Goal: Task Accomplishment & Management: Complete application form

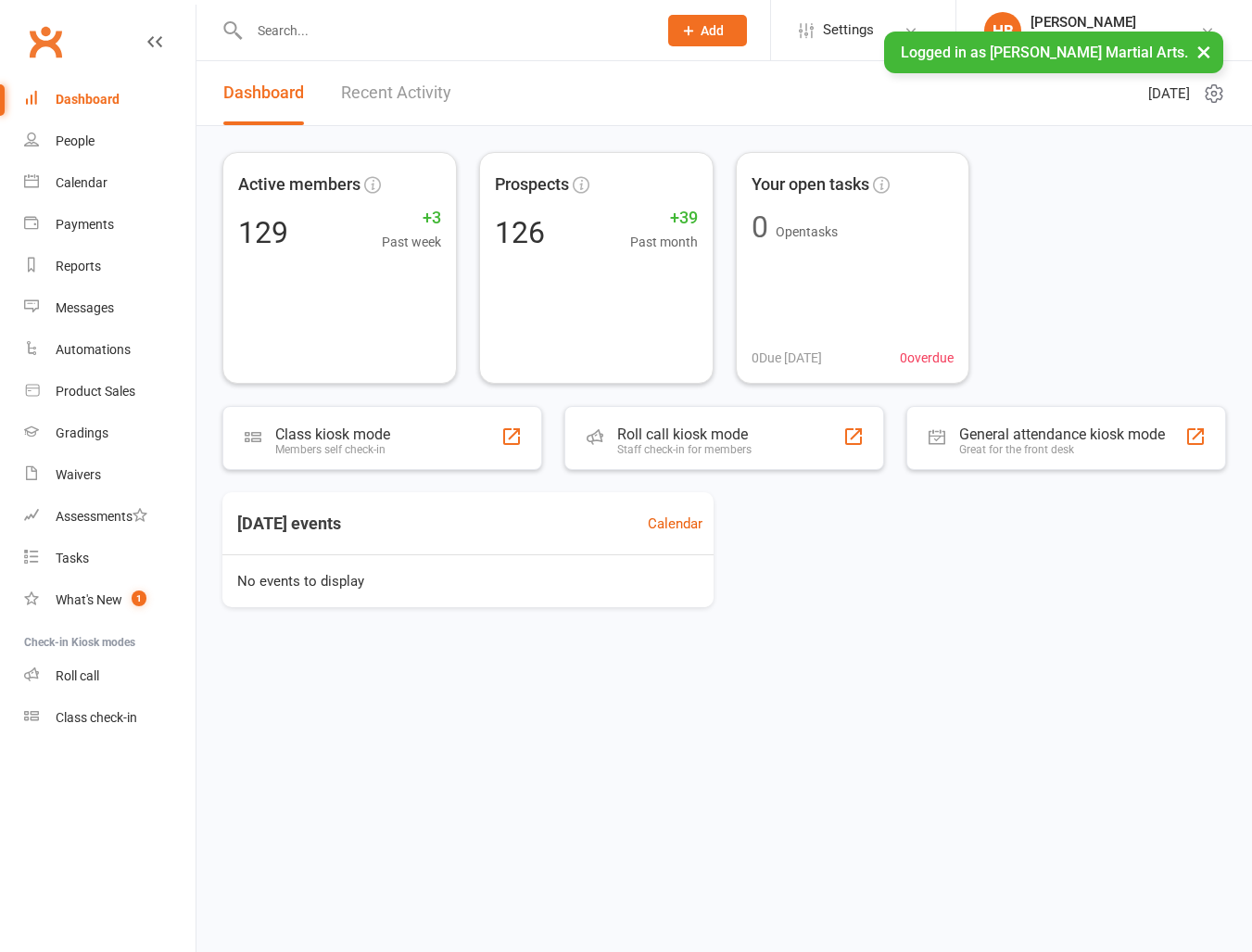
click at [1186, 33] on div "Logged in as [PERSON_NAME] Martial Arts. ×" at bounding box center [1054, 53] width 339 height 42
click at [1186, 25] on div "[PERSON_NAME]" at bounding box center [1115, 22] width 169 height 17
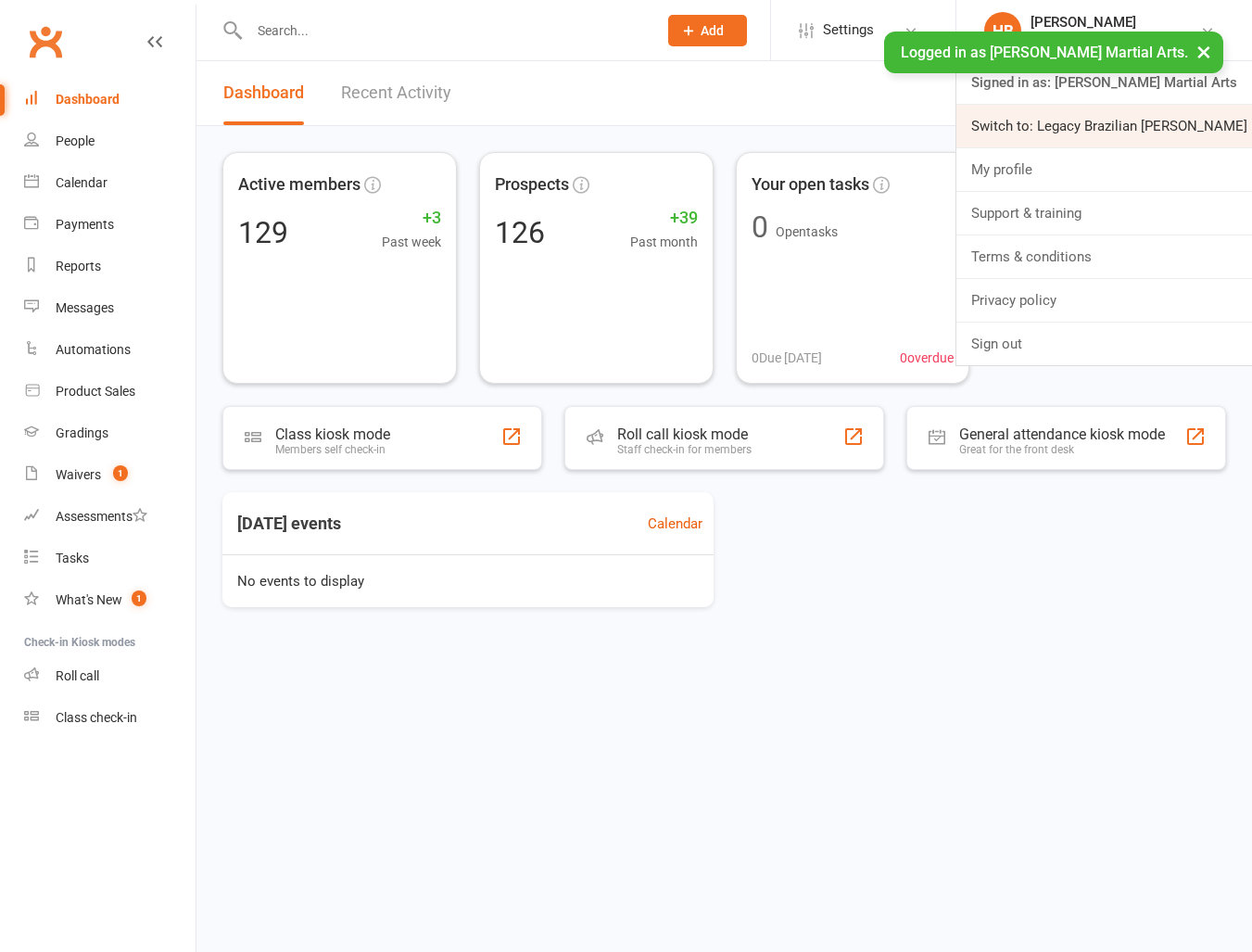
click at [1128, 125] on link "Switch to: Legacy Brazilian [PERSON_NAME]" at bounding box center [1103, 126] width 296 height 43
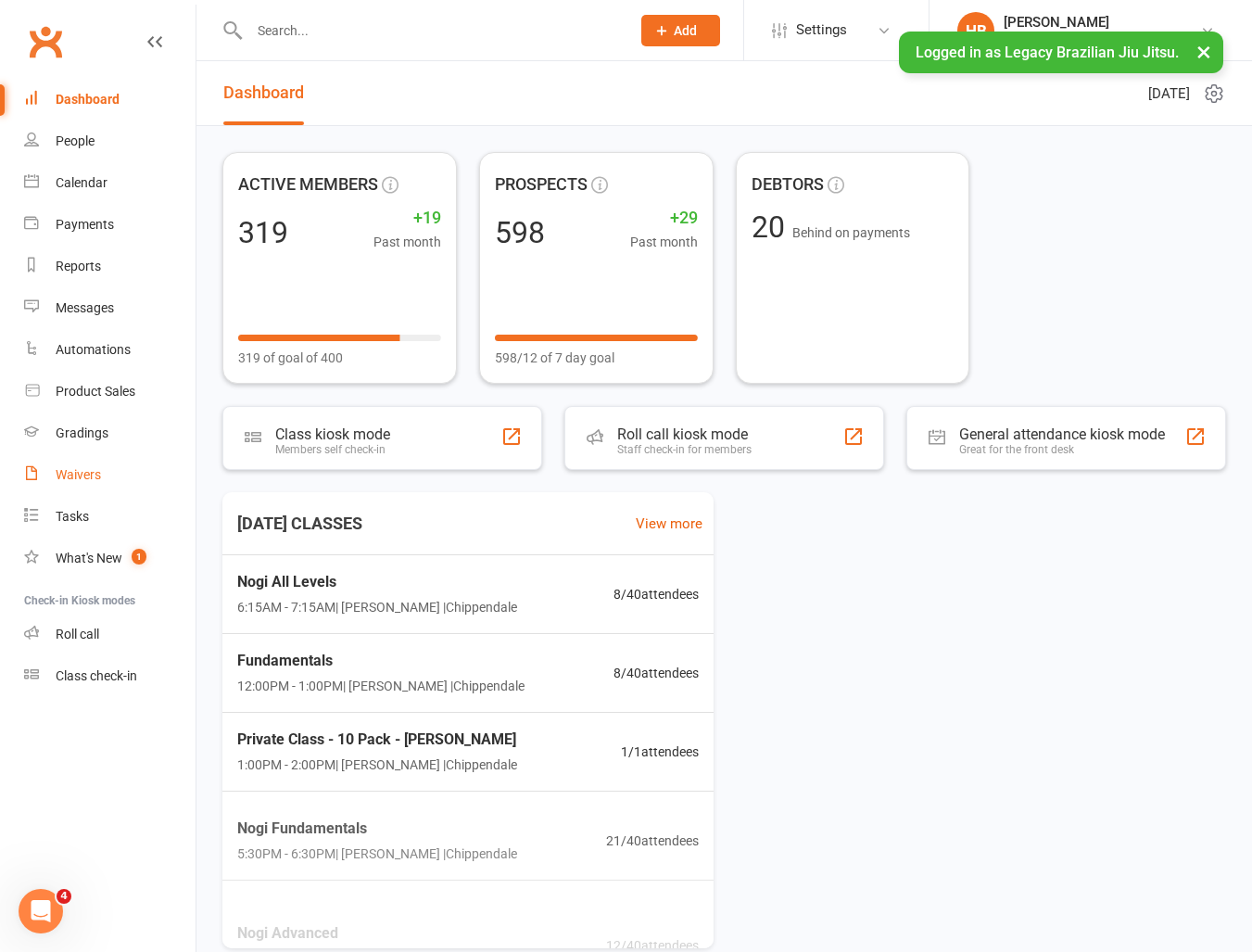
click at [78, 464] on link "Waivers" at bounding box center [110, 475] width 171 height 42
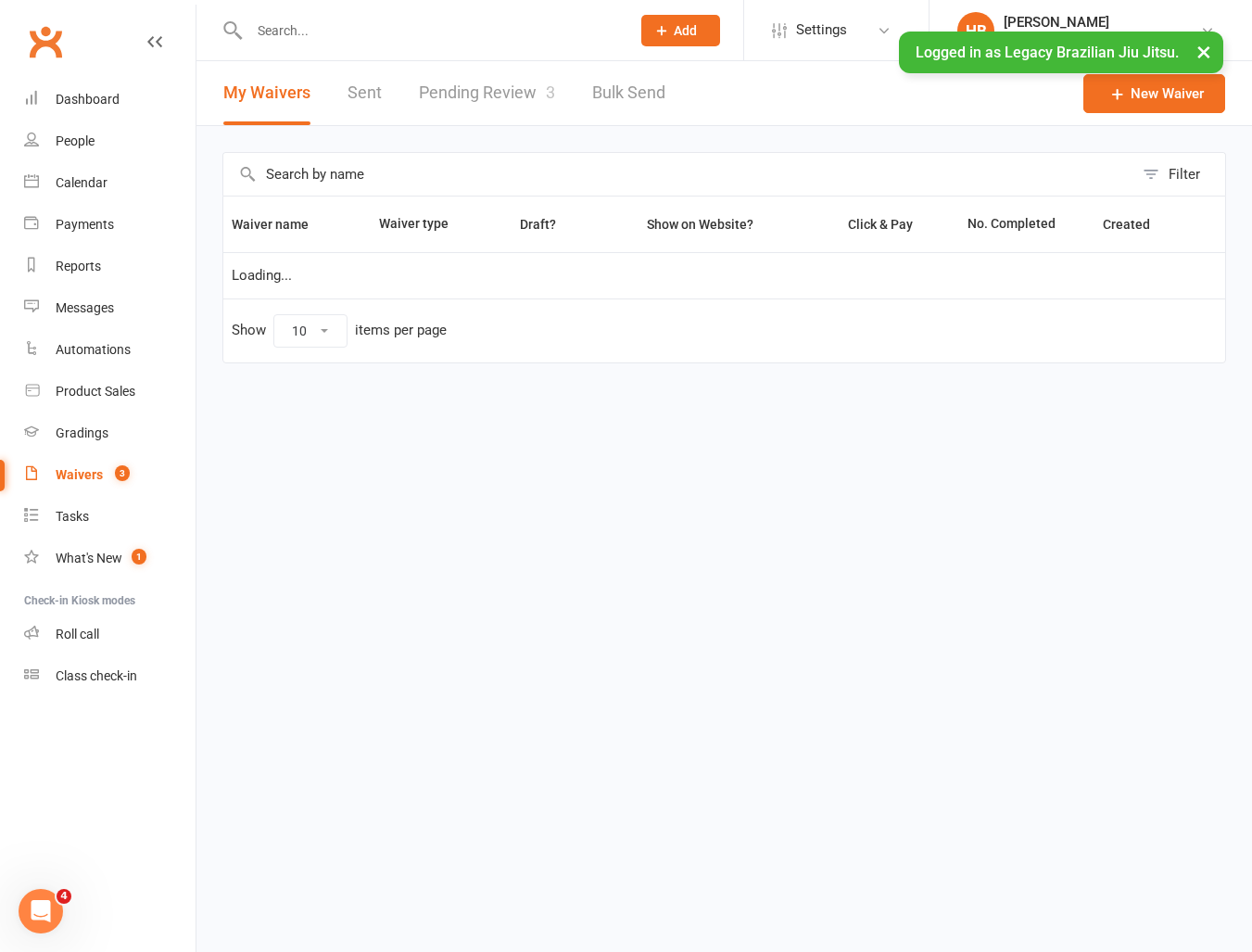
click at [451, 90] on link "Pending Review 3" at bounding box center [486, 93] width 137 height 64
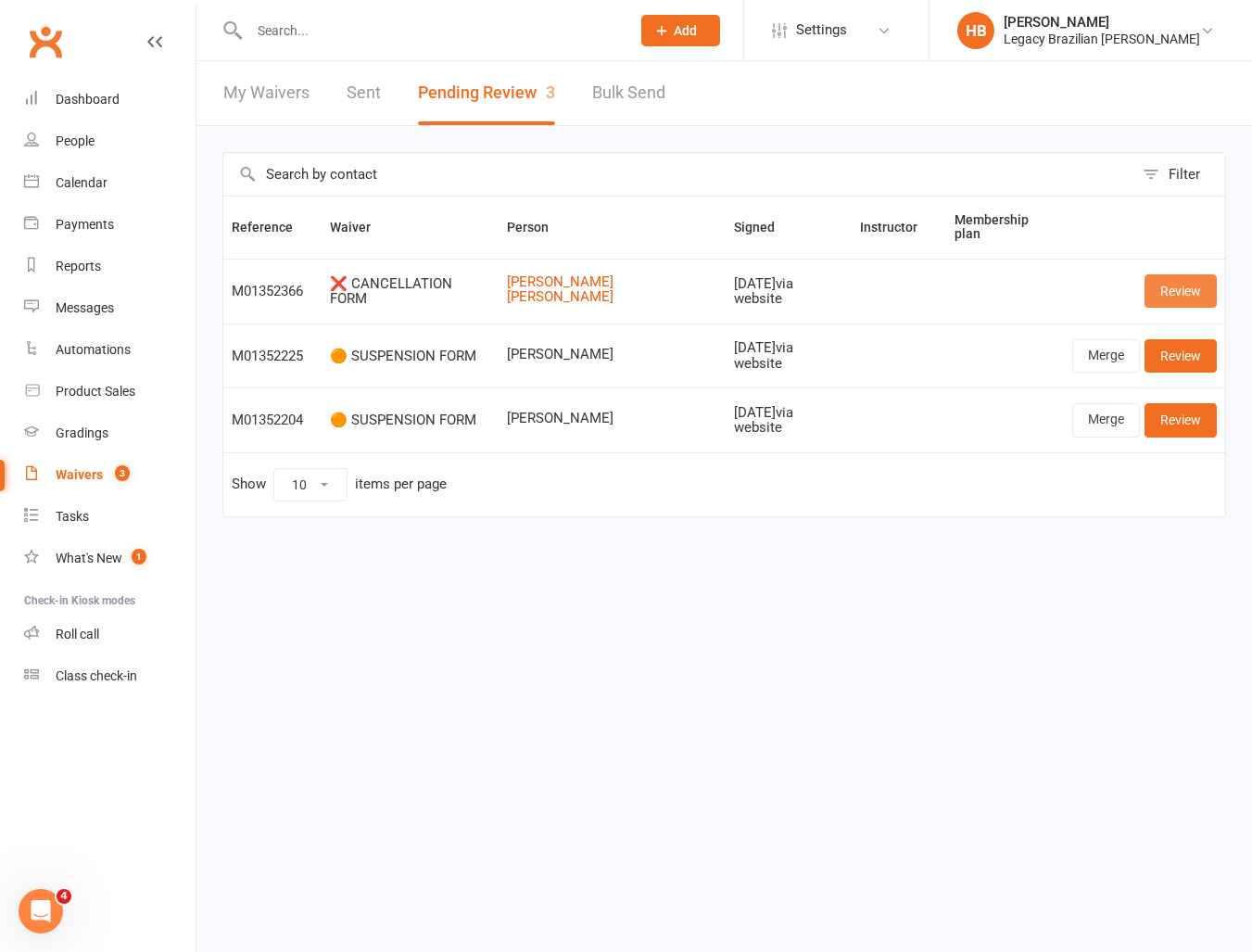
click at [1176, 286] on link "Review" at bounding box center [1180, 290] width 73 height 33
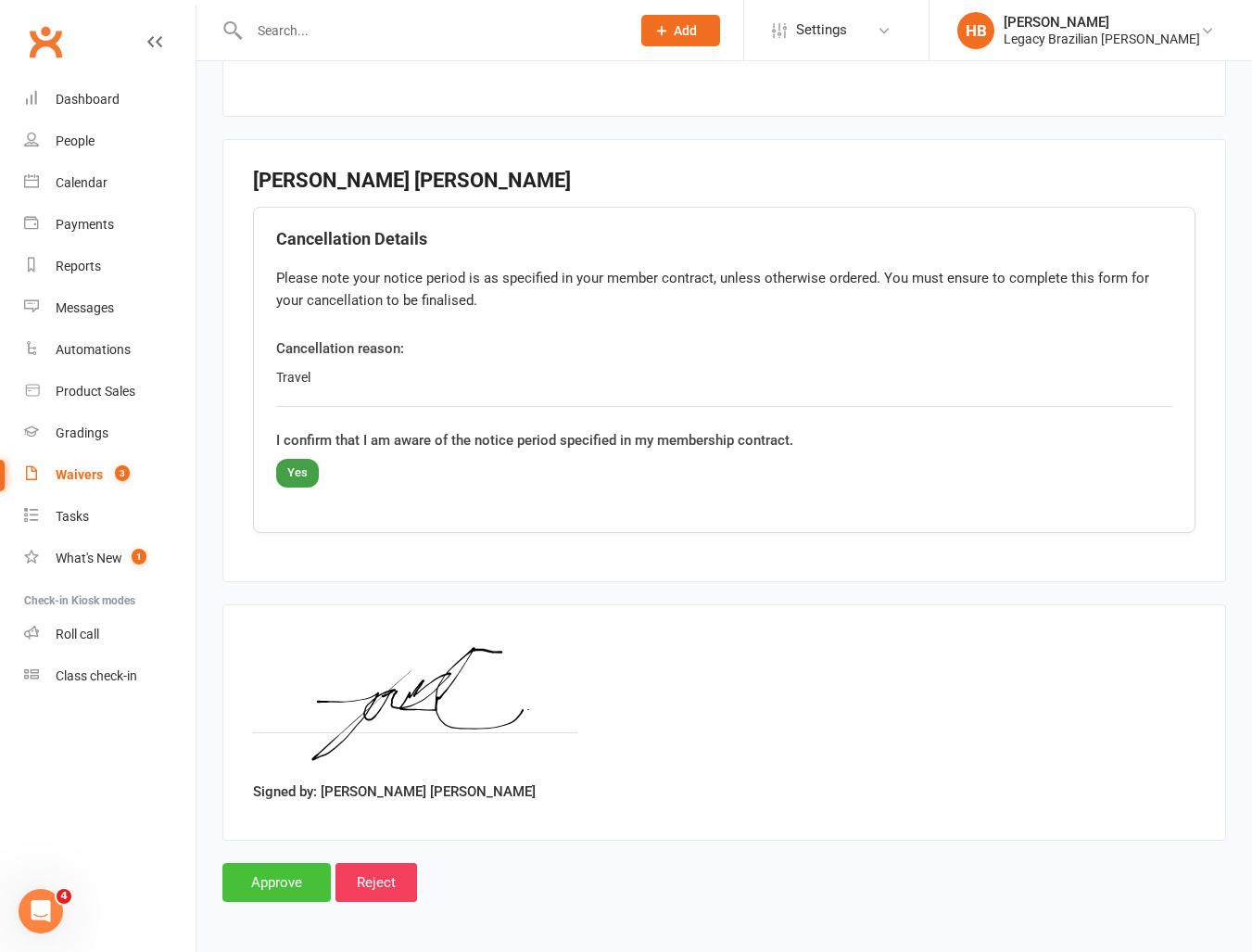
click at [274, 893] on input "Approve" at bounding box center [276, 881] width 109 height 39
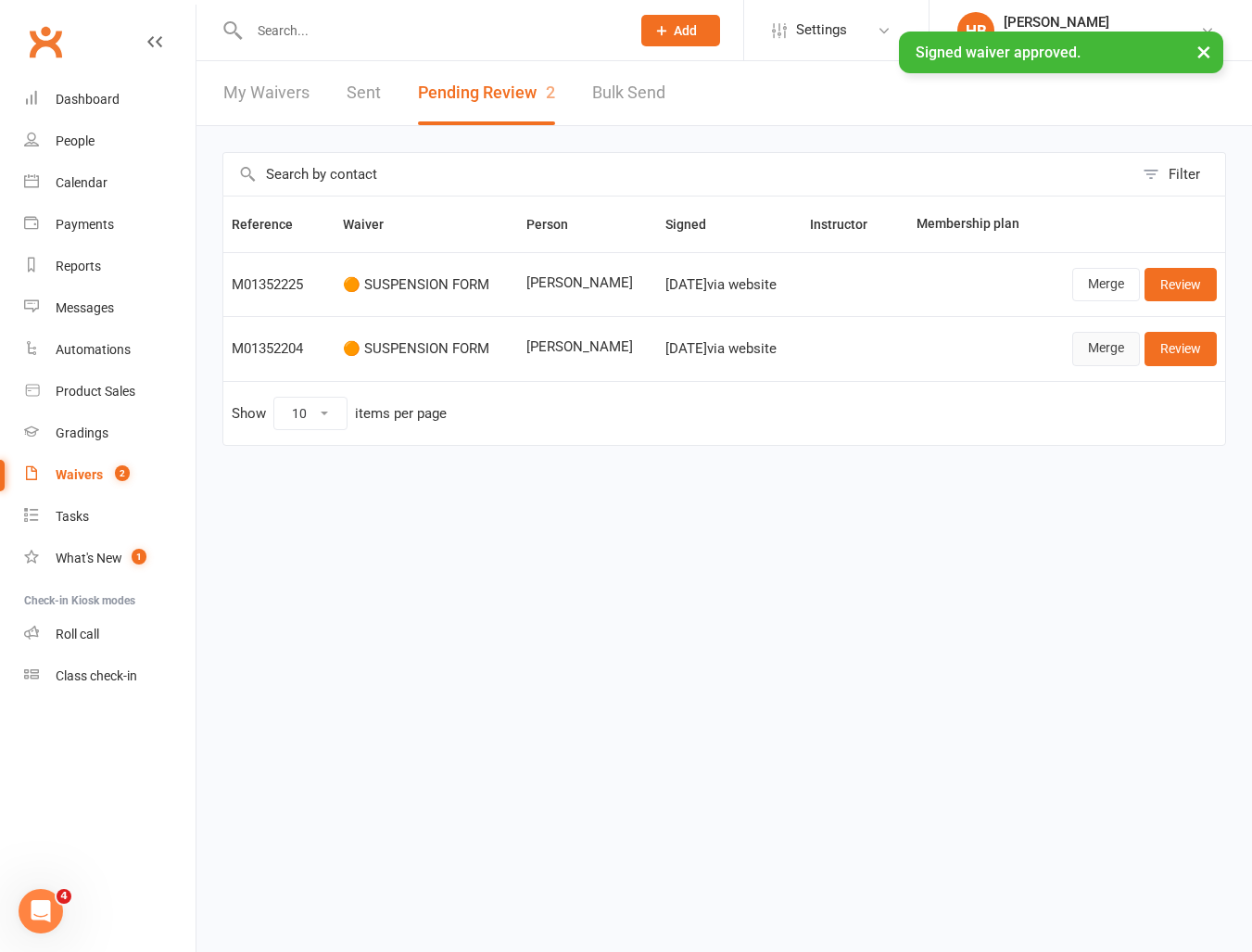
click at [1104, 336] on link "Merge" at bounding box center [1106, 348] width 68 height 33
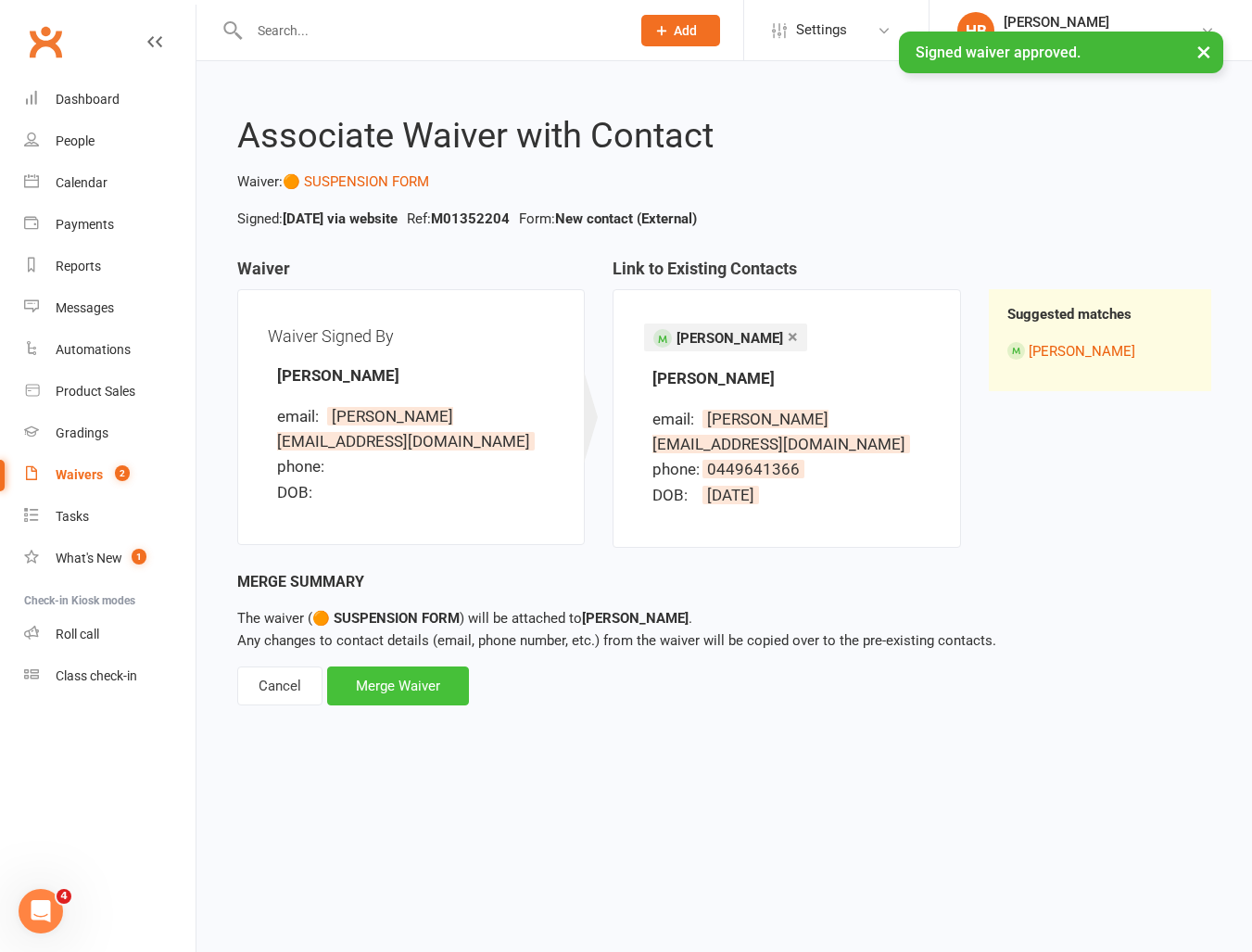
click at [407, 666] on div "Merge Waiver" at bounding box center [398, 685] width 142 height 39
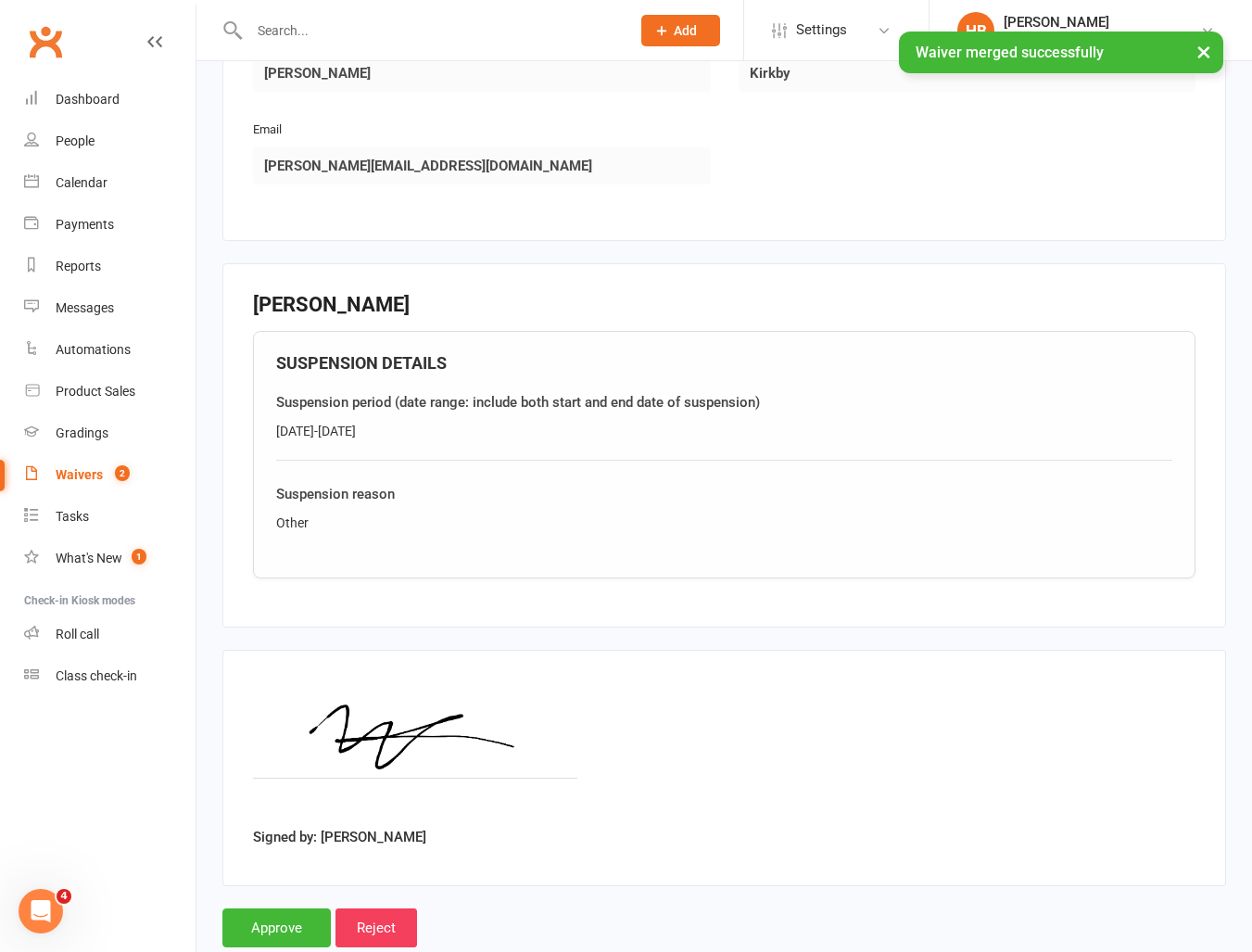
scroll to position [419, 0]
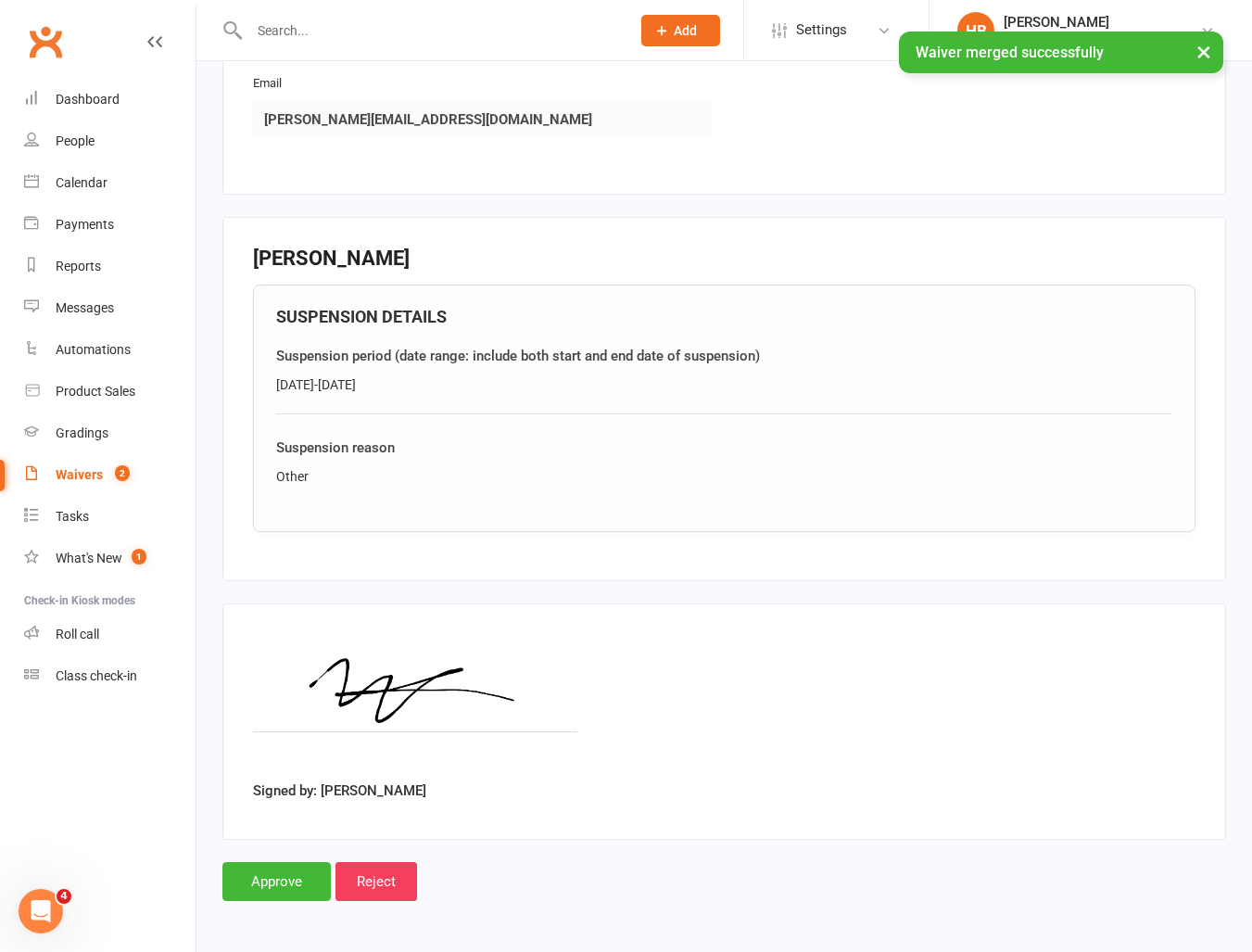
drag, startPoint x: 433, startPoint y: 382, endPoint x: 245, endPoint y: 385, distance: 188.0
click at [245, 385] on fieldset "Michael Kirkby SUSPENSION DETAILS Suspension period (date range: include both s…" at bounding box center [724, 400] width 1004 height 365
copy div "16/09/2025-21/09/2025"
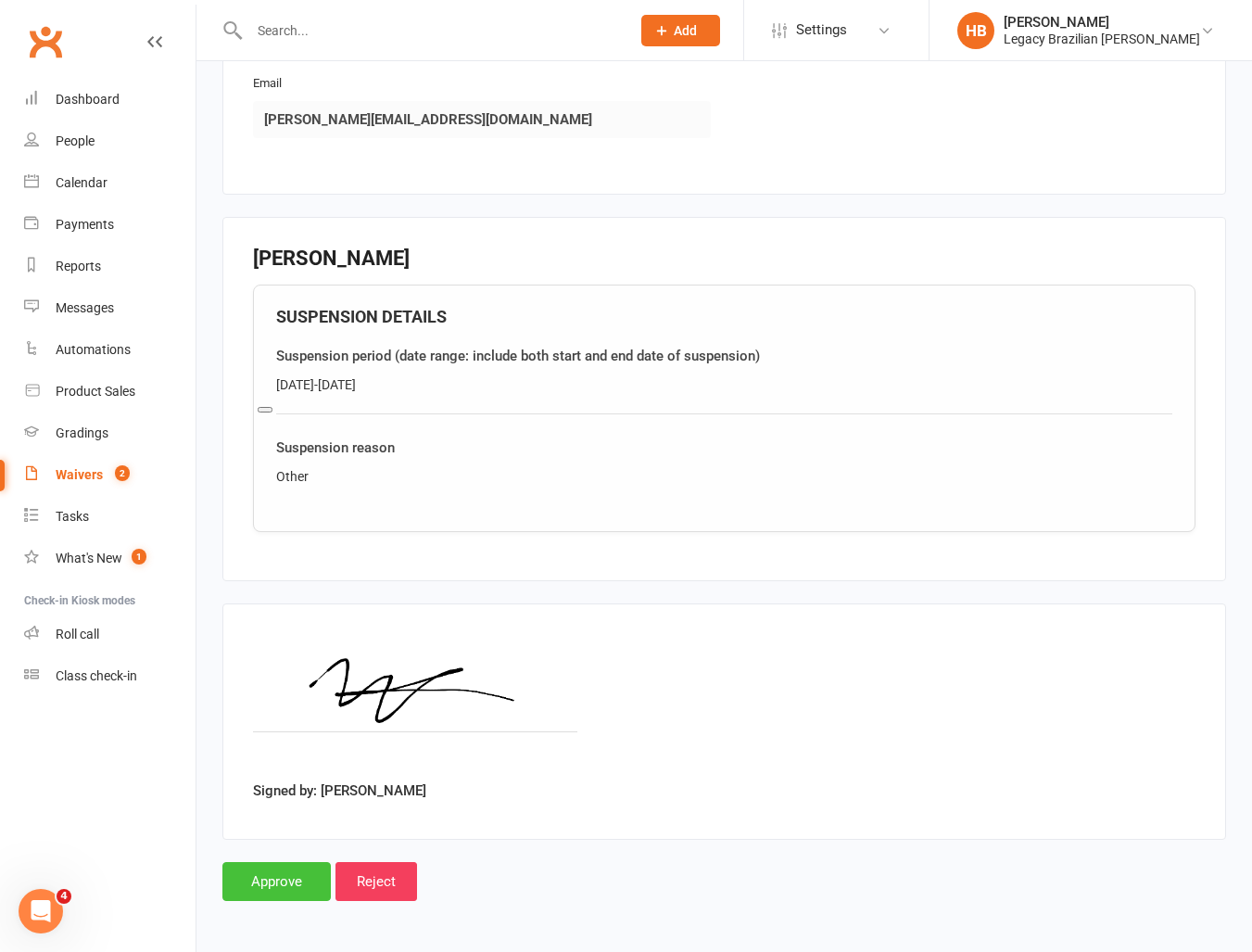
click at [259, 891] on input "Approve" at bounding box center [276, 880] width 109 height 39
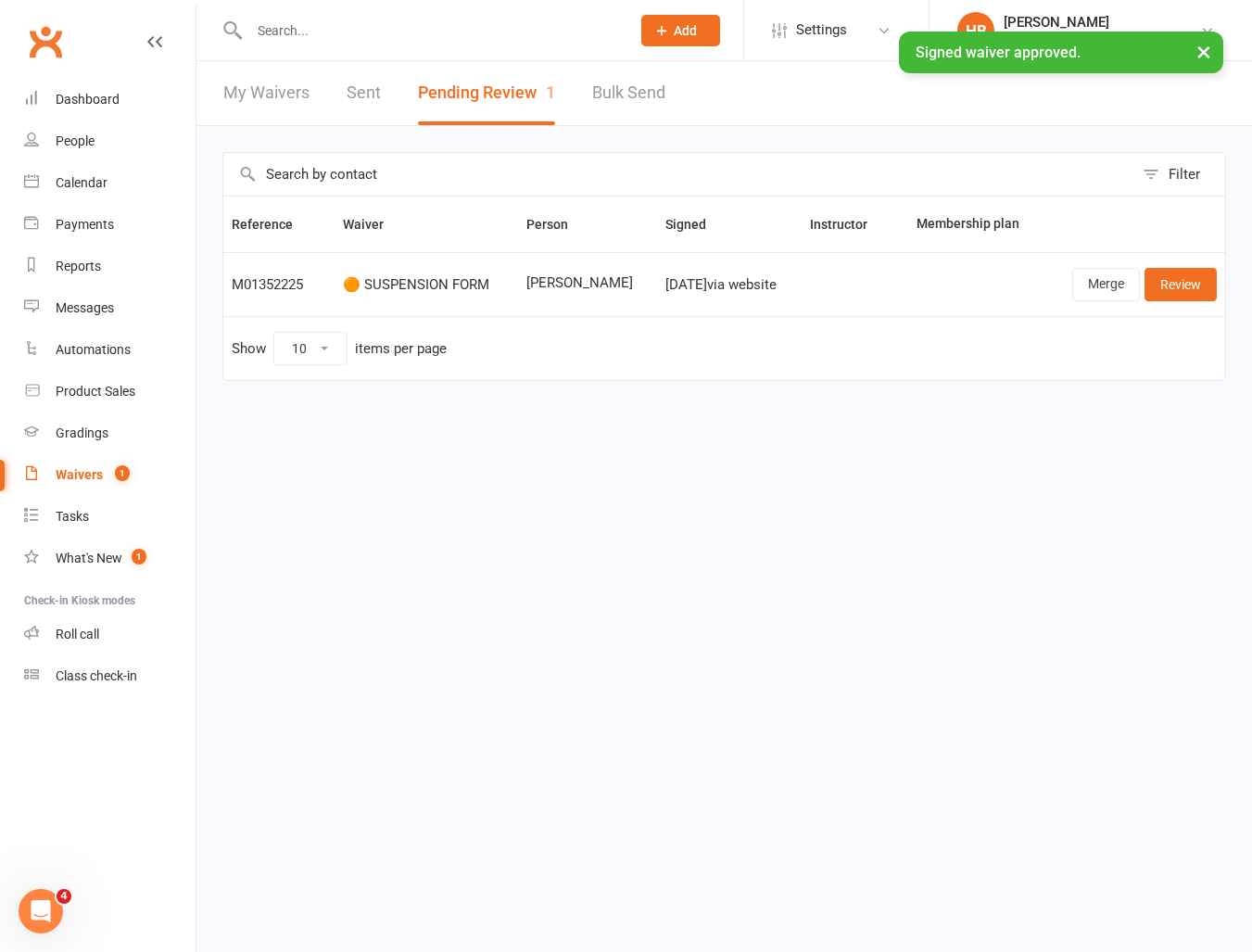
click at [275, 32] on div "× Signed waiver approved." at bounding box center [614, 32] width 1228 height 0
click at [318, 20] on input "text" at bounding box center [430, 31] width 374 height 26
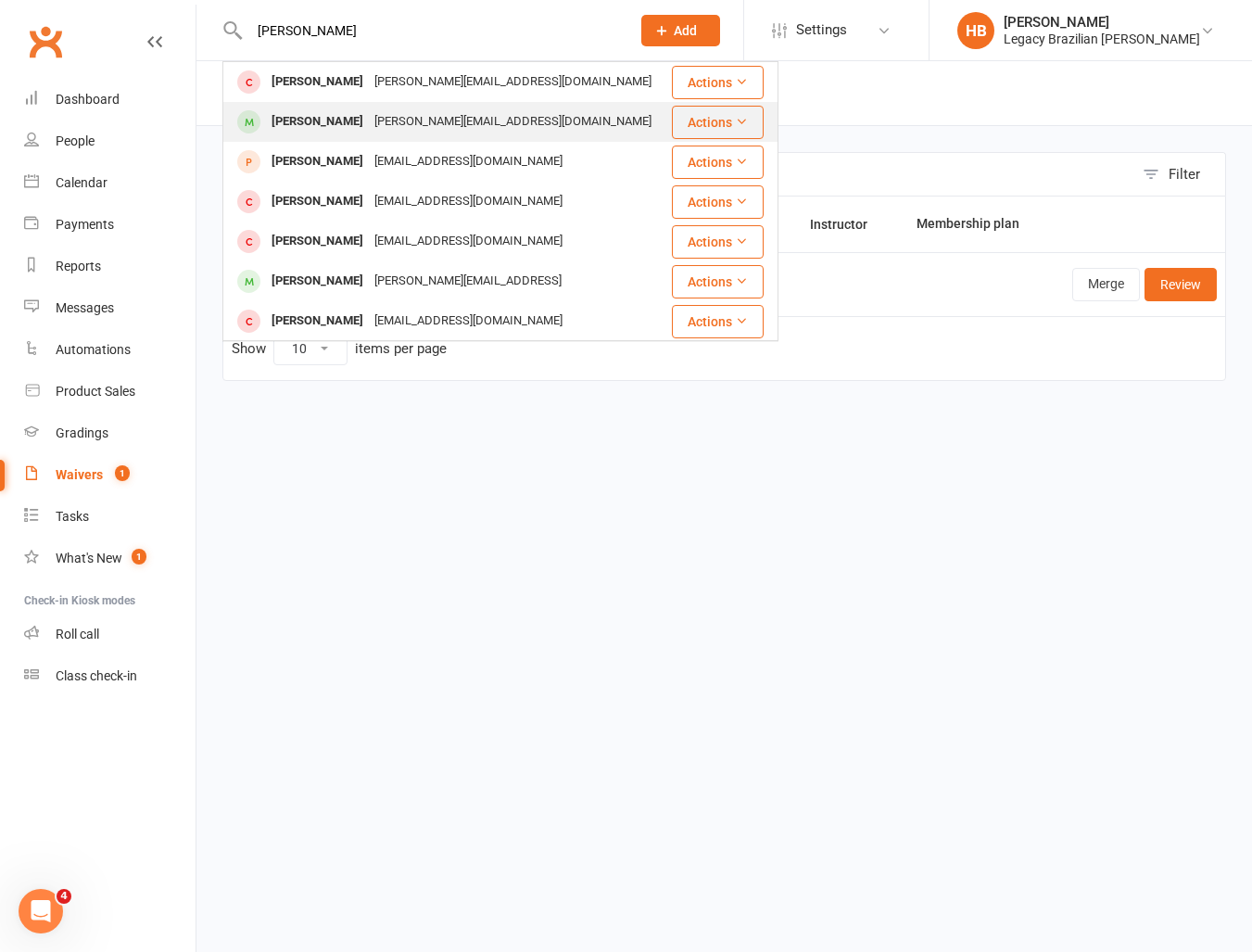
type input "michael"
click at [433, 133] on div "Michael.kirkby@hotmail.com" at bounding box center [512, 122] width 288 height 27
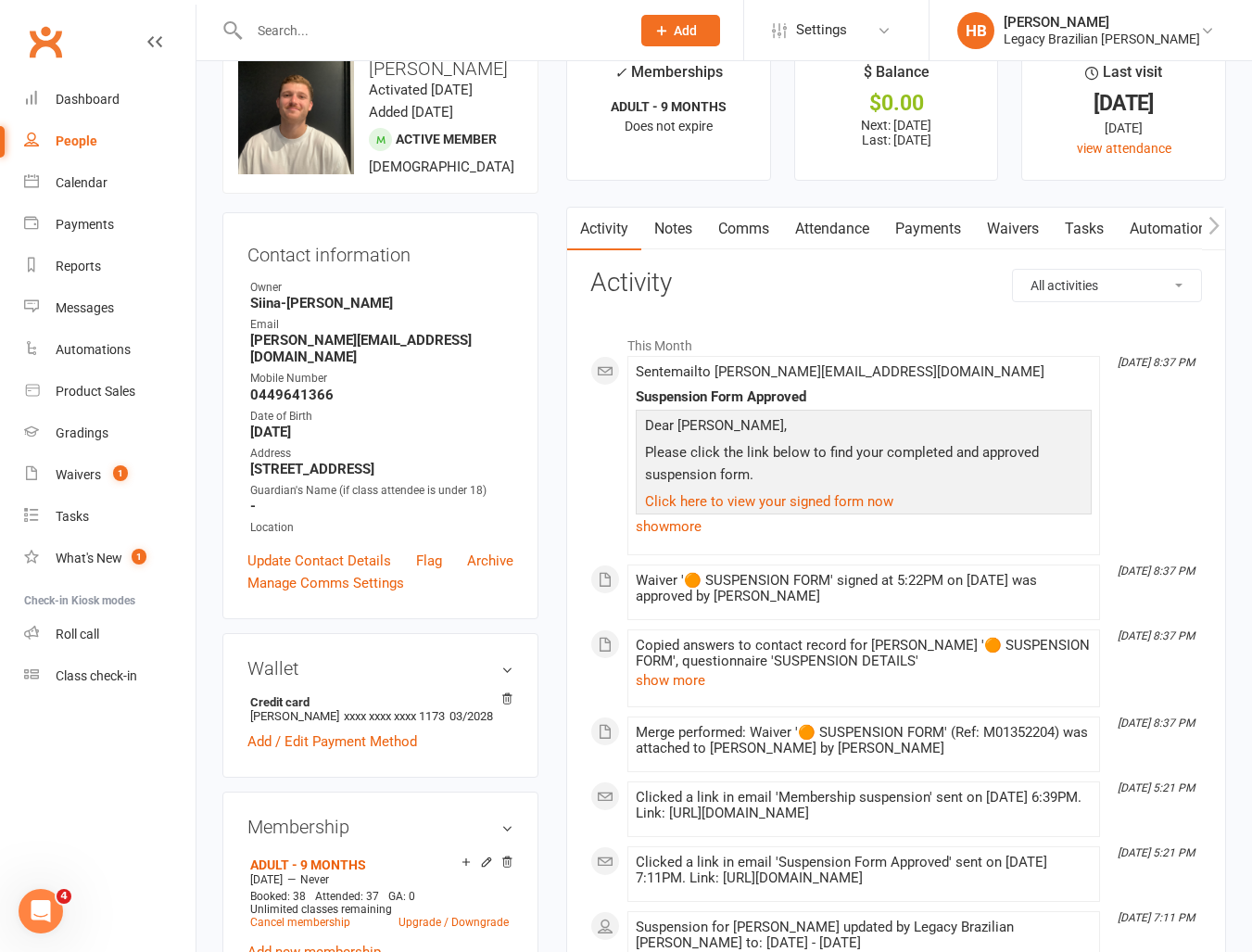
scroll to position [36, 0]
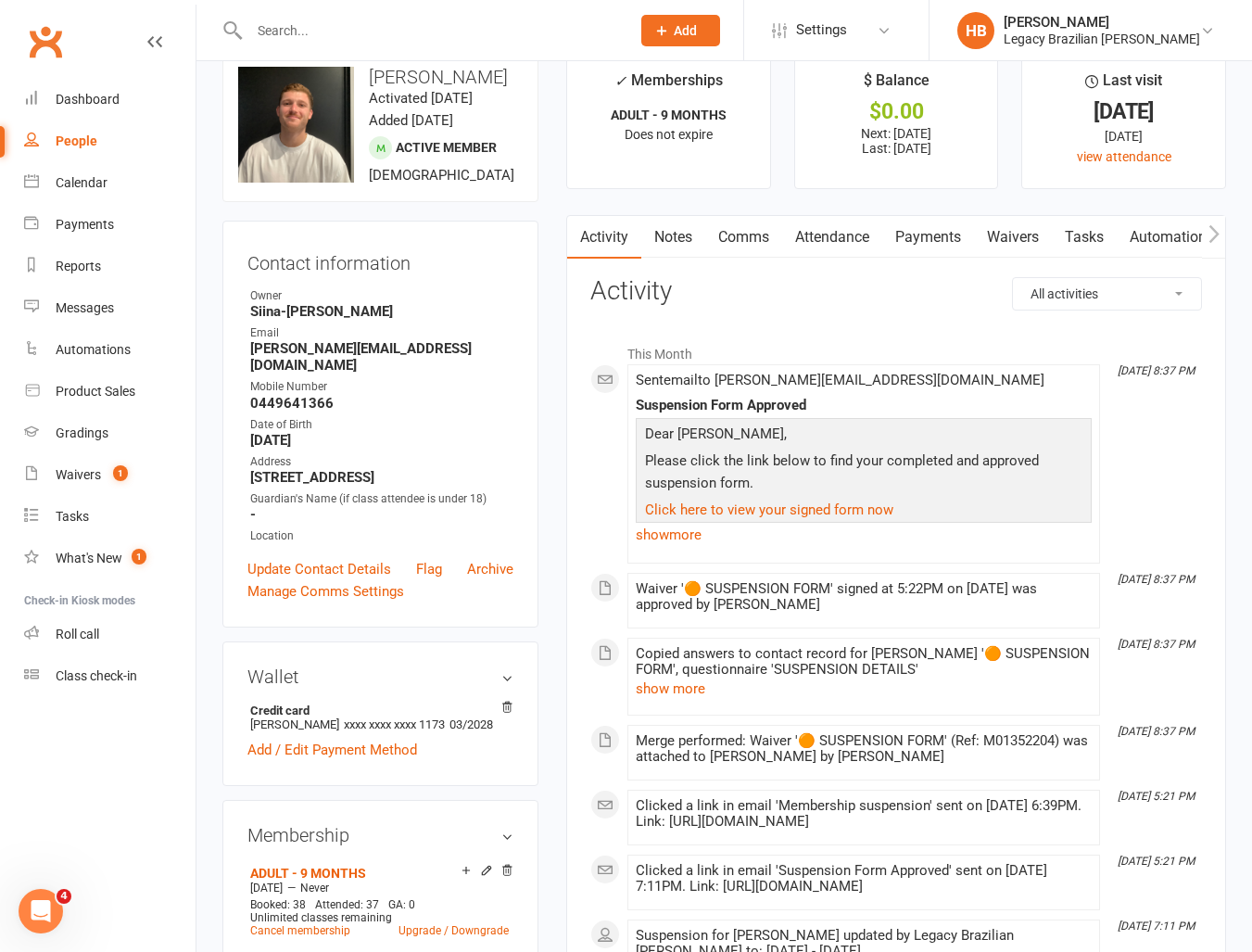
click at [1026, 233] on link "Waivers" at bounding box center [1013, 237] width 78 height 43
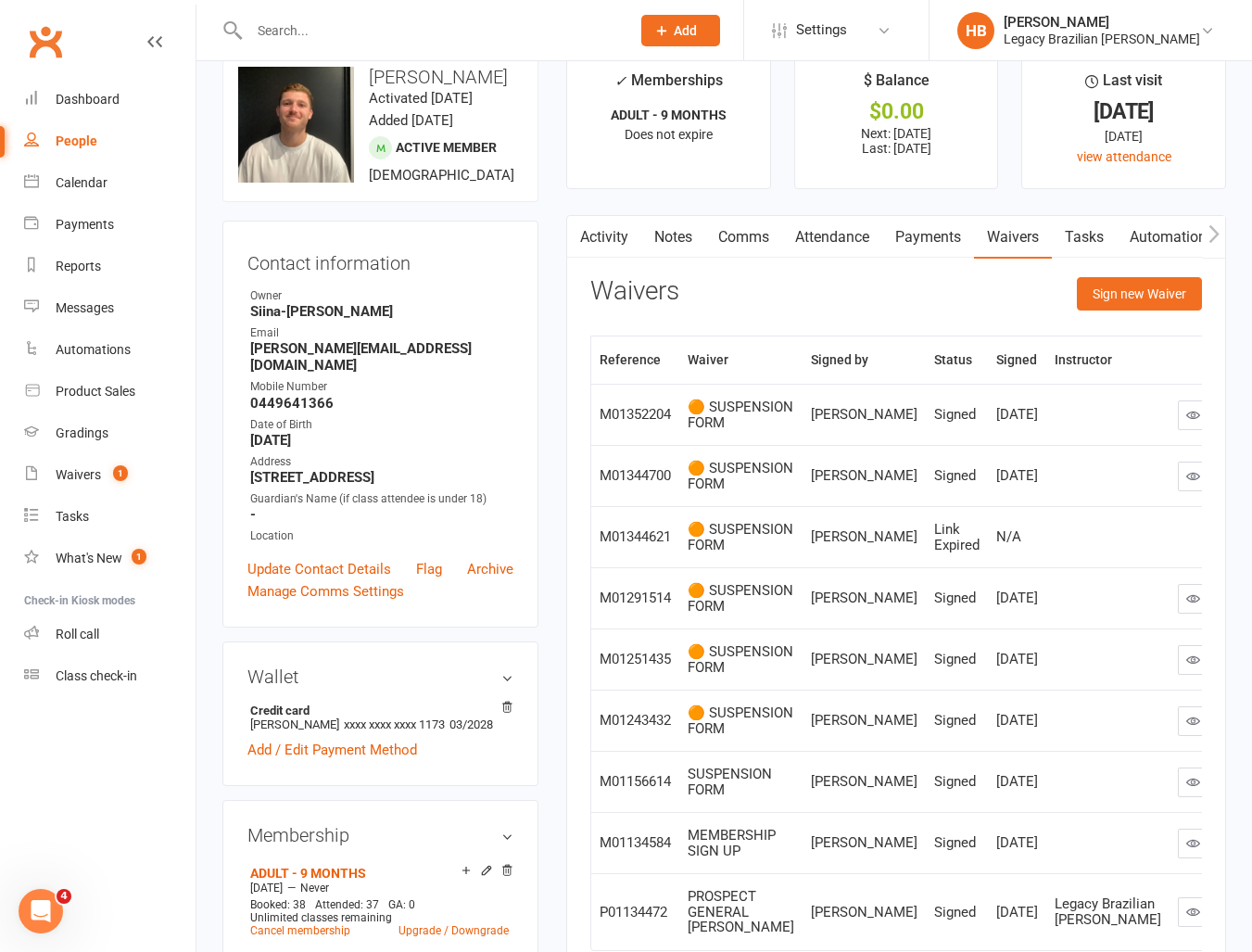
click at [984, 227] on link "Waivers" at bounding box center [1013, 237] width 78 height 43
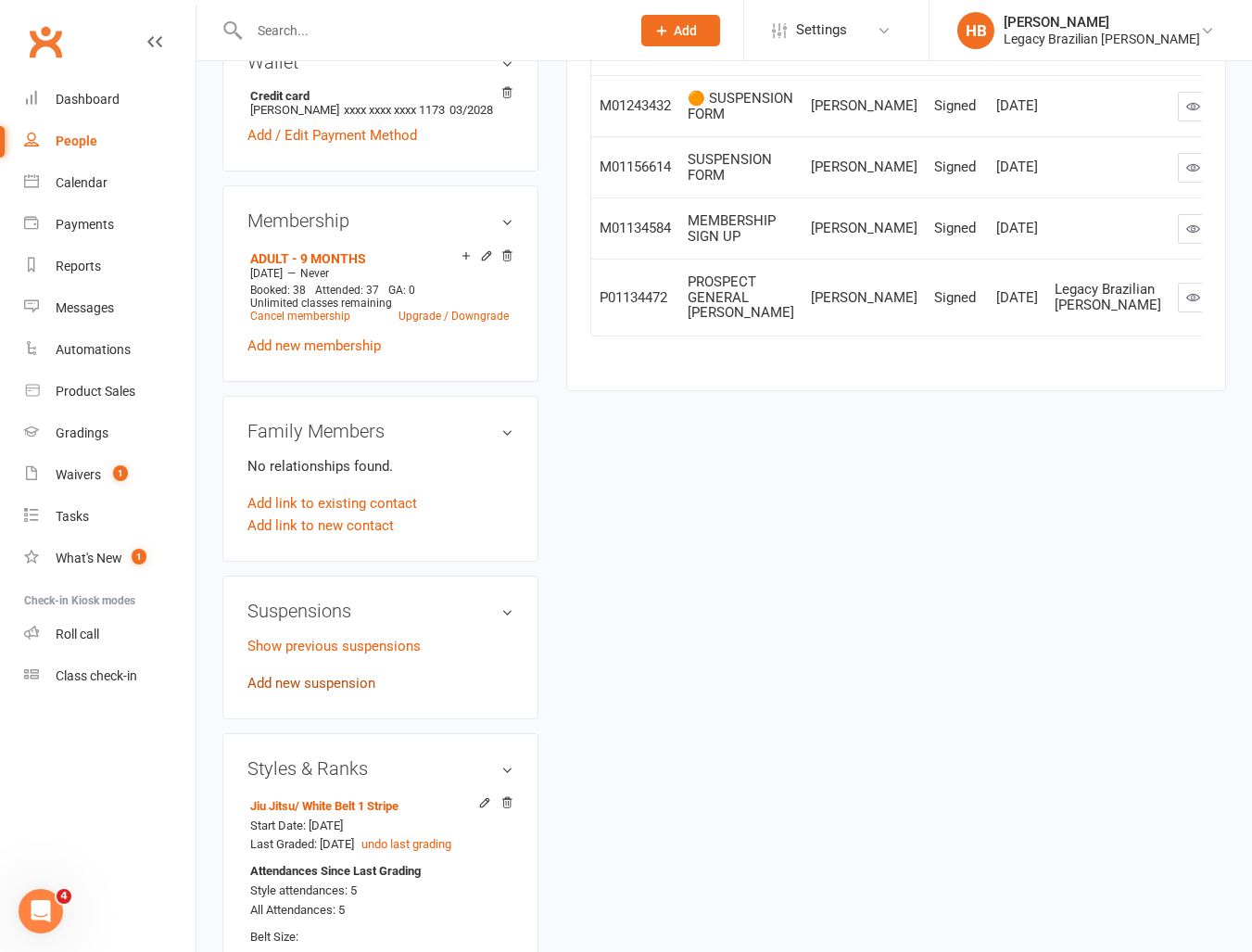
click at [313, 691] on link "Add new suspension" at bounding box center [311, 683] width 128 height 17
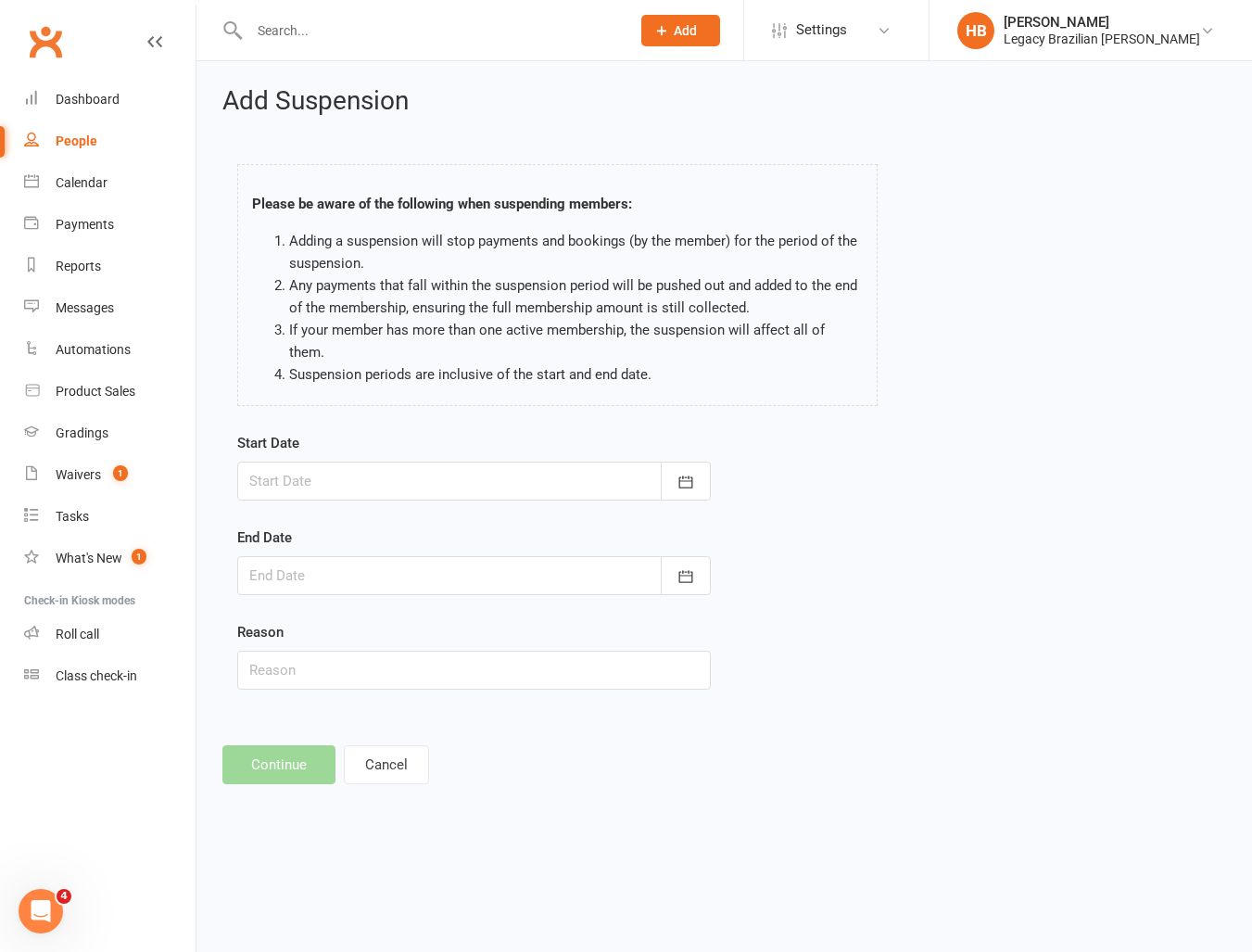
click at [344, 462] on div at bounding box center [473, 480] width 473 height 39
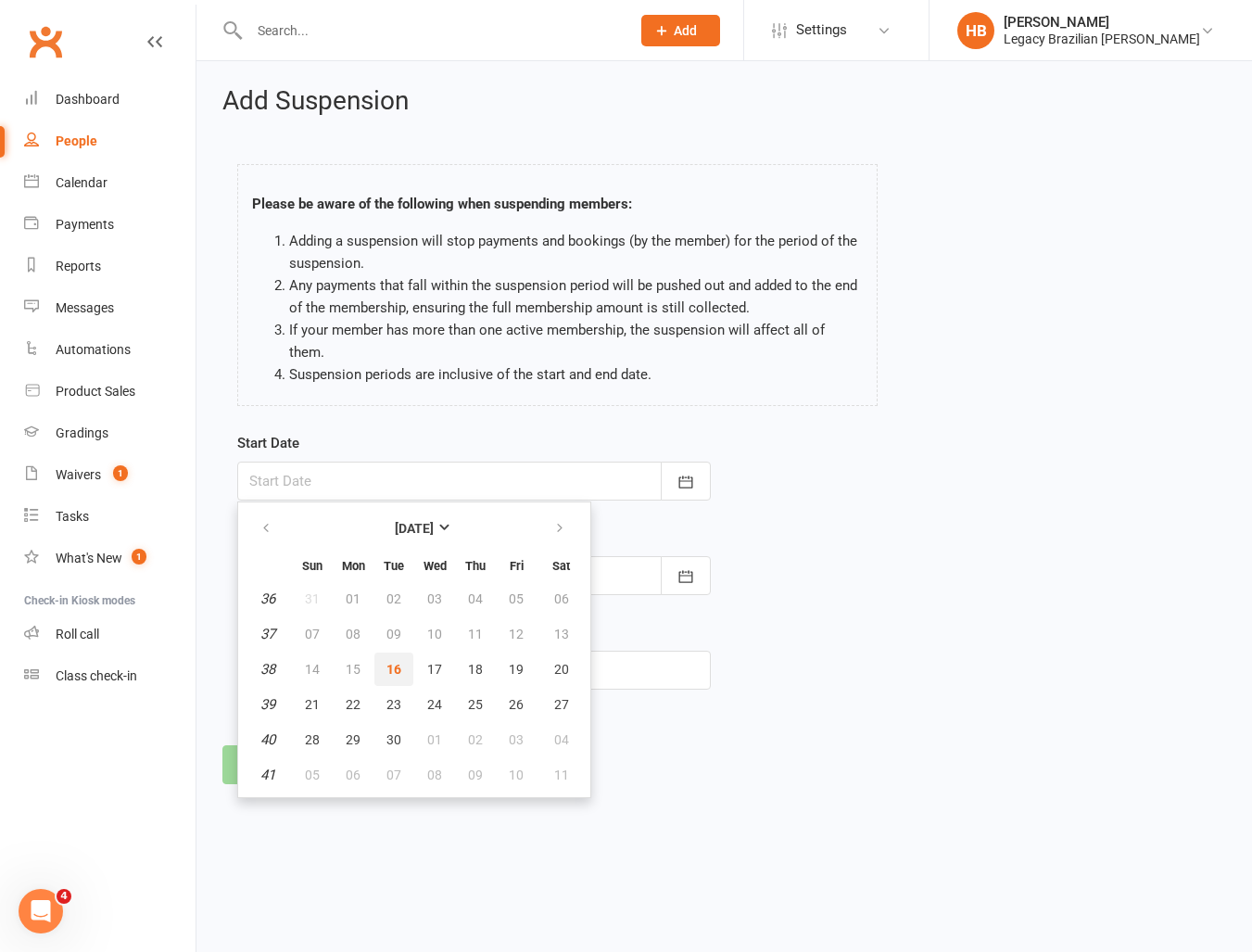
click at [396, 662] on span "16" at bounding box center [394, 669] width 15 height 15
type input "16 Sep 2025"
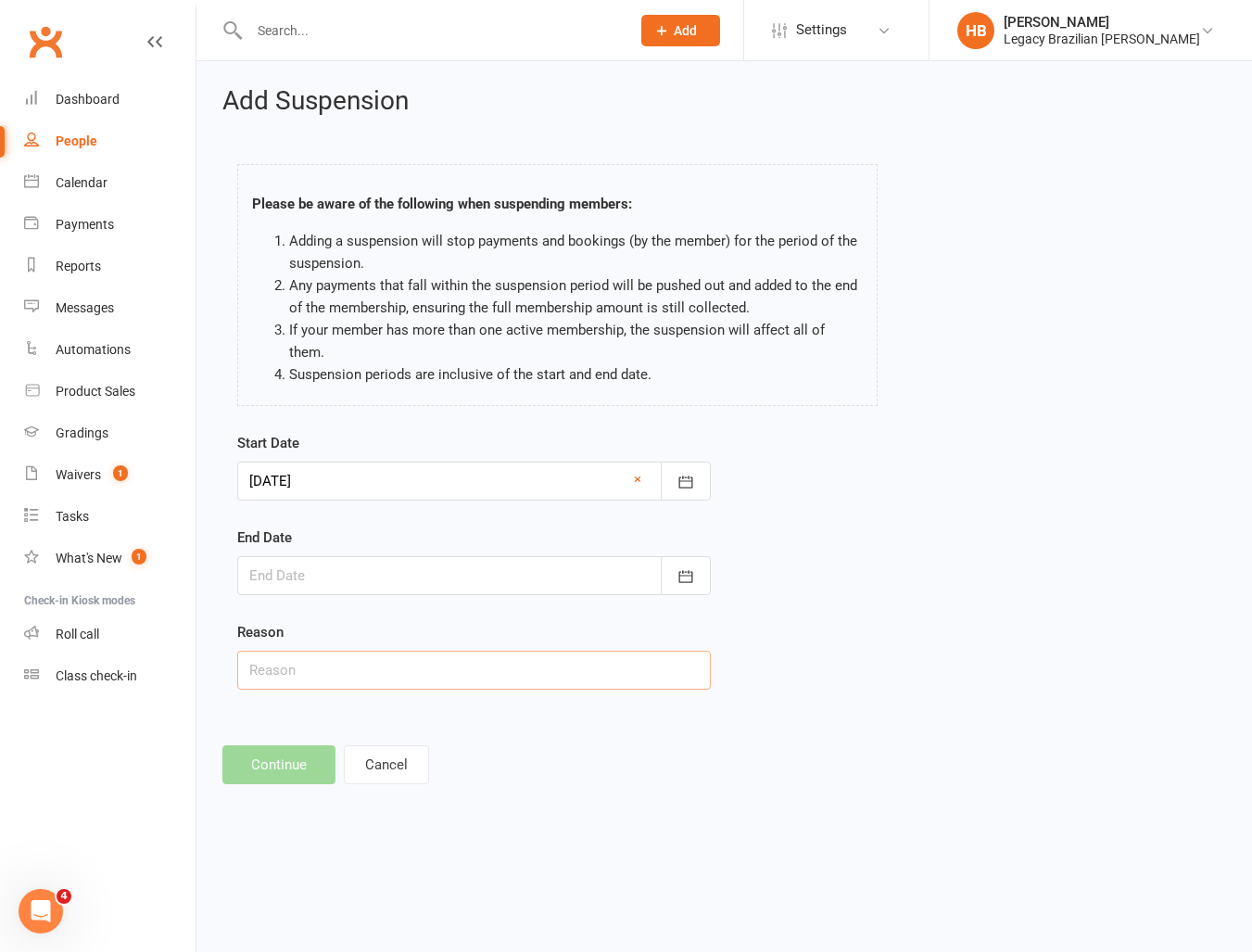
click at [353, 664] on input "text" at bounding box center [473, 670] width 473 height 39
paste input "16/09/2025-21/09/2025"
type input "16/09/2025-21/09/2025"
drag, startPoint x: 443, startPoint y: 654, endPoint x: 155, endPoint y: 644, distance: 288.2
click at [157, 644] on ui-view "Prospect Member Non-attending contact Class / event Appointment Grading event T…" at bounding box center [626, 408] width 1252 height 805
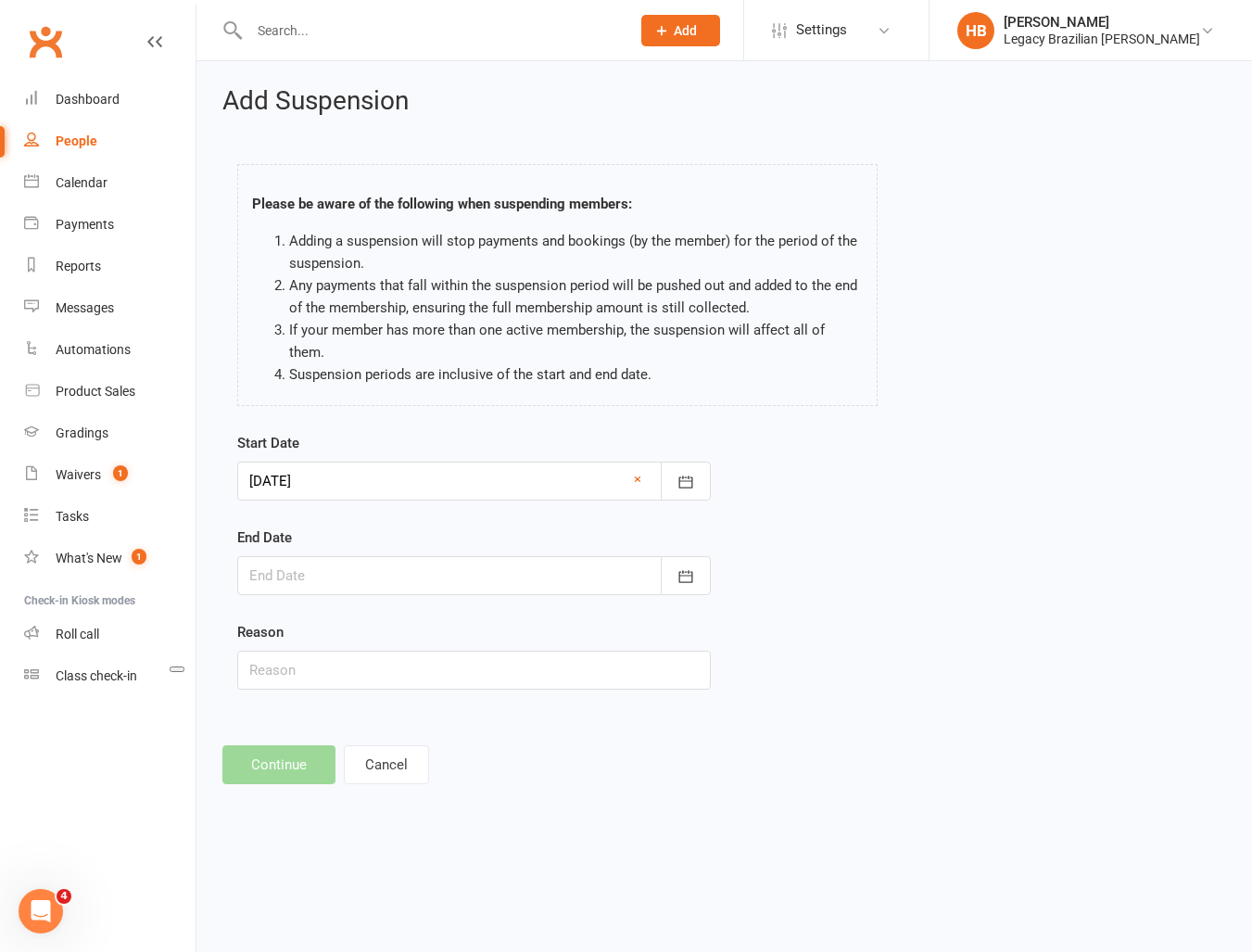
click at [293, 556] on div at bounding box center [473, 575] width 473 height 39
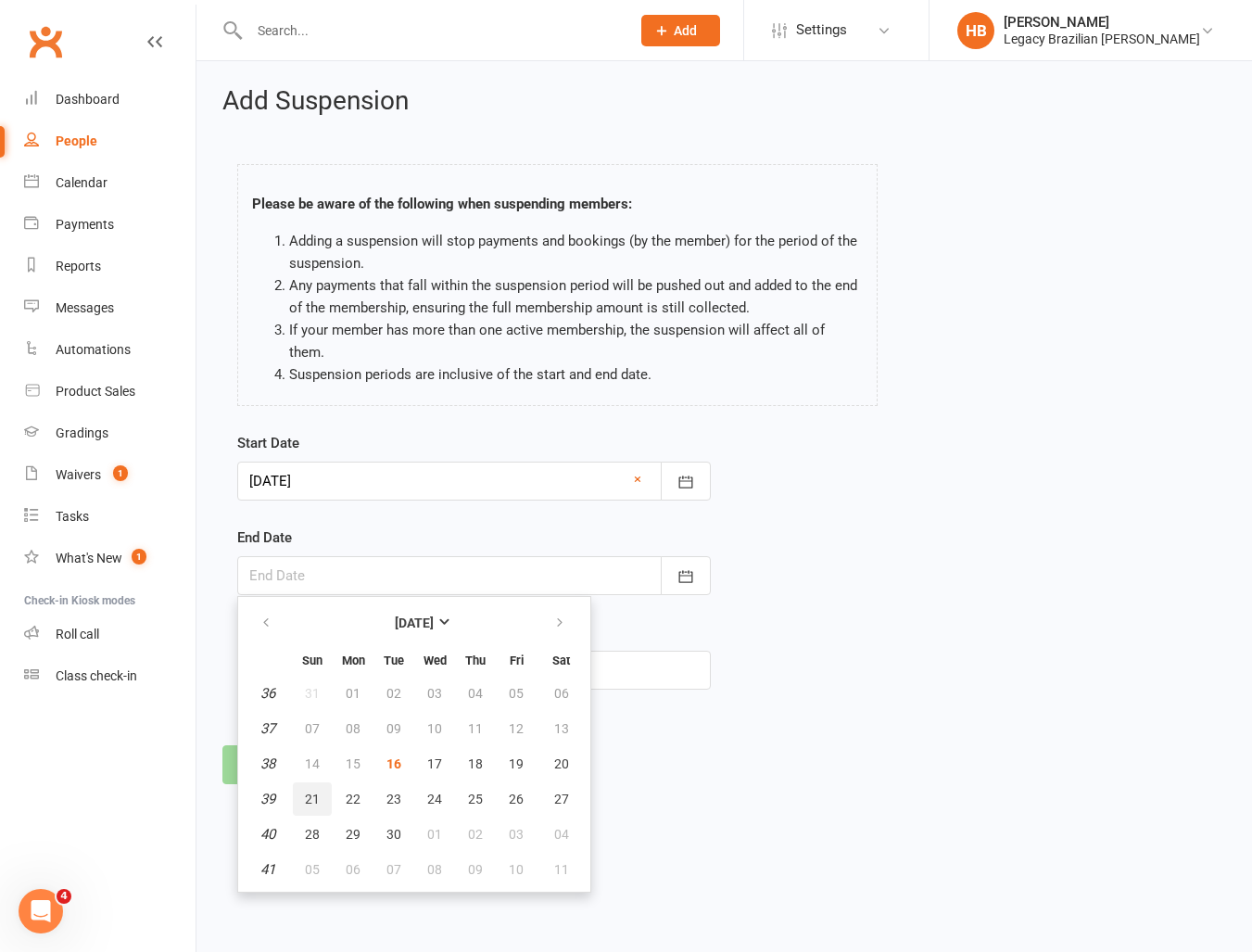
click at [309, 792] on span "21" at bounding box center [312, 798] width 15 height 15
type input "21 Sep 2025"
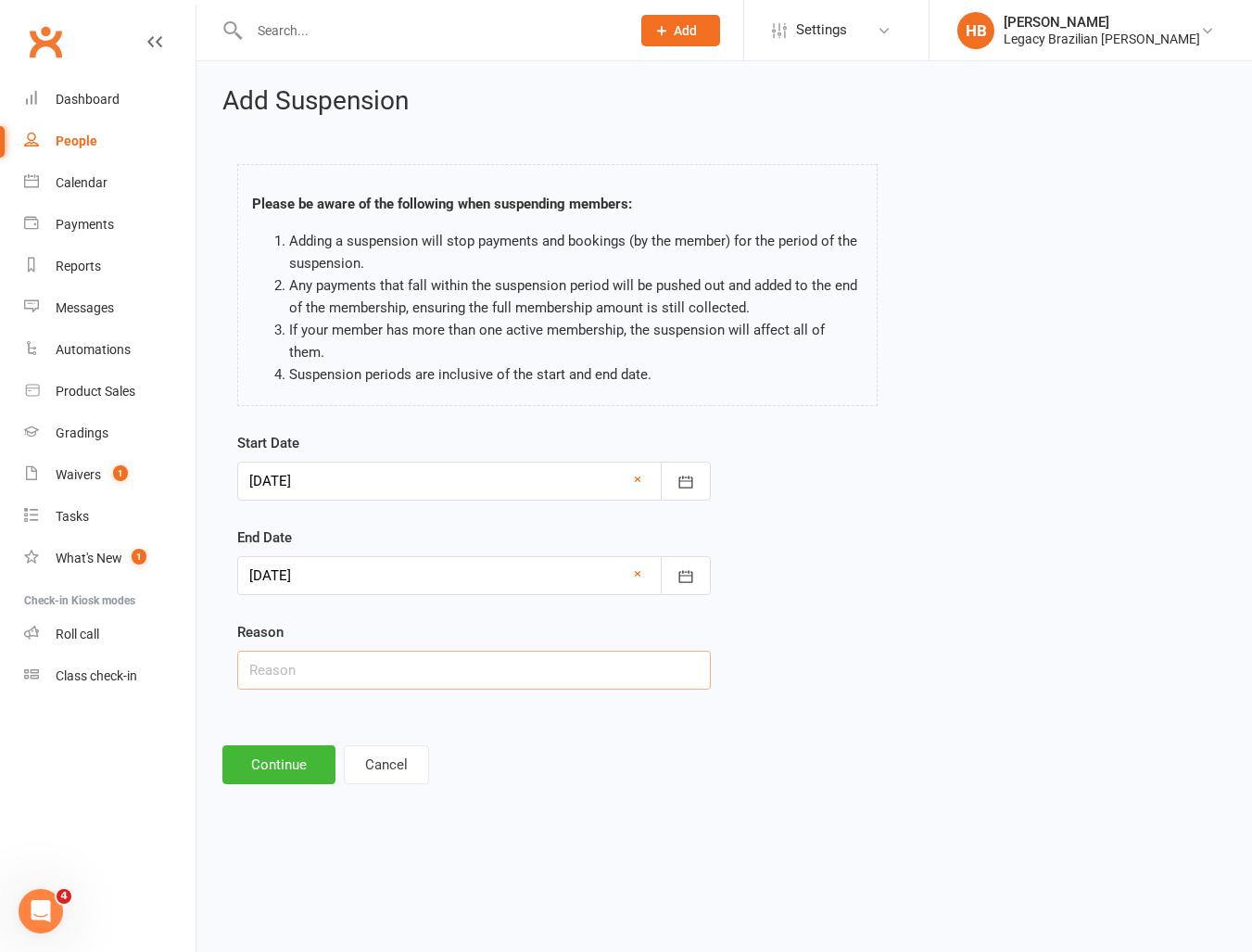
click at [298, 651] on input "text" at bounding box center [473, 670] width 473 height 39
click at [289, 651] on input "text" at bounding box center [473, 670] width 473 height 39
type input "Other"
click at [241, 750] on button "Continue" at bounding box center [278, 764] width 113 height 39
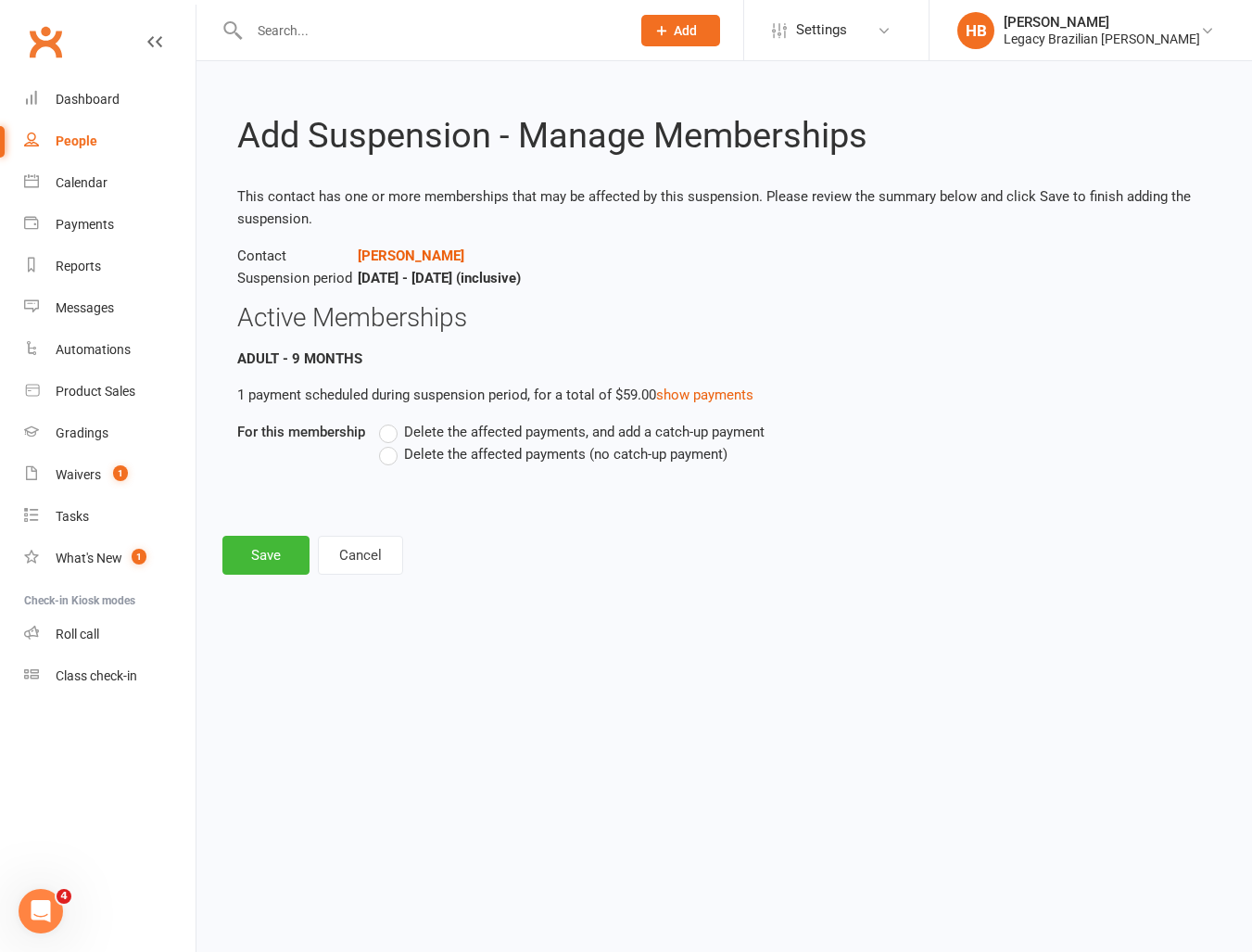
click at [389, 436] on label "Delete the affected payments, and add a catch-up payment" at bounding box center [571, 432] width 386 height 22
click at [389, 421] on input "Delete the affected payments, and add a catch-up payment" at bounding box center [385, 421] width 12 height 0
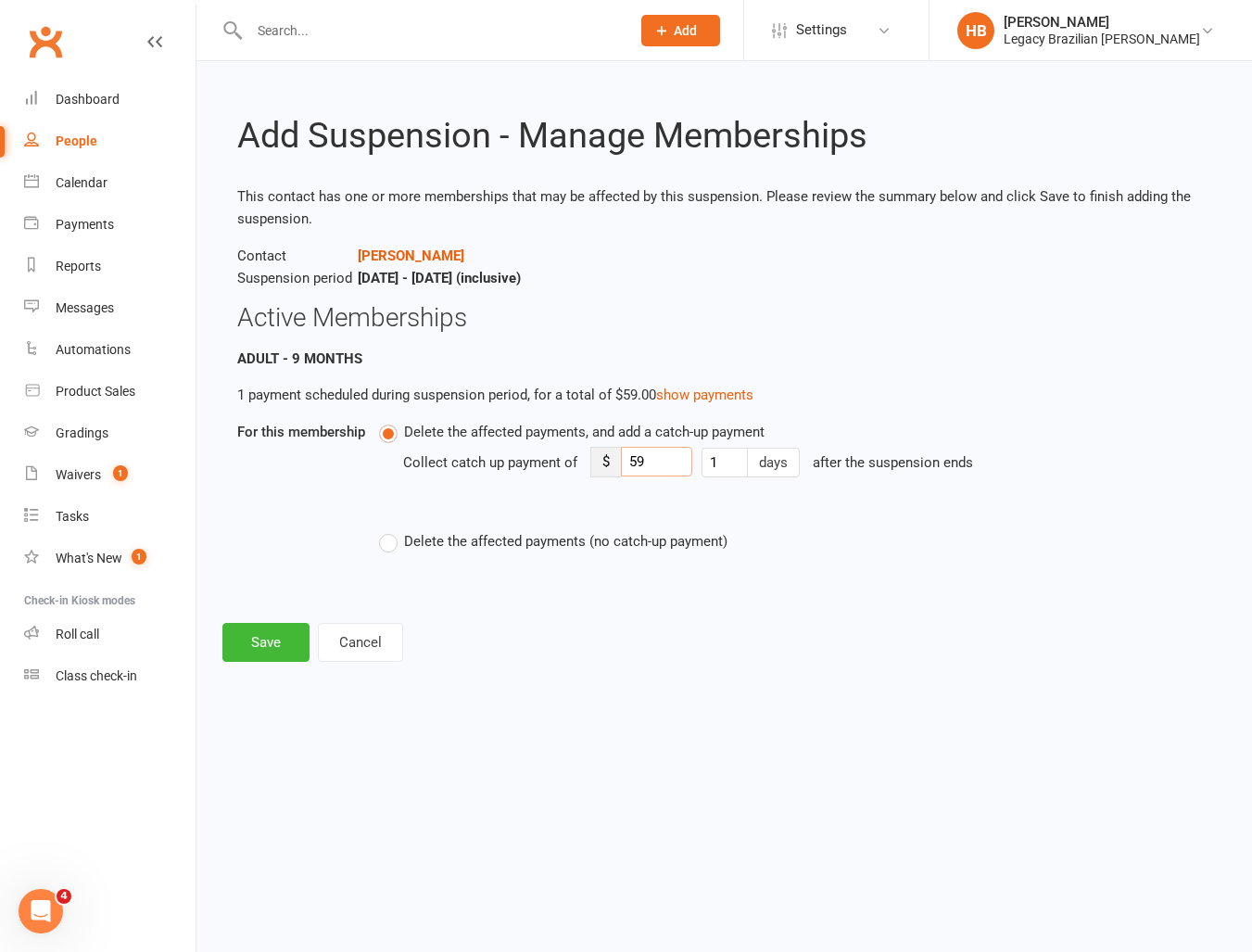
drag, startPoint x: 656, startPoint y: 462, endPoint x: 392, endPoint y: 469, distance: 264.1
click at [418, 473] on div "Collect catch up payment of $ 59 1 days after the suspension ends" at bounding box center [702, 475] width 598 height 65
drag, startPoint x: 658, startPoint y: 458, endPoint x: 472, endPoint y: 457, distance: 186.0
click at [473, 457] on div "Collect catch up payment of $ 59 1 days after the suspension ends" at bounding box center [702, 475] width 598 height 65
type input "5"
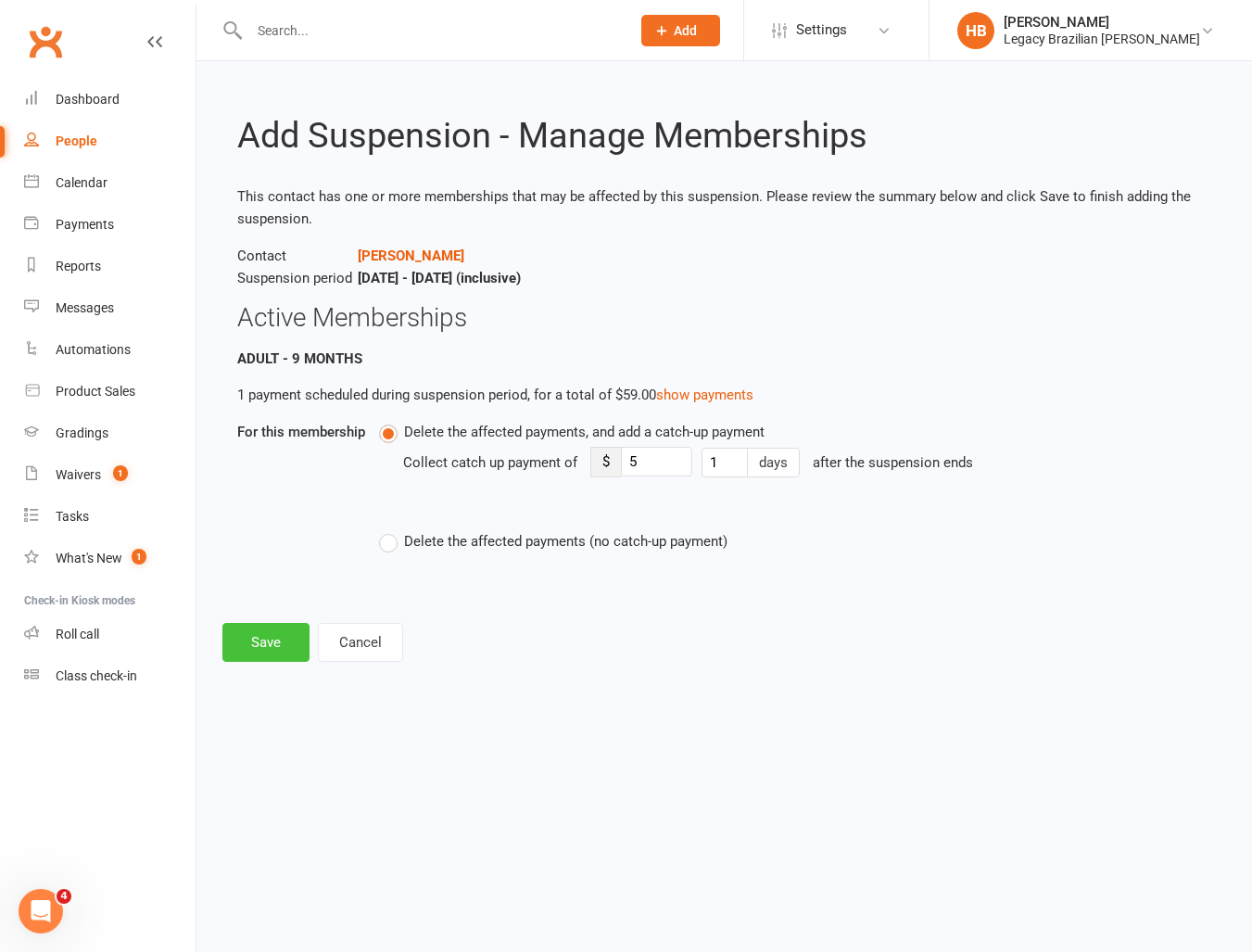
click at [273, 634] on button "Save" at bounding box center [265, 642] width 87 height 39
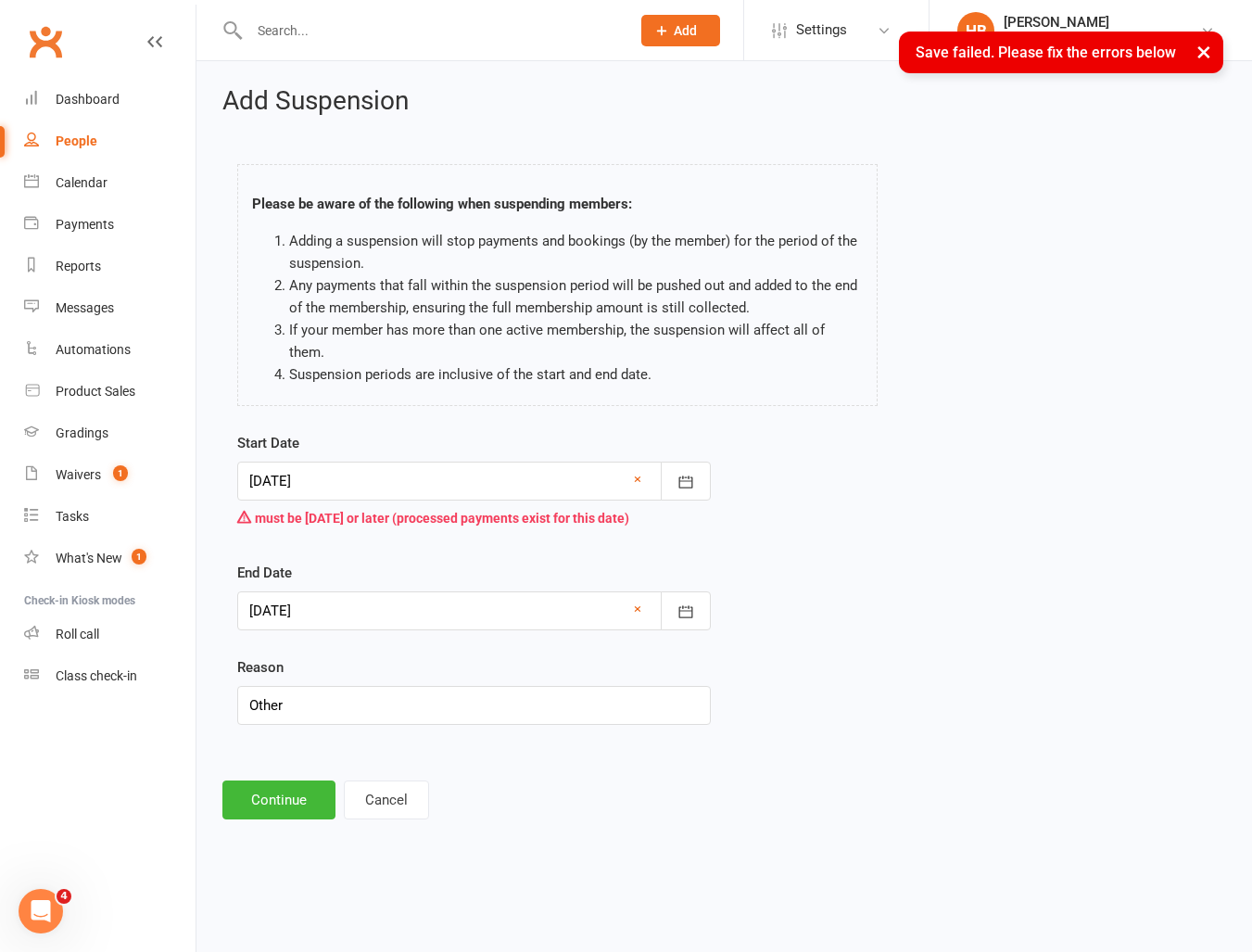
click at [393, 462] on div at bounding box center [473, 480] width 473 height 39
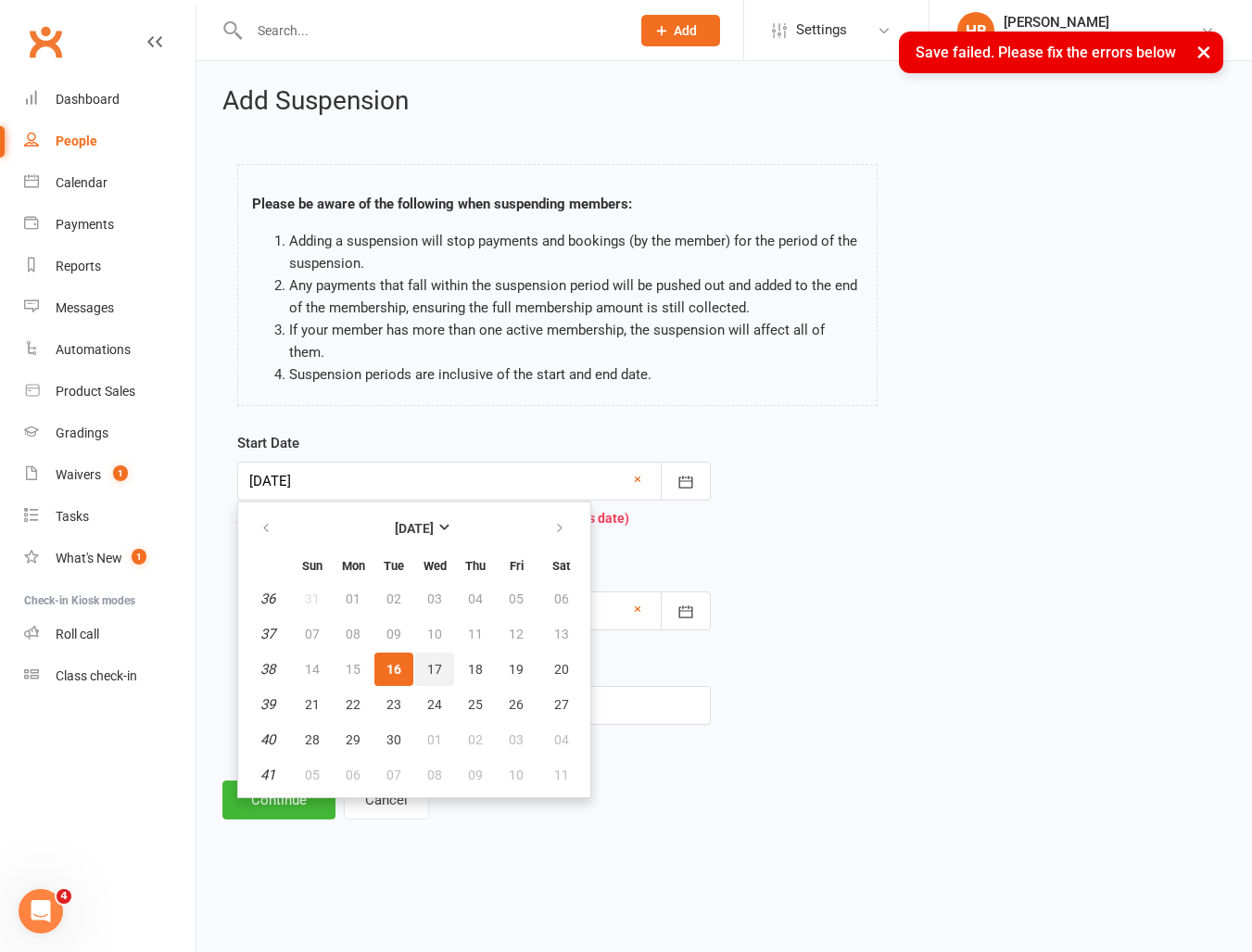
click at [426, 652] on button "17" at bounding box center [434, 668] width 39 height 33
type input "17 Sep 2025"
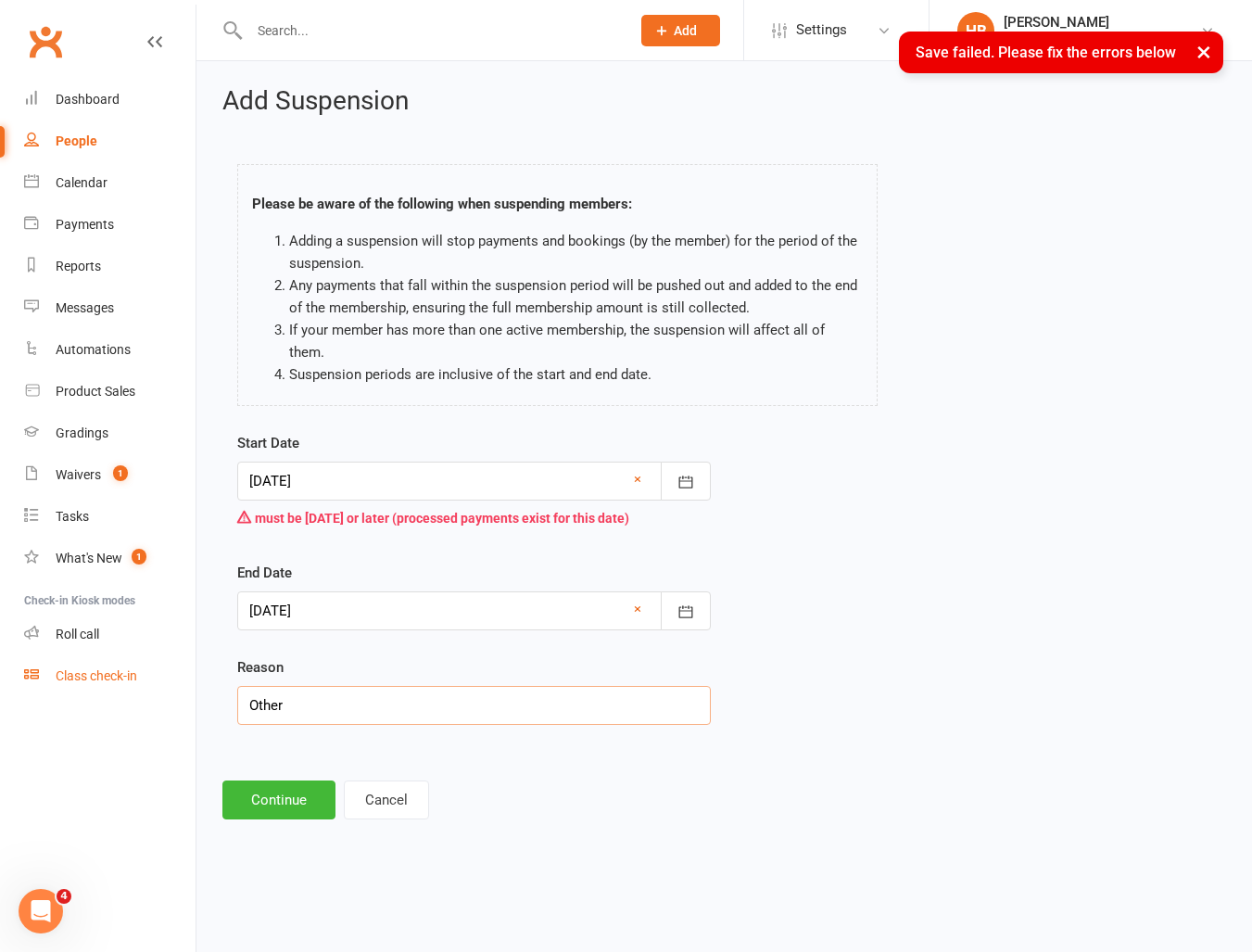
drag, startPoint x: 317, startPoint y: 690, endPoint x: 159, endPoint y: 696, distance: 158.1
click at [165, 696] on ui-view "Prospect Member Non-attending contact Class / event Appointment Grading event T…" at bounding box center [626, 425] width 1252 height 840
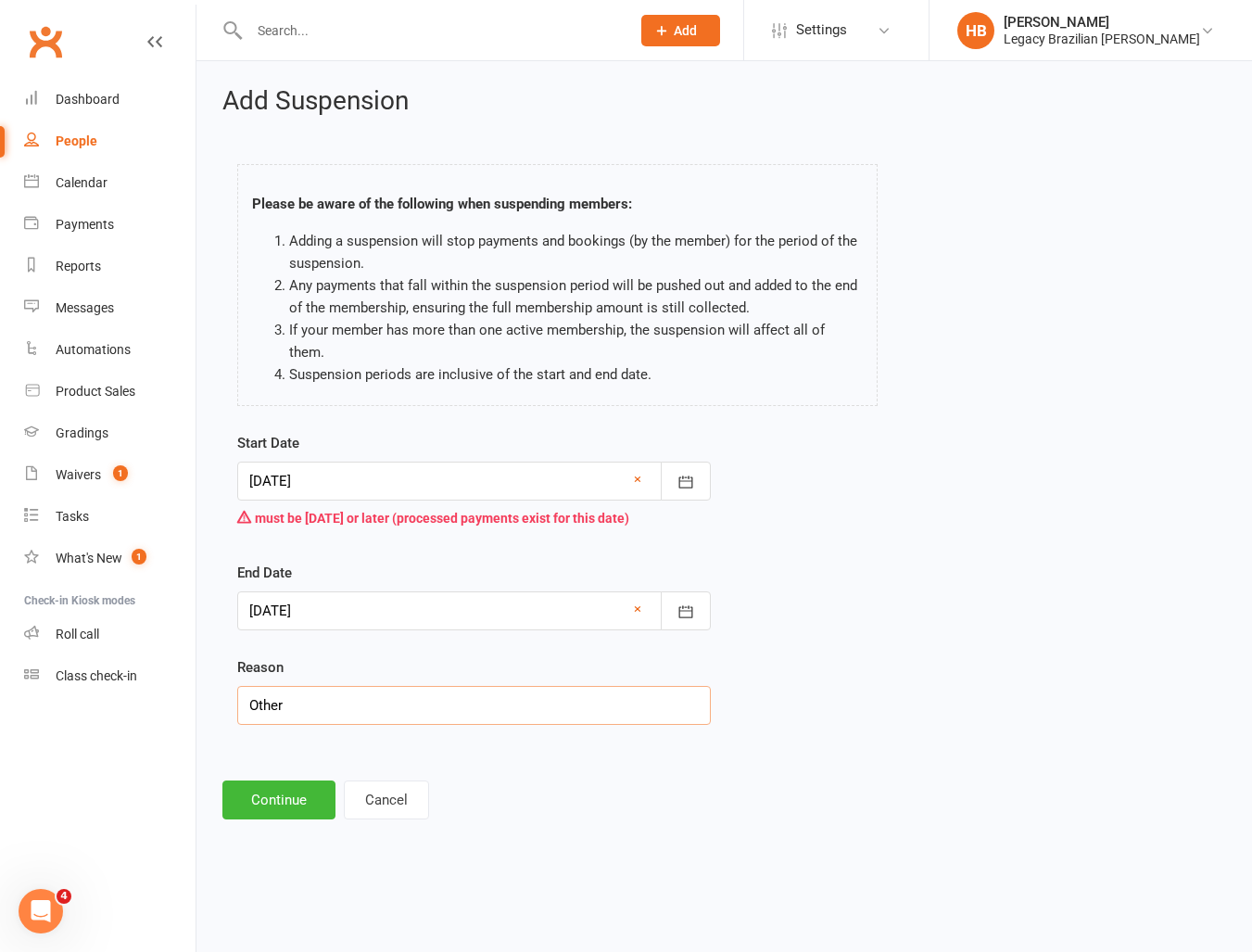
drag, startPoint x: 366, startPoint y: 683, endPoint x: 204, endPoint y: 677, distance: 162.1
click at [204, 677] on div "Add Suspension Please be aware of the following when suspending members: Adding…" at bounding box center [724, 453] width 1056 height 784
click at [384, 781] on button "Cancel" at bounding box center [387, 799] width 86 height 39
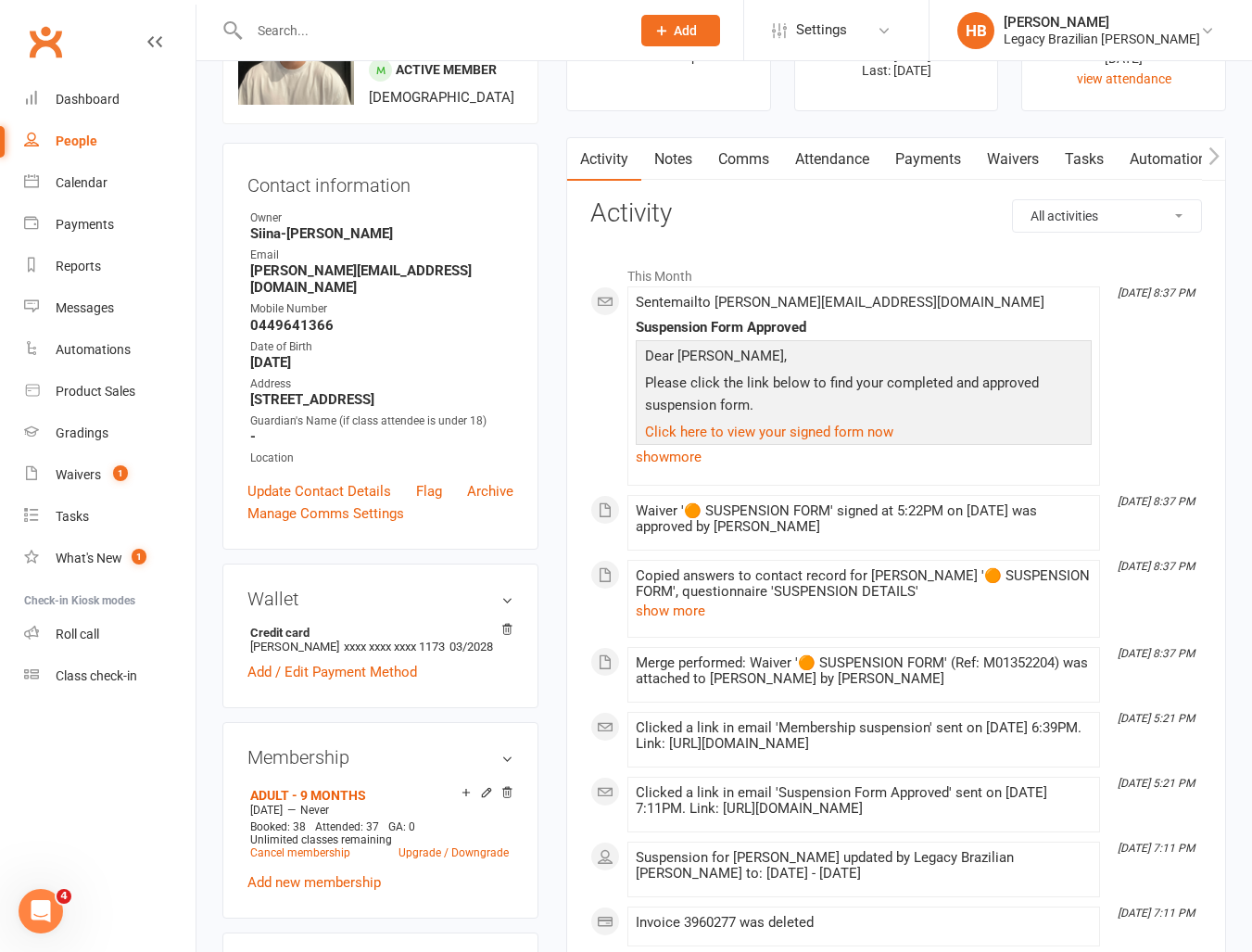
scroll to position [89, 0]
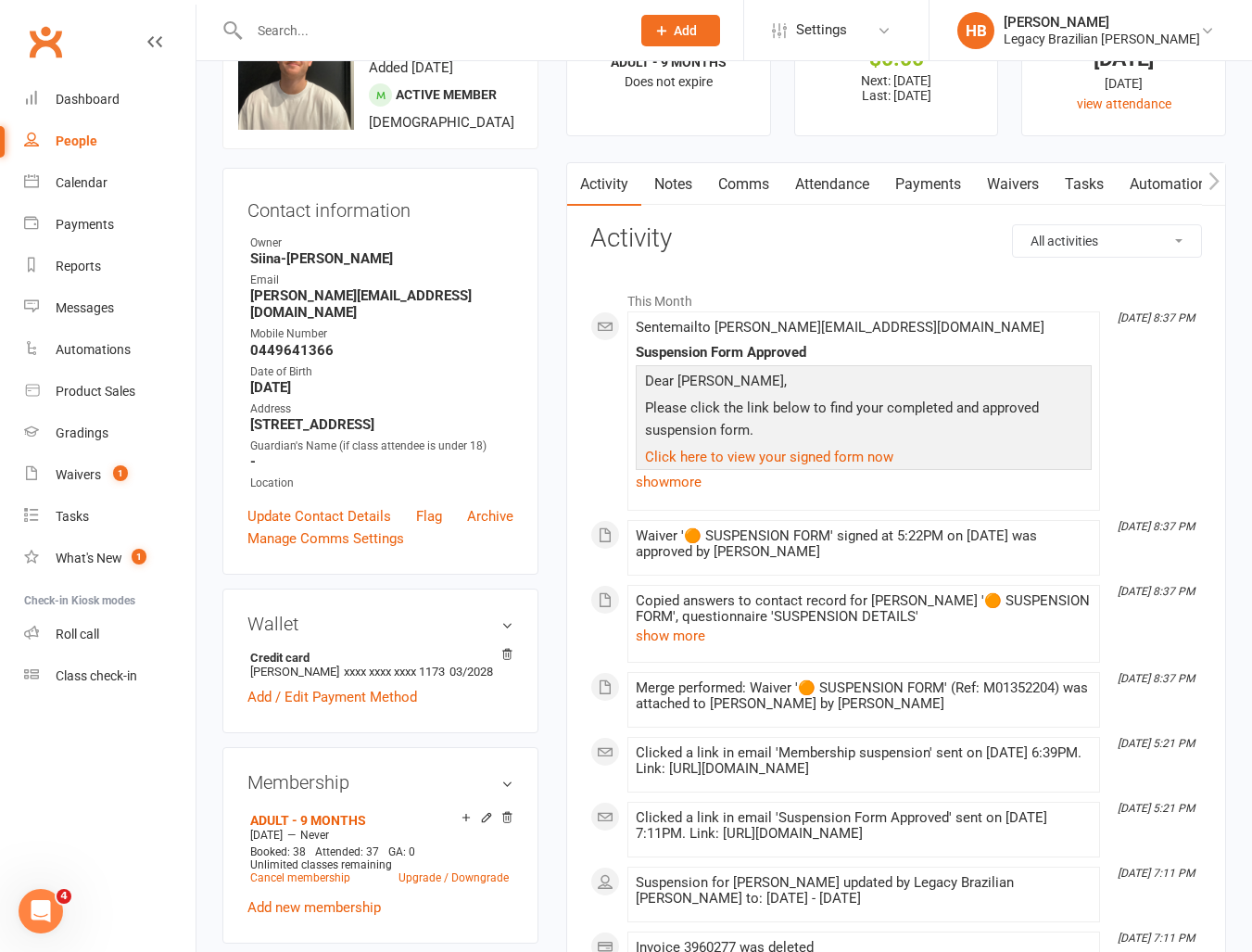
click at [937, 179] on link "Payments" at bounding box center [928, 184] width 92 height 43
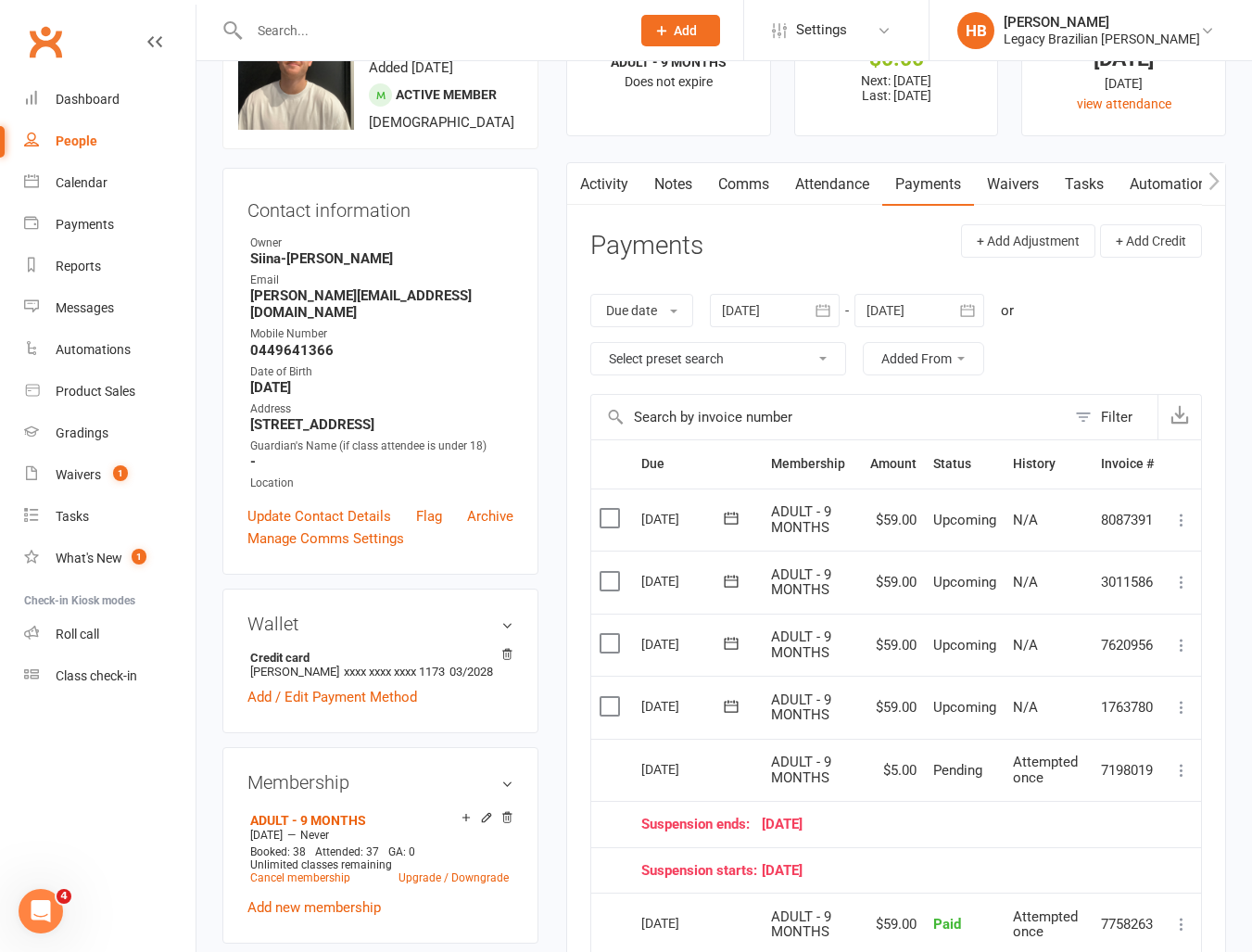
click at [1034, 180] on link "Waivers" at bounding box center [1013, 184] width 78 height 43
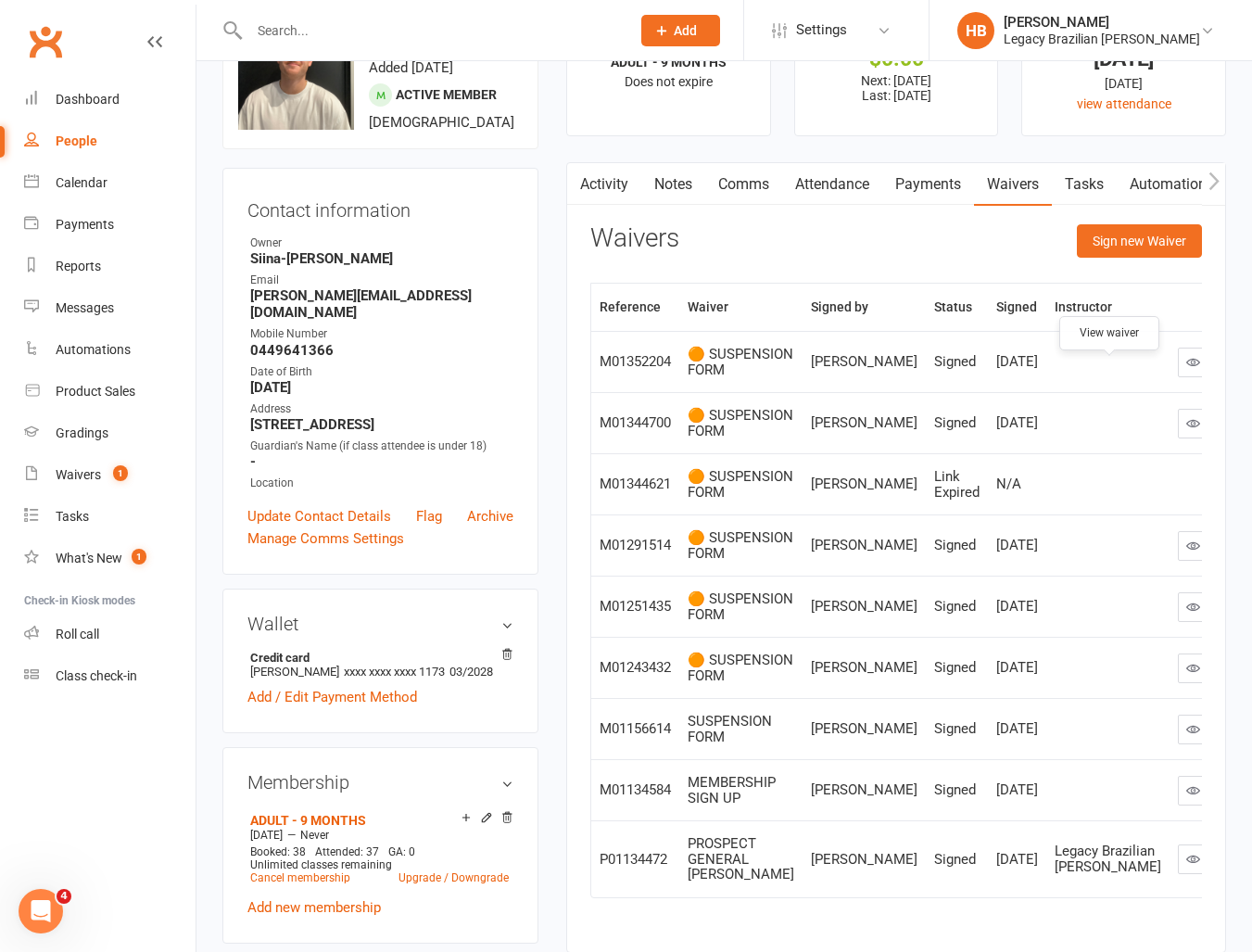
click at [1186, 369] on icon at bounding box center [1193, 362] width 14 height 14
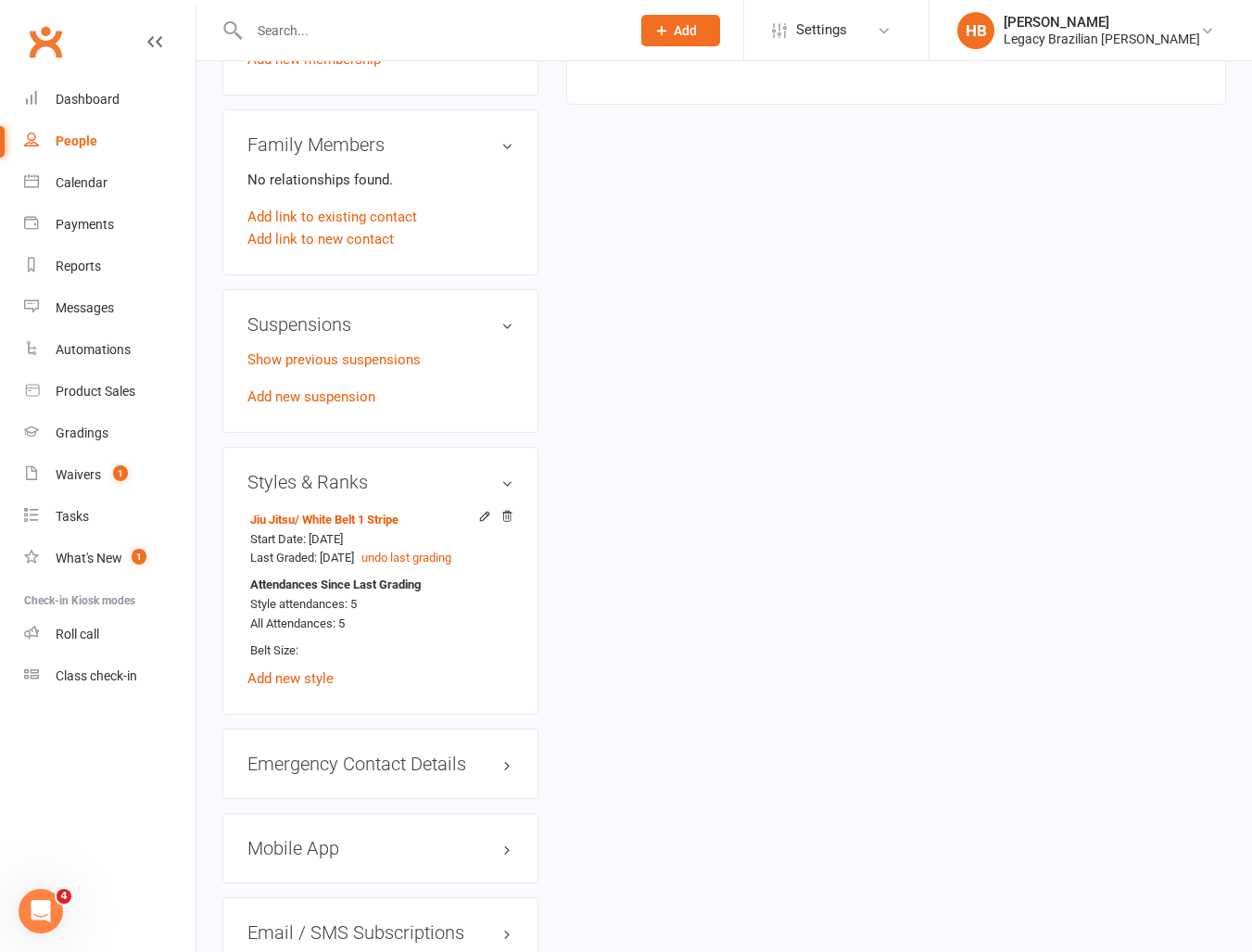
scroll to position [1187, 0]
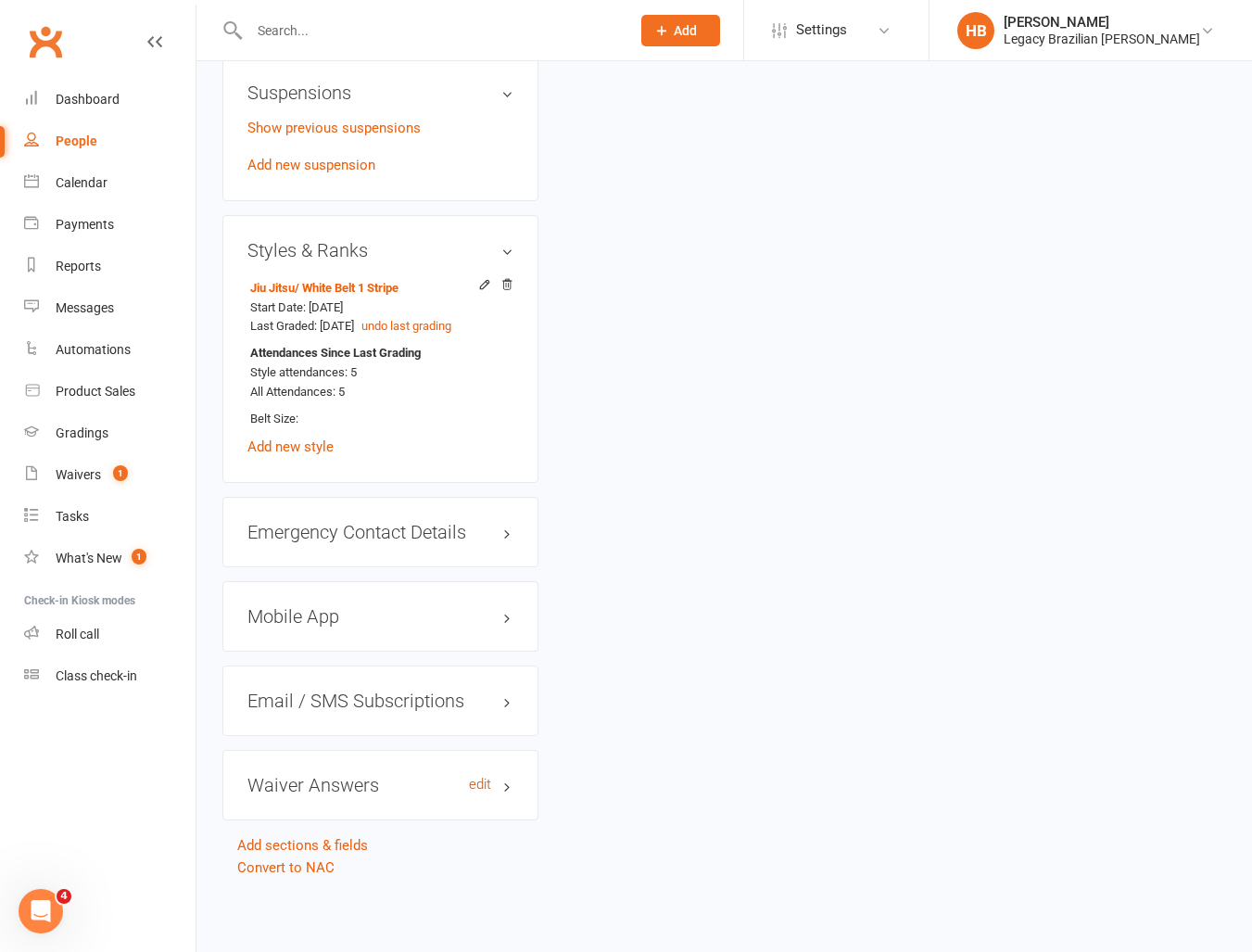
click at [480, 784] on link "edit" at bounding box center [479, 785] width 22 height 16
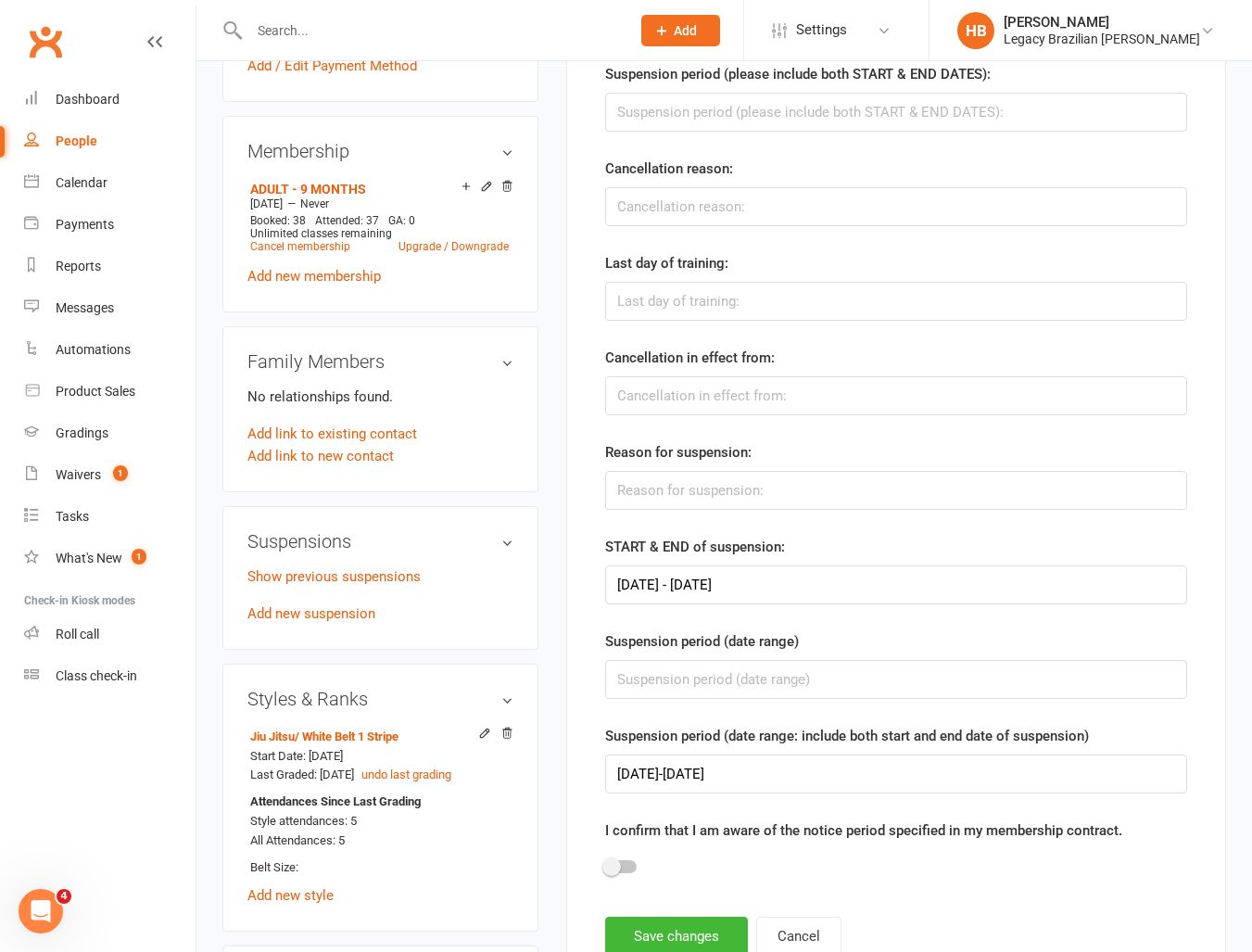
scroll to position [937, 0]
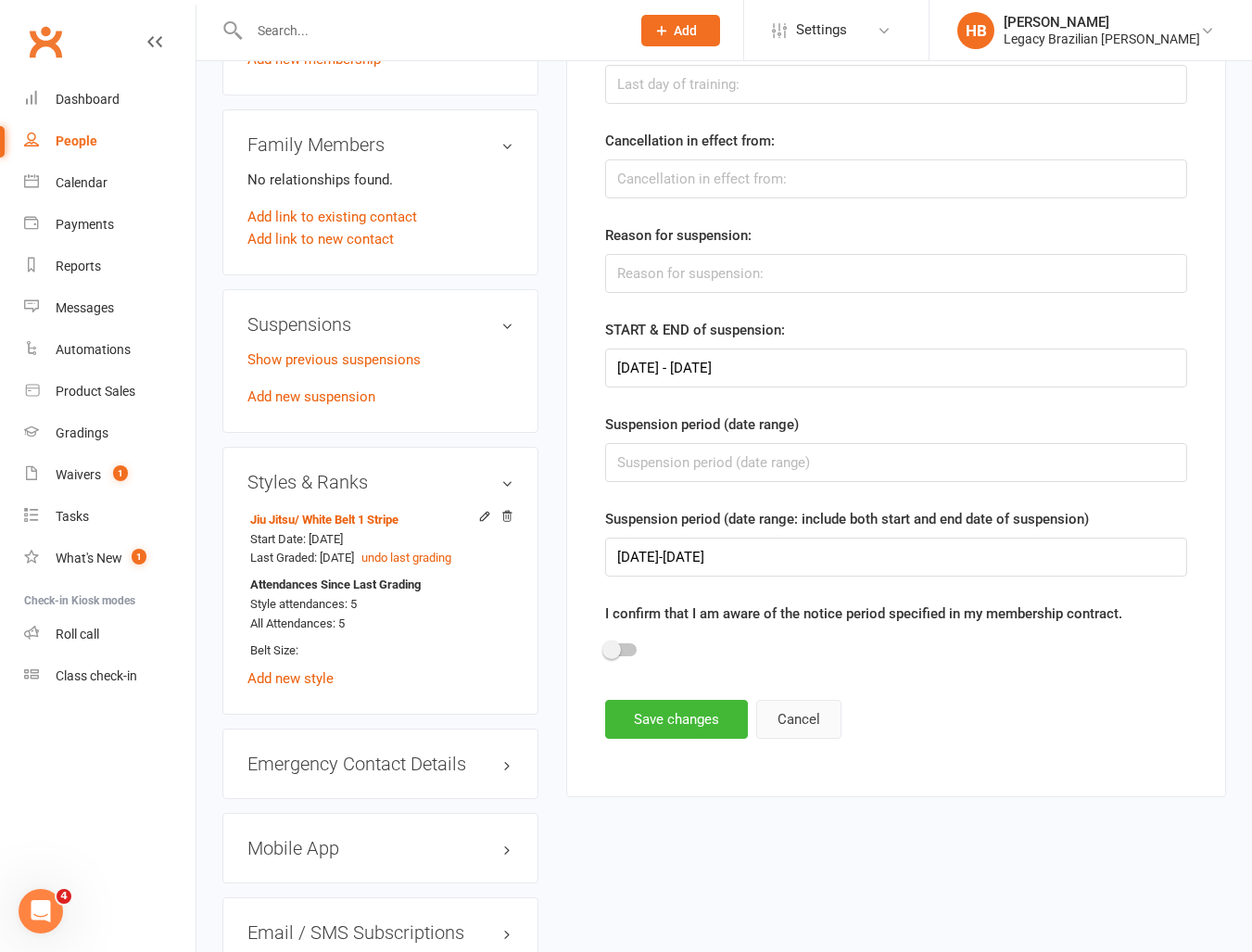
drag, startPoint x: 827, startPoint y: 721, endPoint x: 853, endPoint y: 310, distance: 411.8
click at [826, 721] on button "Cancel" at bounding box center [799, 719] width 86 height 39
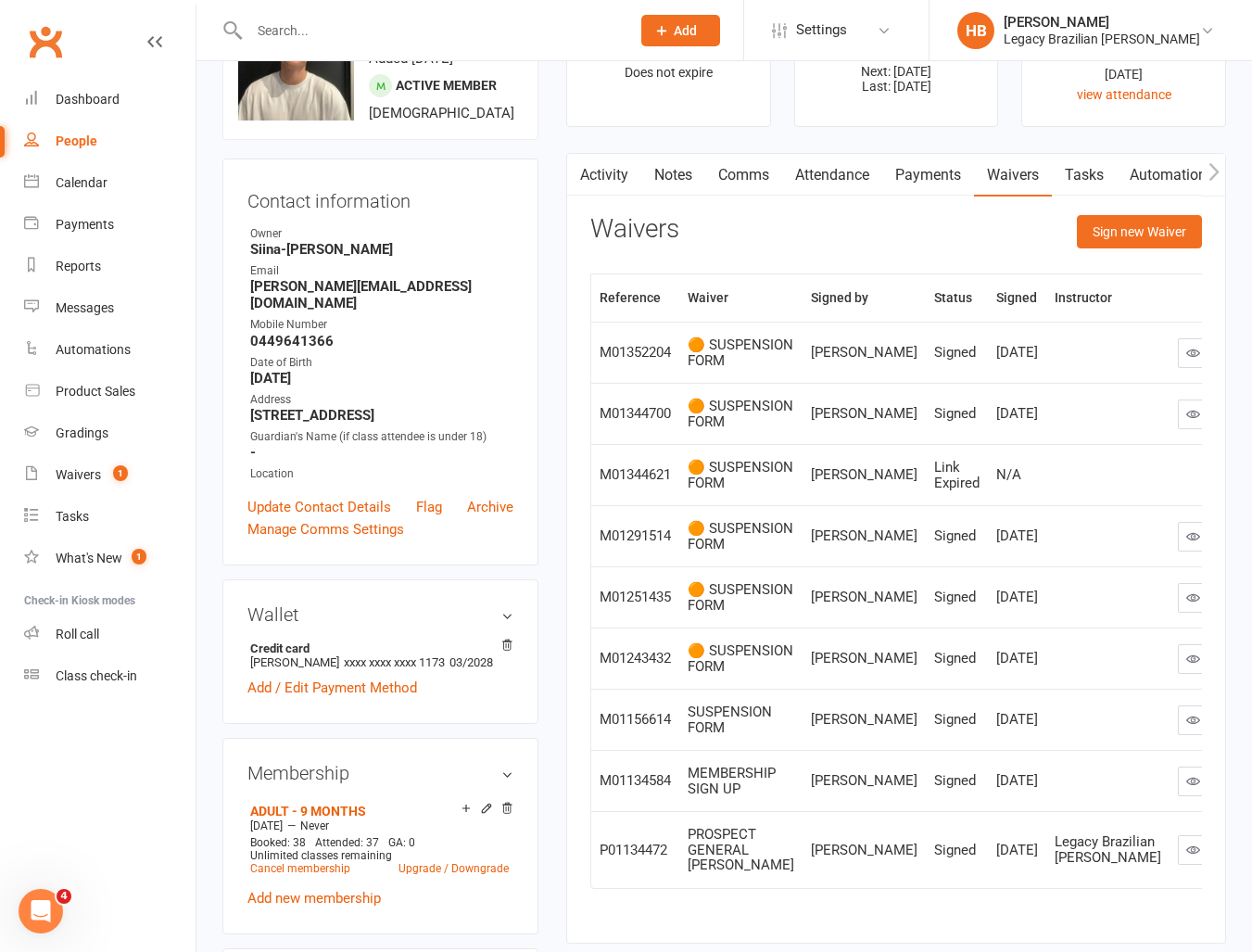
scroll to position [77, 0]
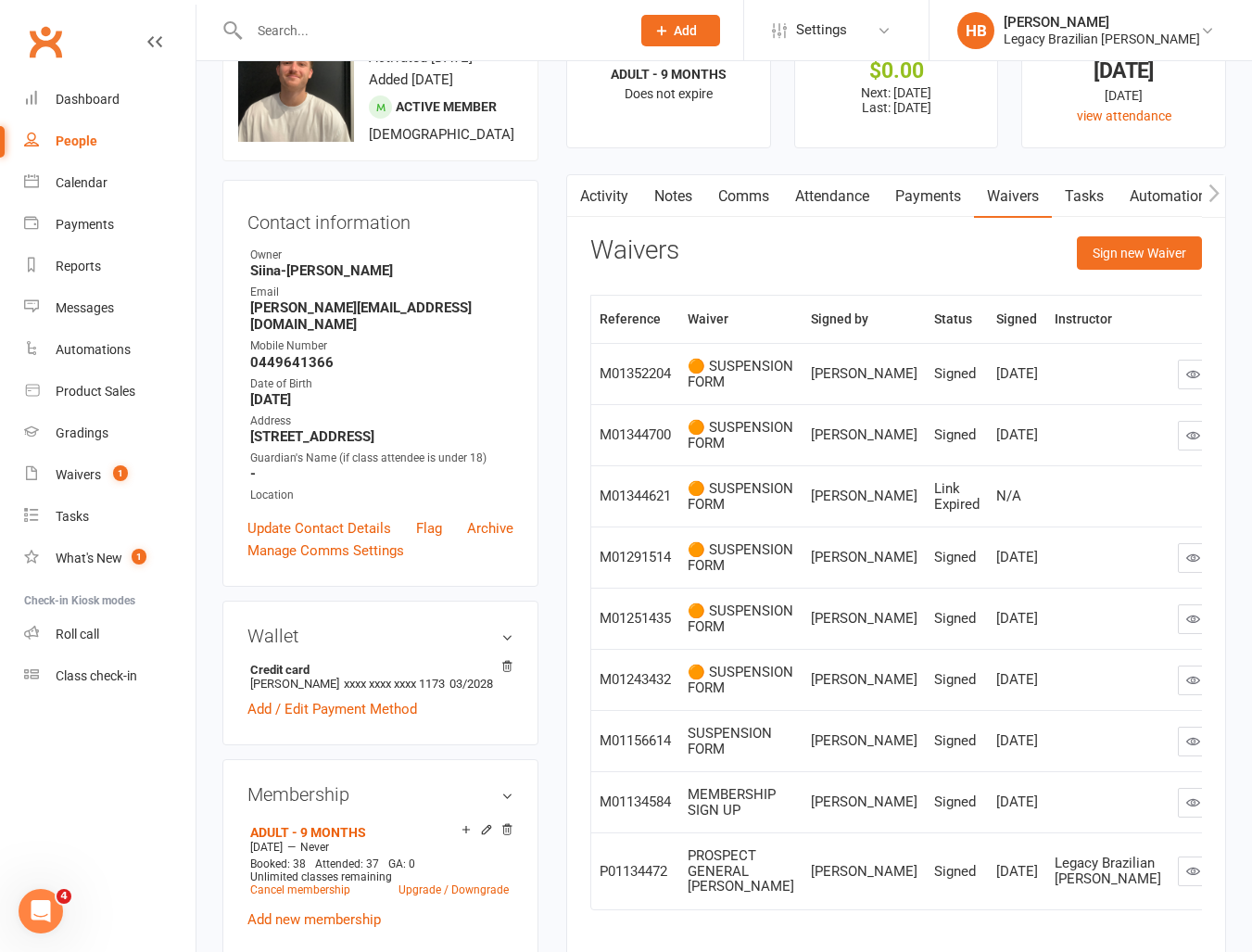
click at [691, 190] on link "Notes" at bounding box center [673, 196] width 64 height 43
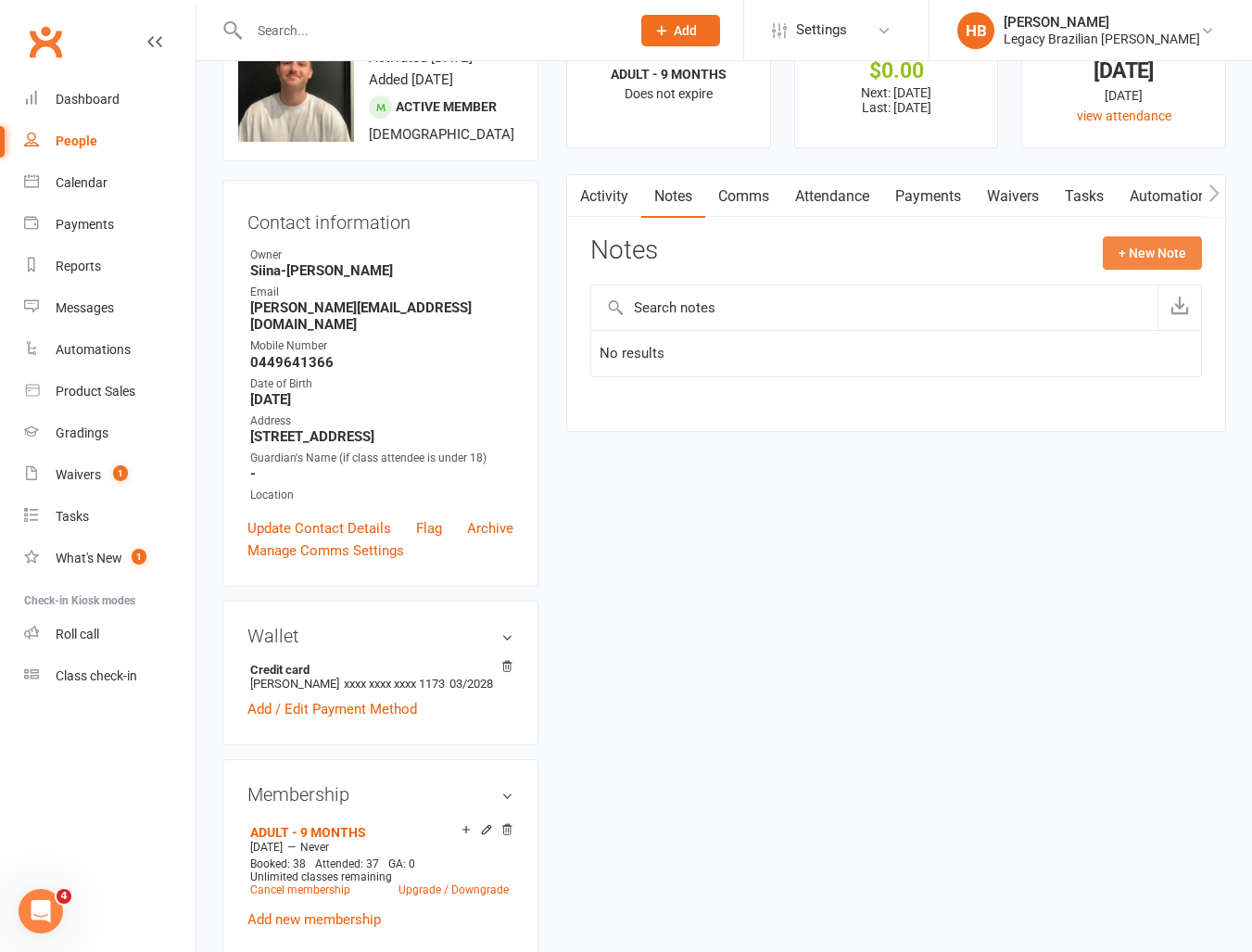
click at [1165, 260] on button "+ New Note" at bounding box center [1151, 252] width 99 height 33
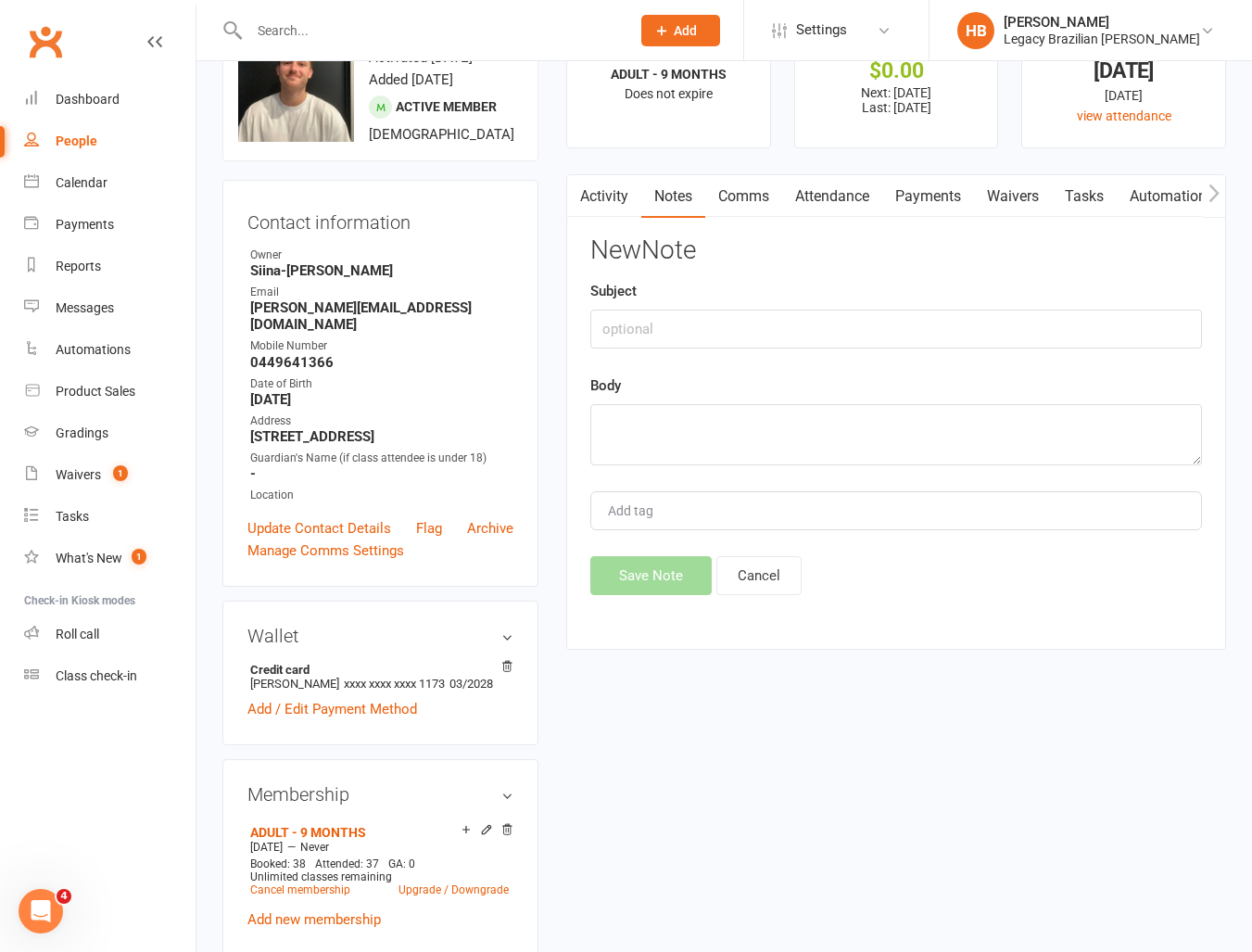
click at [810, 305] on div "Subject" at bounding box center [896, 314] width 612 height 69
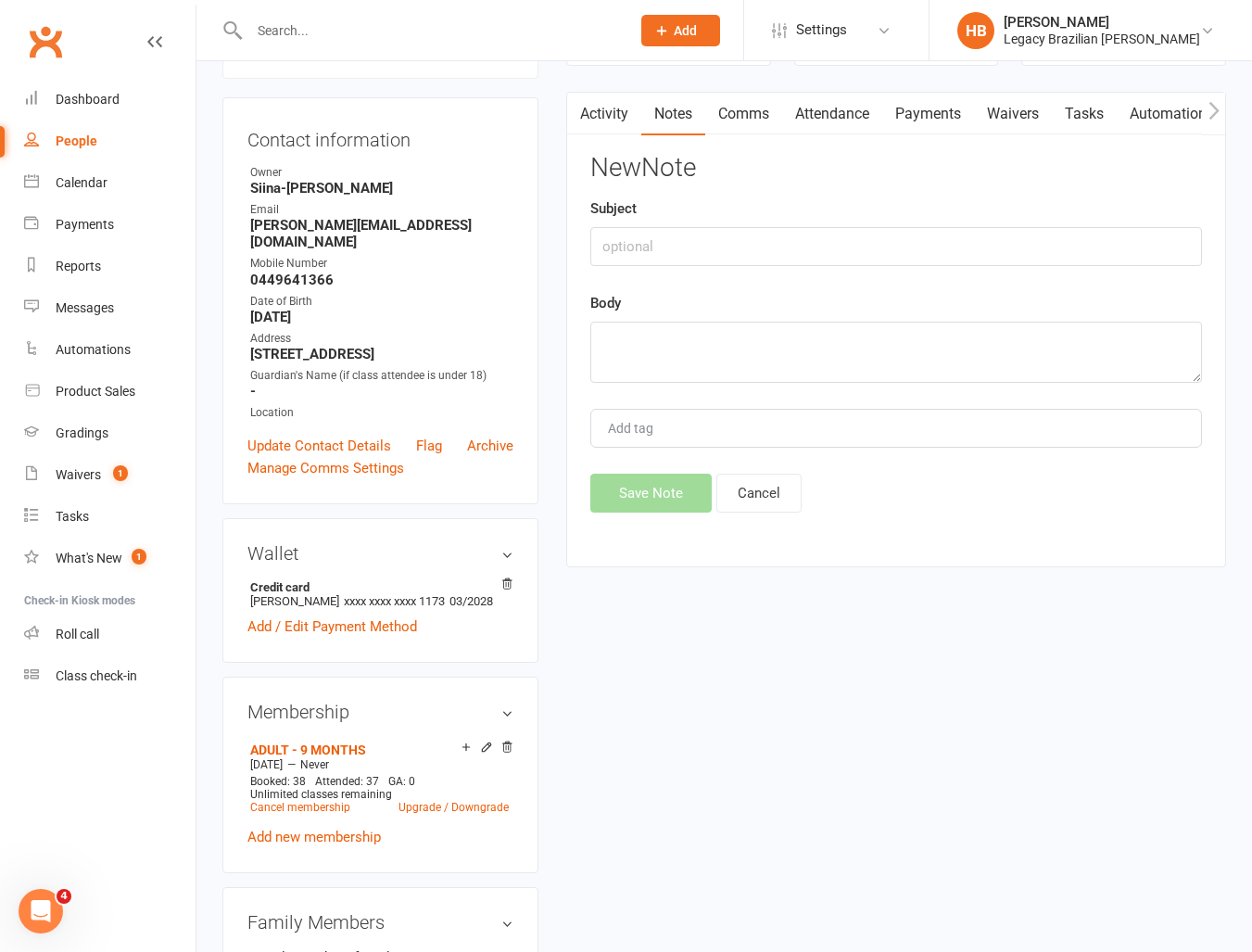
click at [748, 276] on div "New Note Subject Body Add tag Save Note Cancel" at bounding box center [896, 333] width 612 height 359
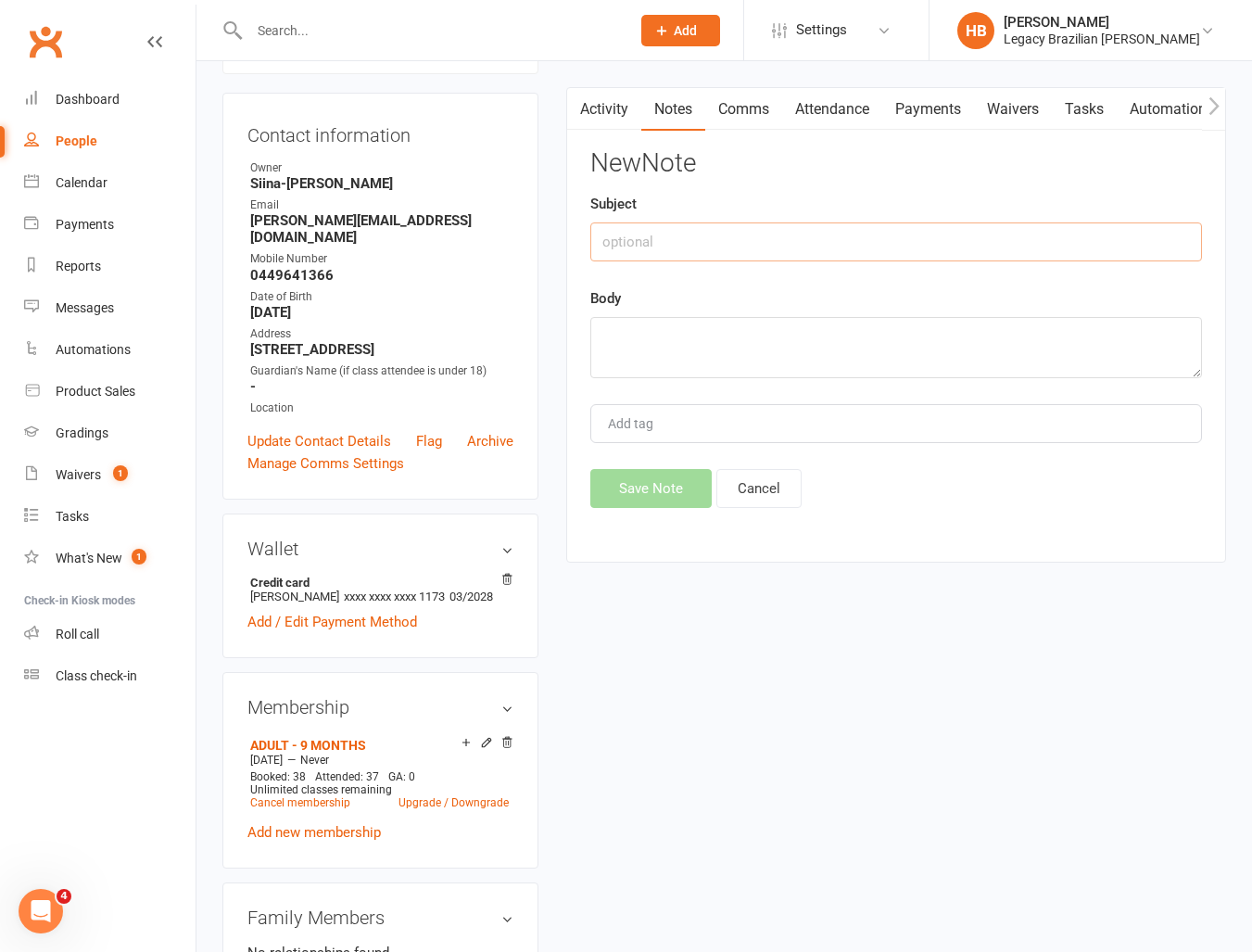
click at [756, 245] on input "text" at bounding box center [896, 241] width 612 height 39
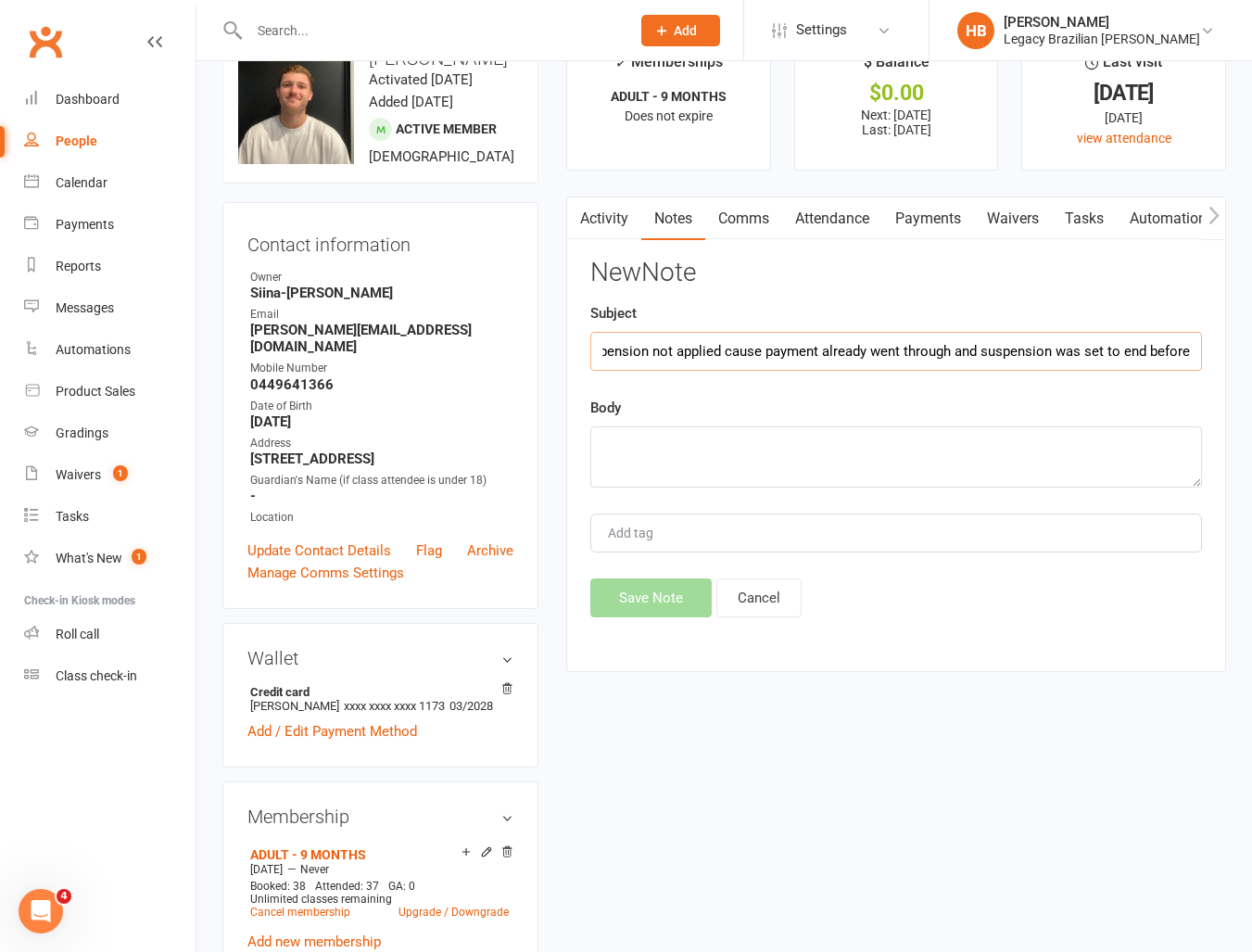
scroll to position [0, 27]
click at [716, 356] on input "suspension not applied cause payment already went through and suspension was se…" at bounding box center [896, 351] width 612 height 39
drag, startPoint x: 723, startPoint y: 351, endPoint x: 1257, endPoint y: 351, distance: 534.0
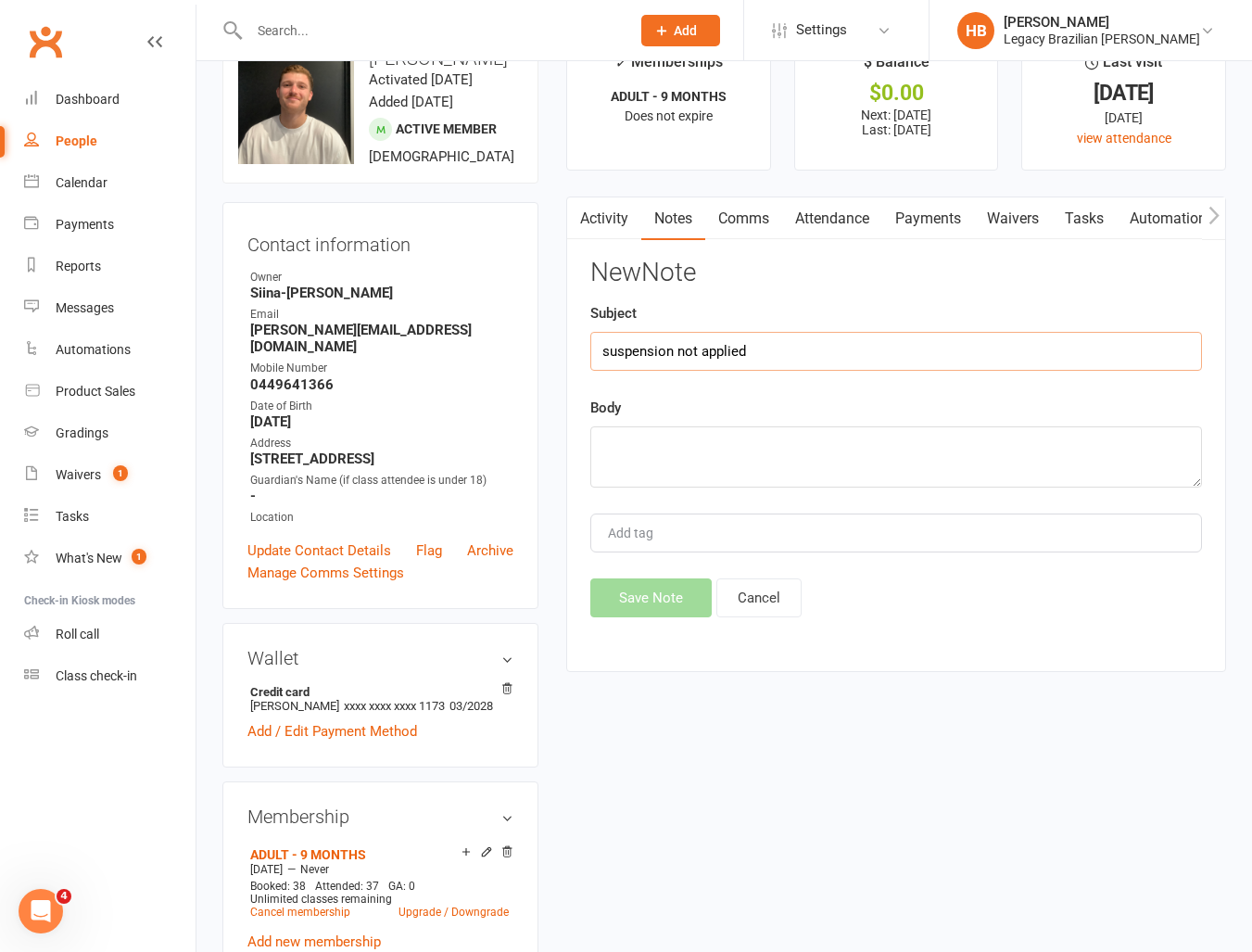
type input "suspension not applied"
click at [660, 450] on textarea at bounding box center [896, 457] width 612 height 61
paste textarea "cause payment already went through and suspension was set to end before"
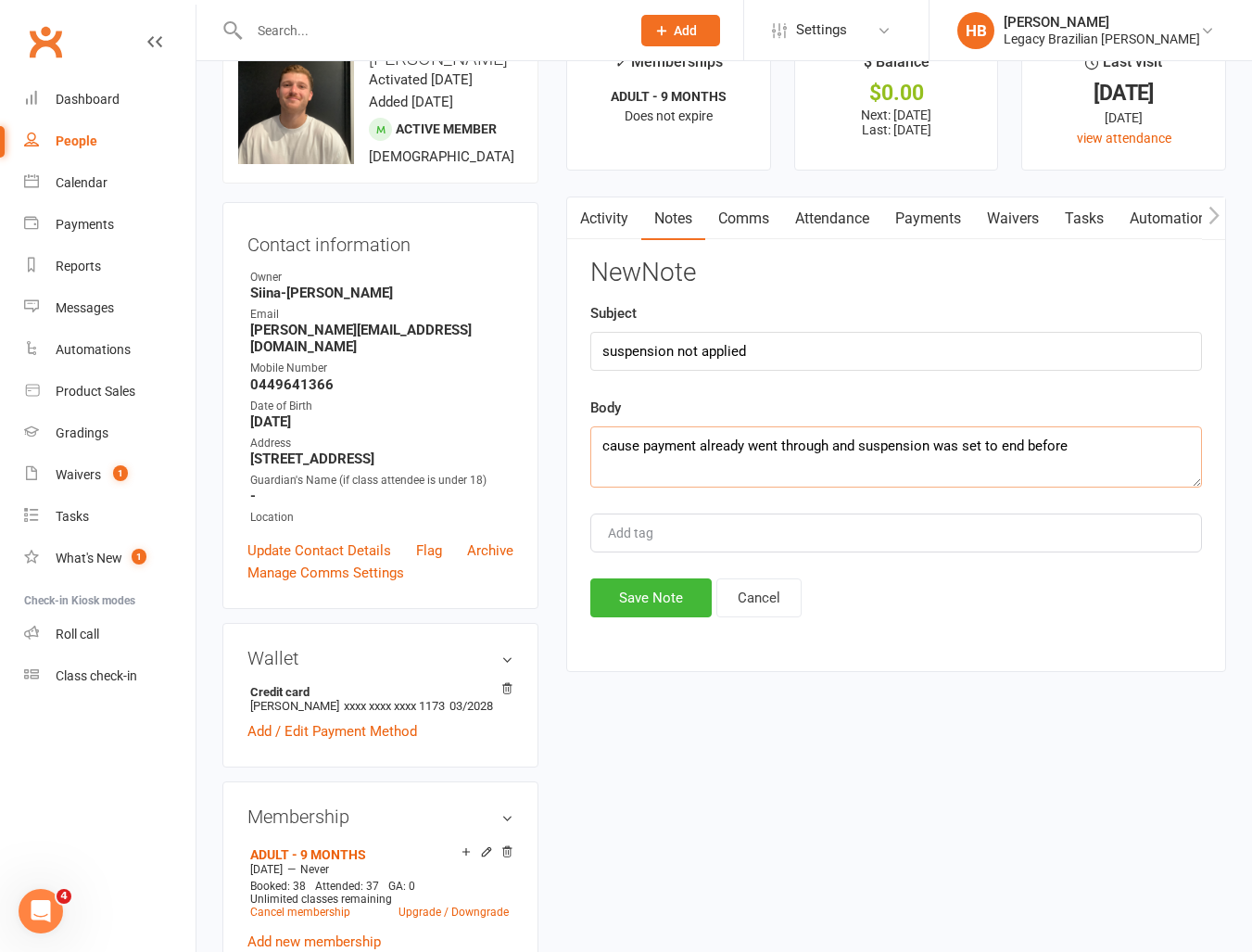
click at [605, 449] on textarea "cause payment already went through and suspension was set to end before" at bounding box center [896, 457] width 612 height 61
click at [1148, 444] on textarea "not applied cause payment already went through and suspension was set to end be…" at bounding box center [896, 457] width 612 height 61
type textarea "not applied cause payment already went through and suspension was set to end be…"
click at [679, 578] on div "New Note Subject suspension not applied Body not applied cause payment already …" at bounding box center [896, 438] width 612 height 359
click at [672, 595] on button "Save Note" at bounding box center [651, 597] width 122 height 39
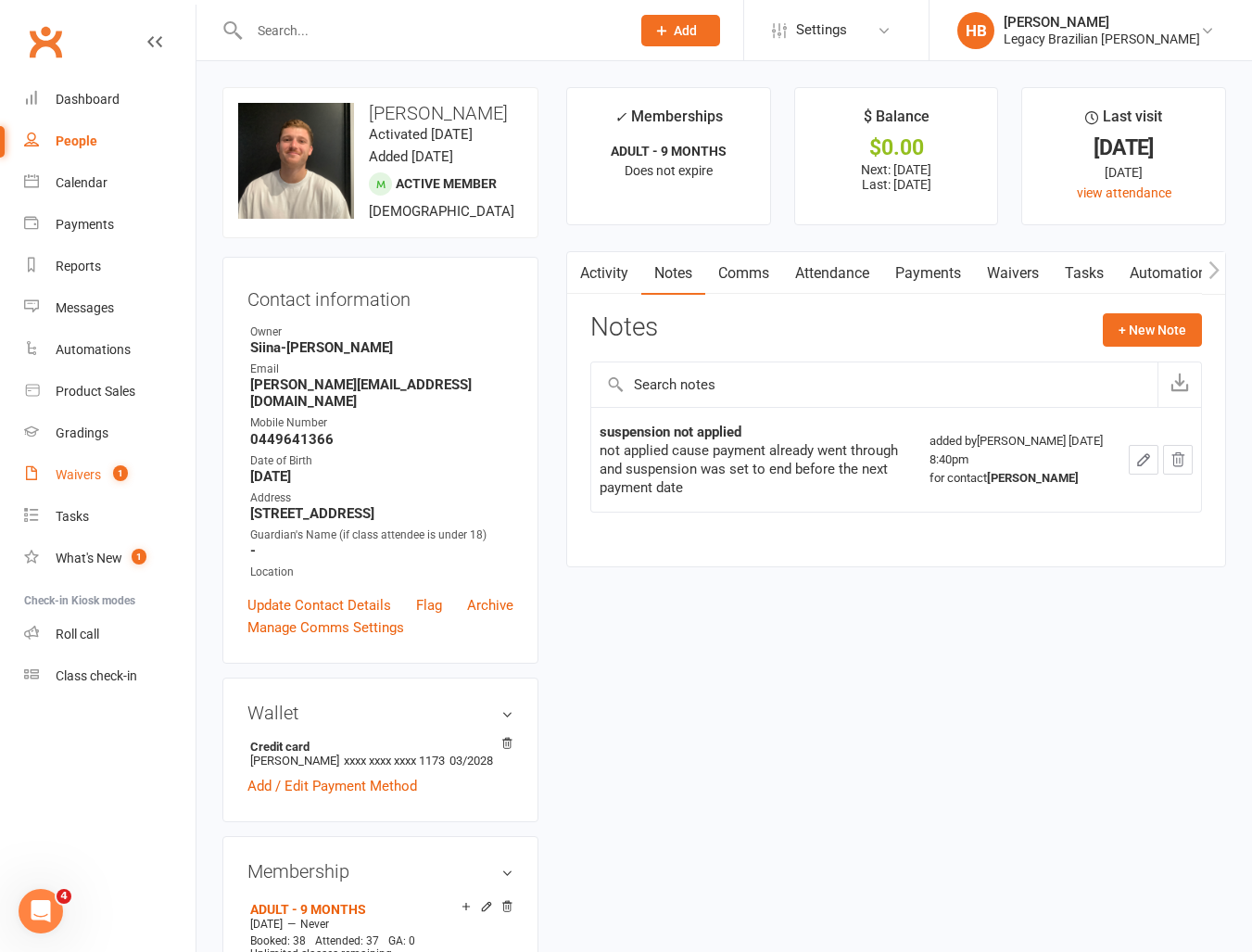
click at [104, 478] on count-badge "1" at bounding box center [116, 474] width 24 height 15
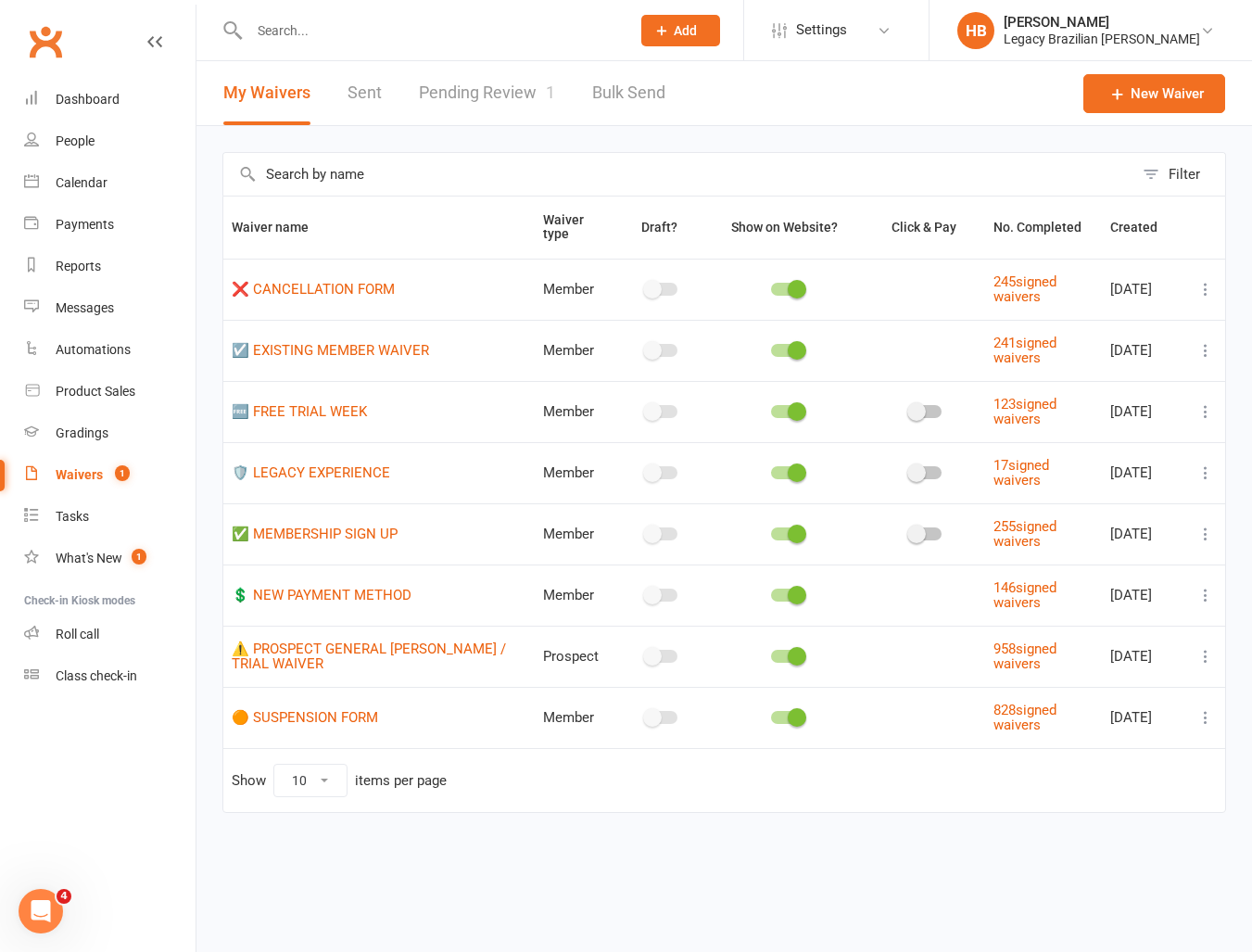
click at [467, 74] on link "Pending Review 1" at bounding box center [486, 93] width 137 height 64
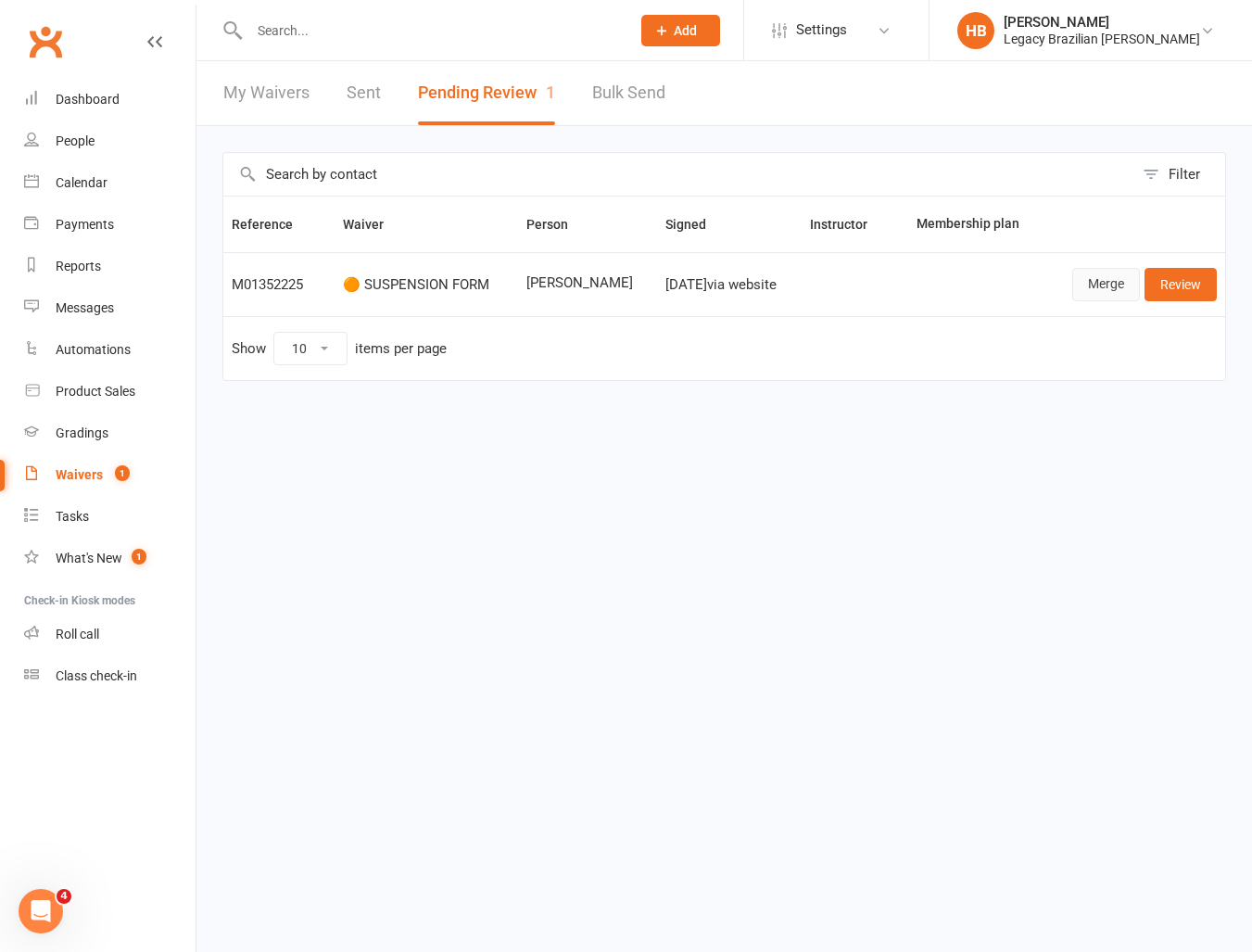
click at [1112, 285] on link "Merge" at bounding box center [1106, 284] width 68 height 33
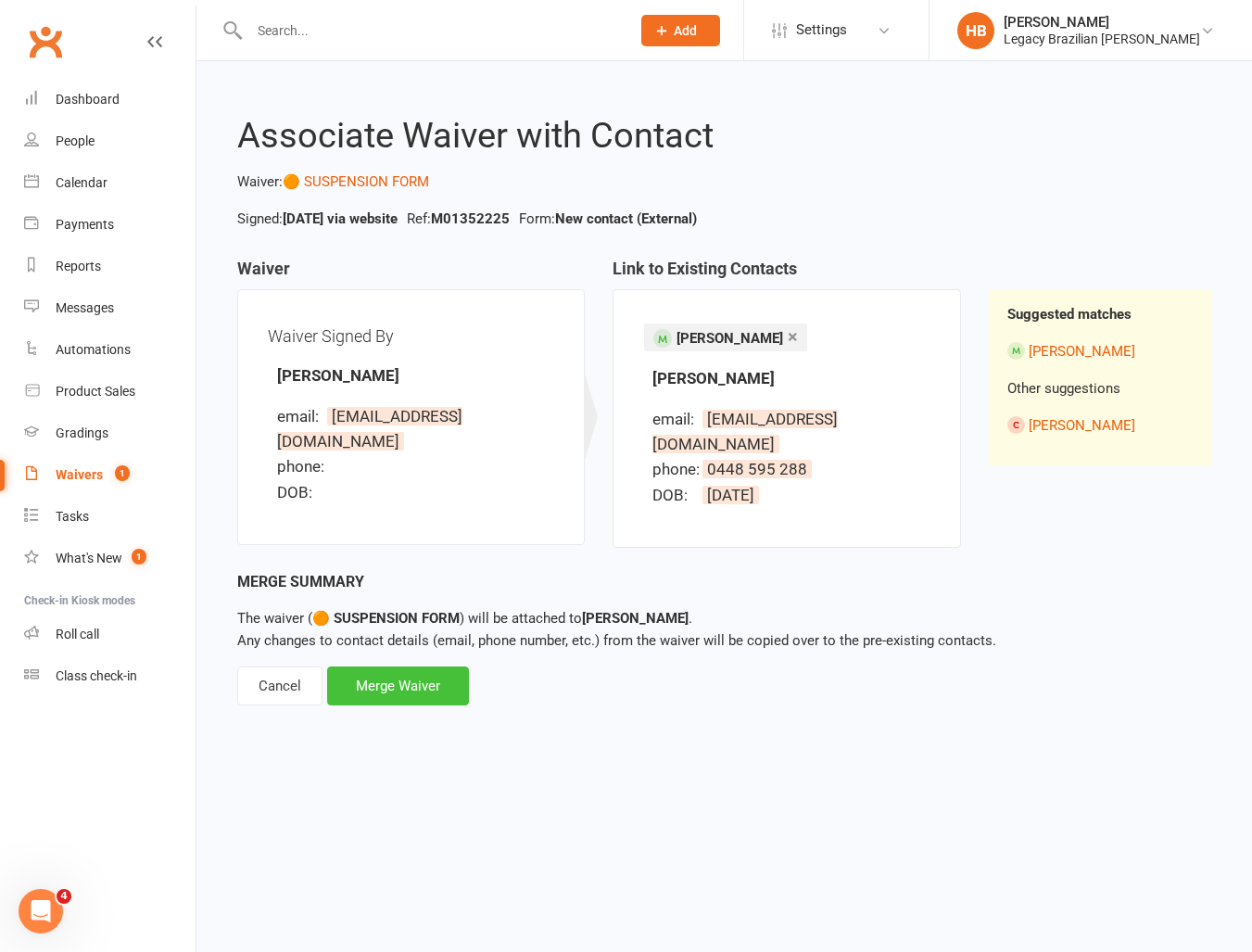
click at [400, 666] on div "Merge Waiver" at bounding box center [398, 685] width 142 height 39
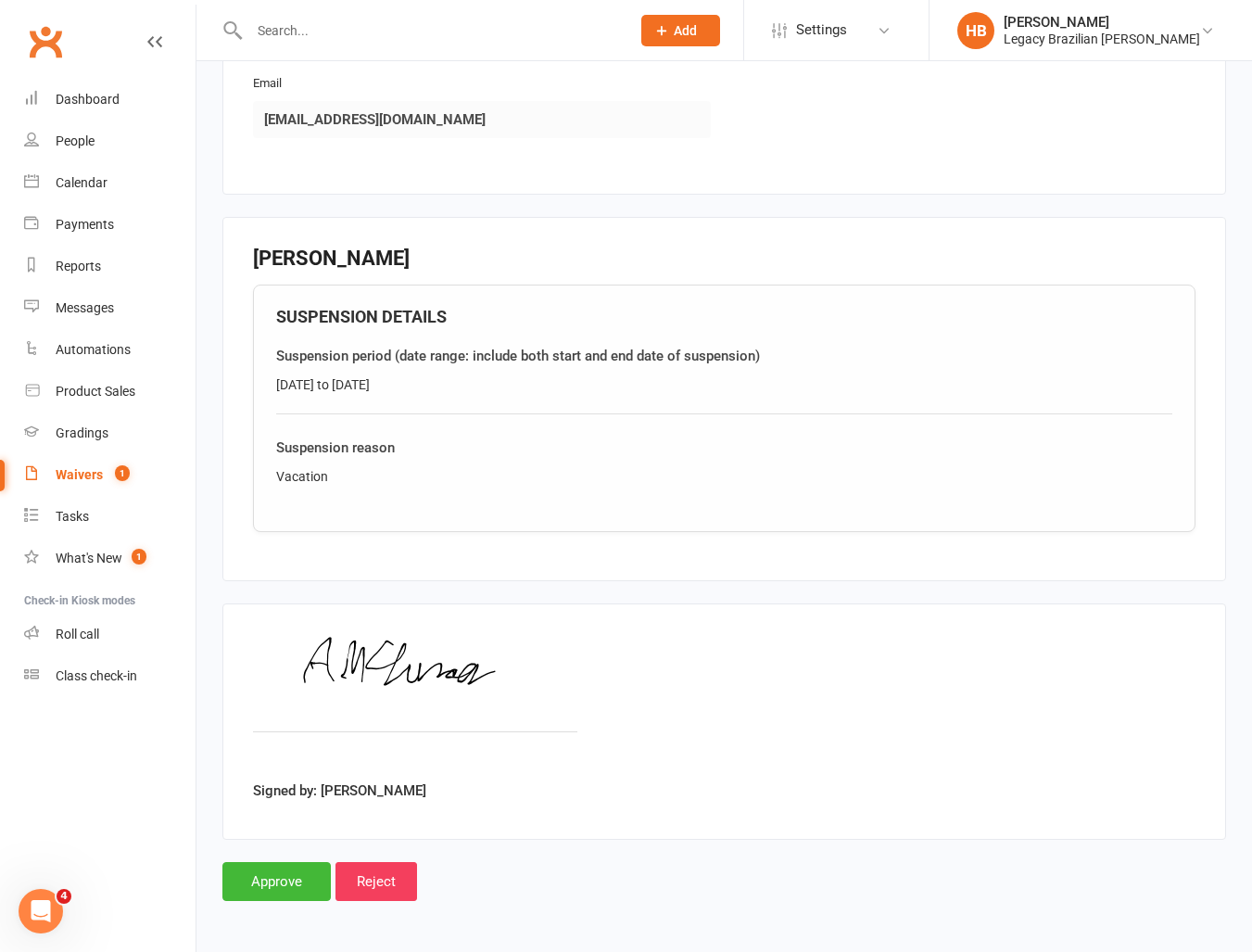
scroll to position [418, 0]
click at [399, 369] on div "Suspension period (date range: include both start and end date of suspension) 3…" at bounding box center [724, 381] width 896 height 70
drag, startPoint x: 399, startPoint y: 383, endPoint x: 191, endPoint y: 372, distance: 208.3
click at [191, 372] on ui-view "Prospect Member Non-attending contact Class / event Appointment Grading event T…" at bounding box center [626, 256] width 1252 height 1341
drag, startPoint x: 712, startPoint y: 334, endPoint x: 465, endPoint y: 361, distance: 248.5
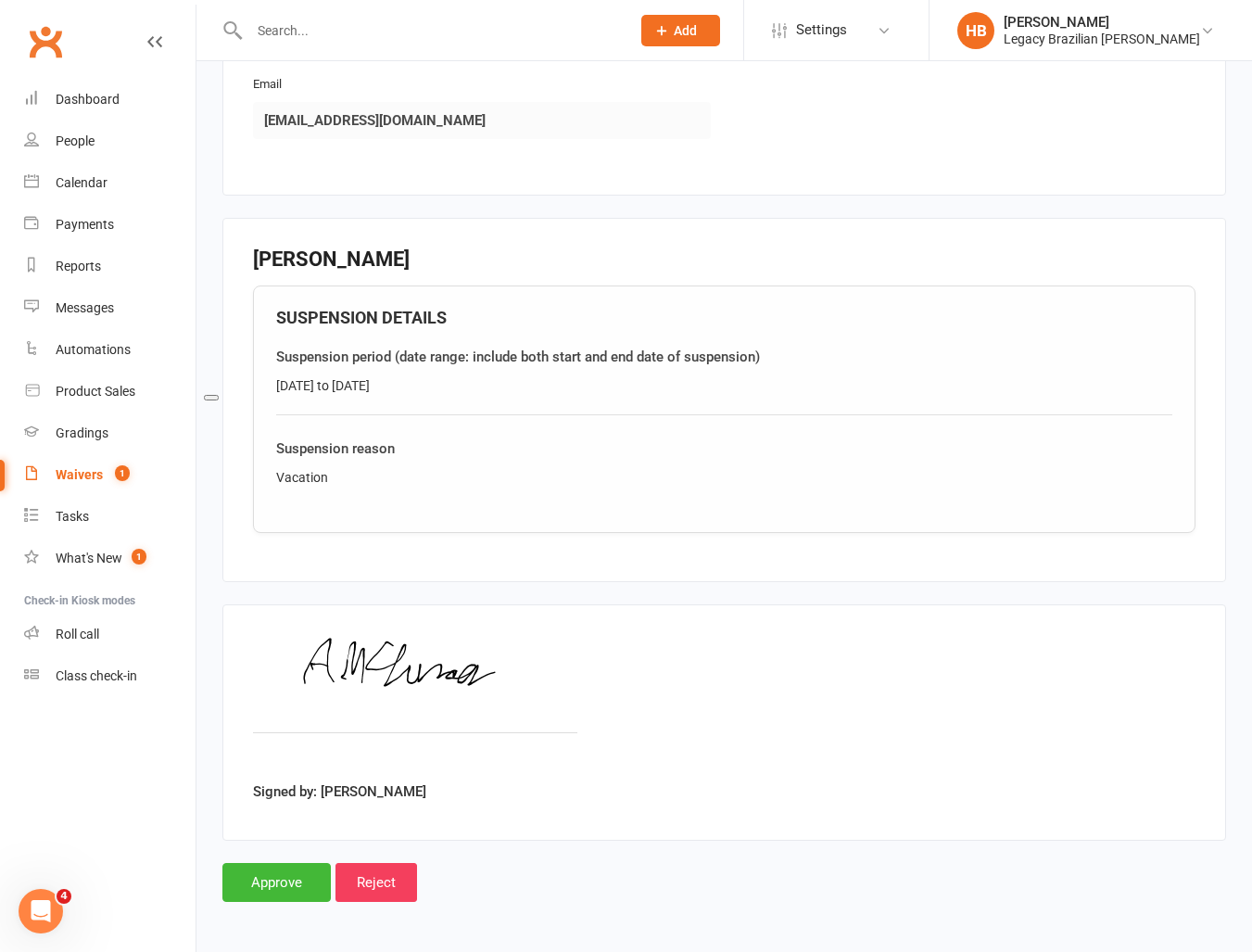
click at [705, 336] on div "SUSPENSION DETAILS Suspension period (date range: include both start and end da…" at bounding box center [724, 409] width 942 height 248
drag, startPoint x: 406, startPoint y: 384, endPoint x: 271, endPoint y: 384, distance: 135.0
click at [271, 384] on div "SUSPENSION DETAILS Suspension period (date range: include both start and end da…" at bounding box center [724, 409] width 942 height 248
copy div "30/9/25 to 14/10/25"
click at [294, 878] on input "Approve" at bounding box center [276, 881] width 109 height 39
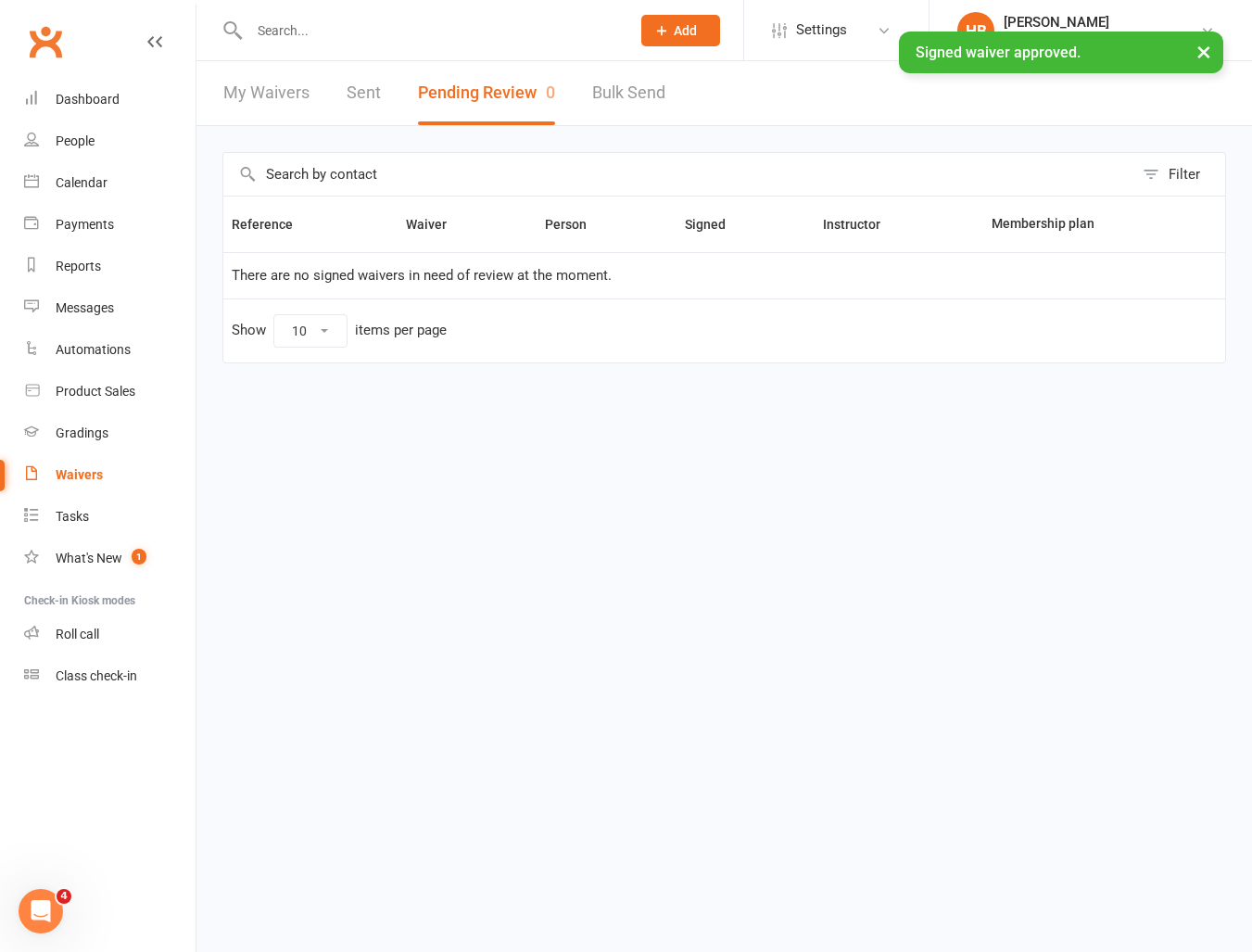
click at [355, 19] on input "text" at bounding box center [430, 31] width 374 height 26
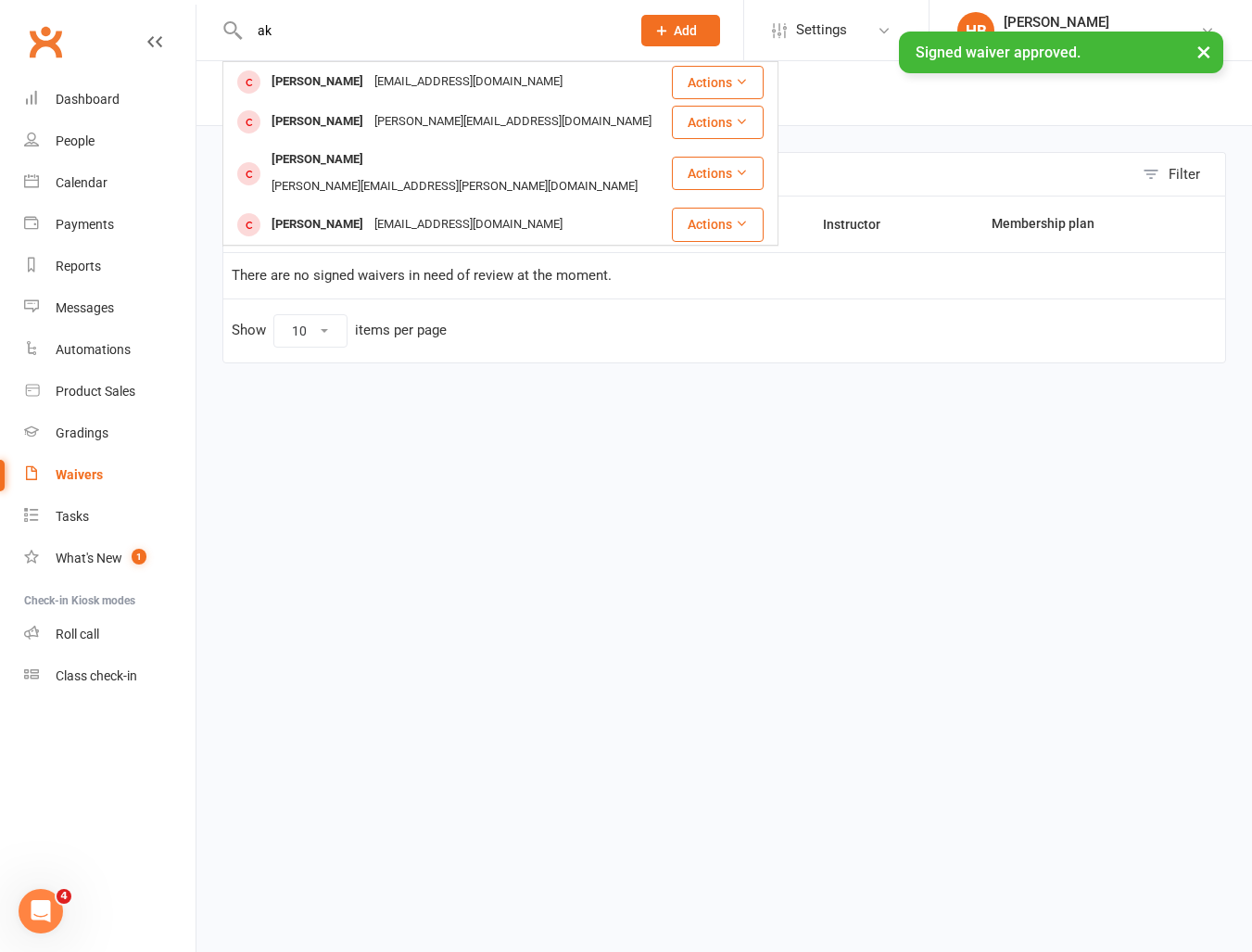
type input "a"
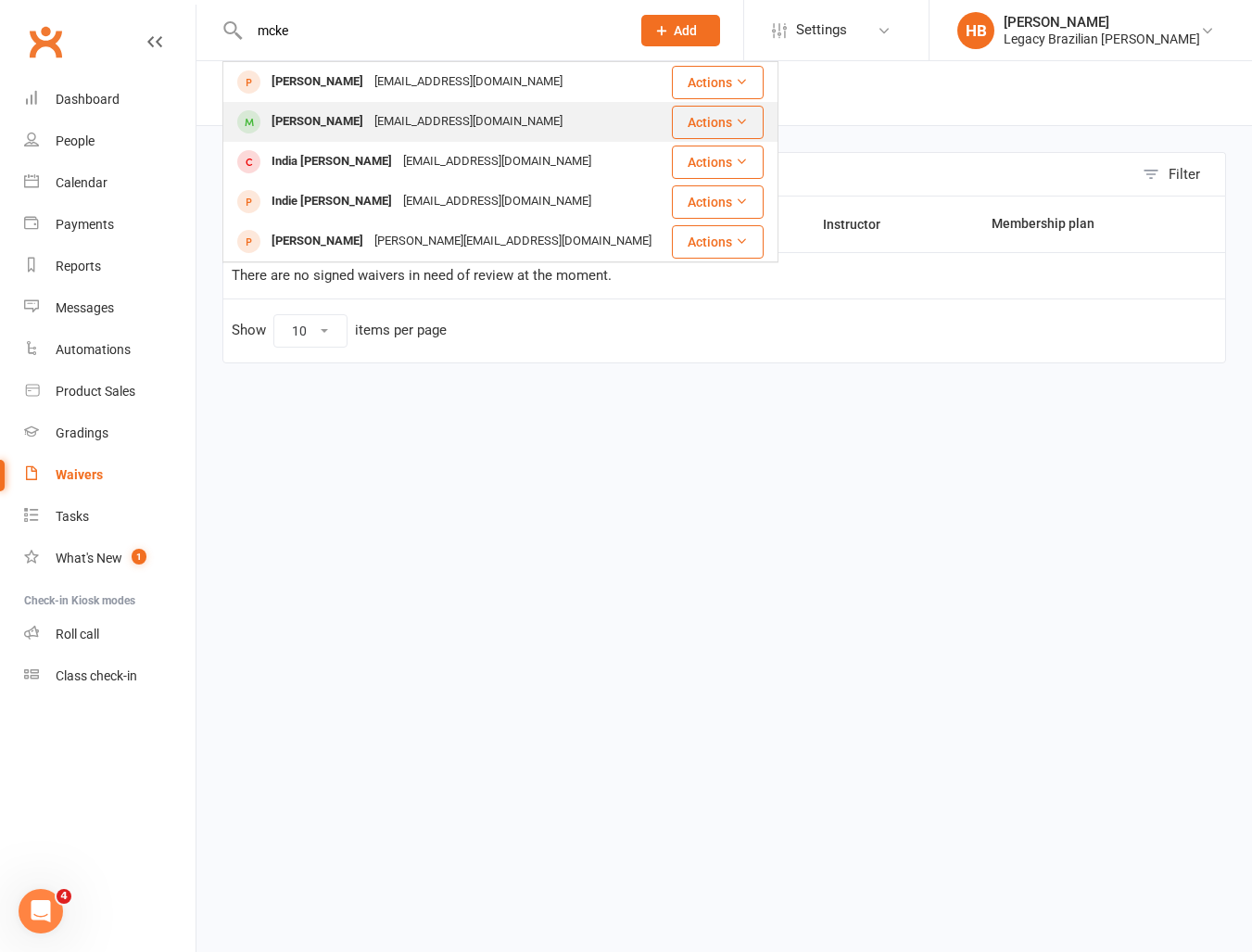
type input "mcke"
click at [472, 110] on div "Asmckenzie@outlook.com.au" at bounding box center [469, 122] width 199 height 27
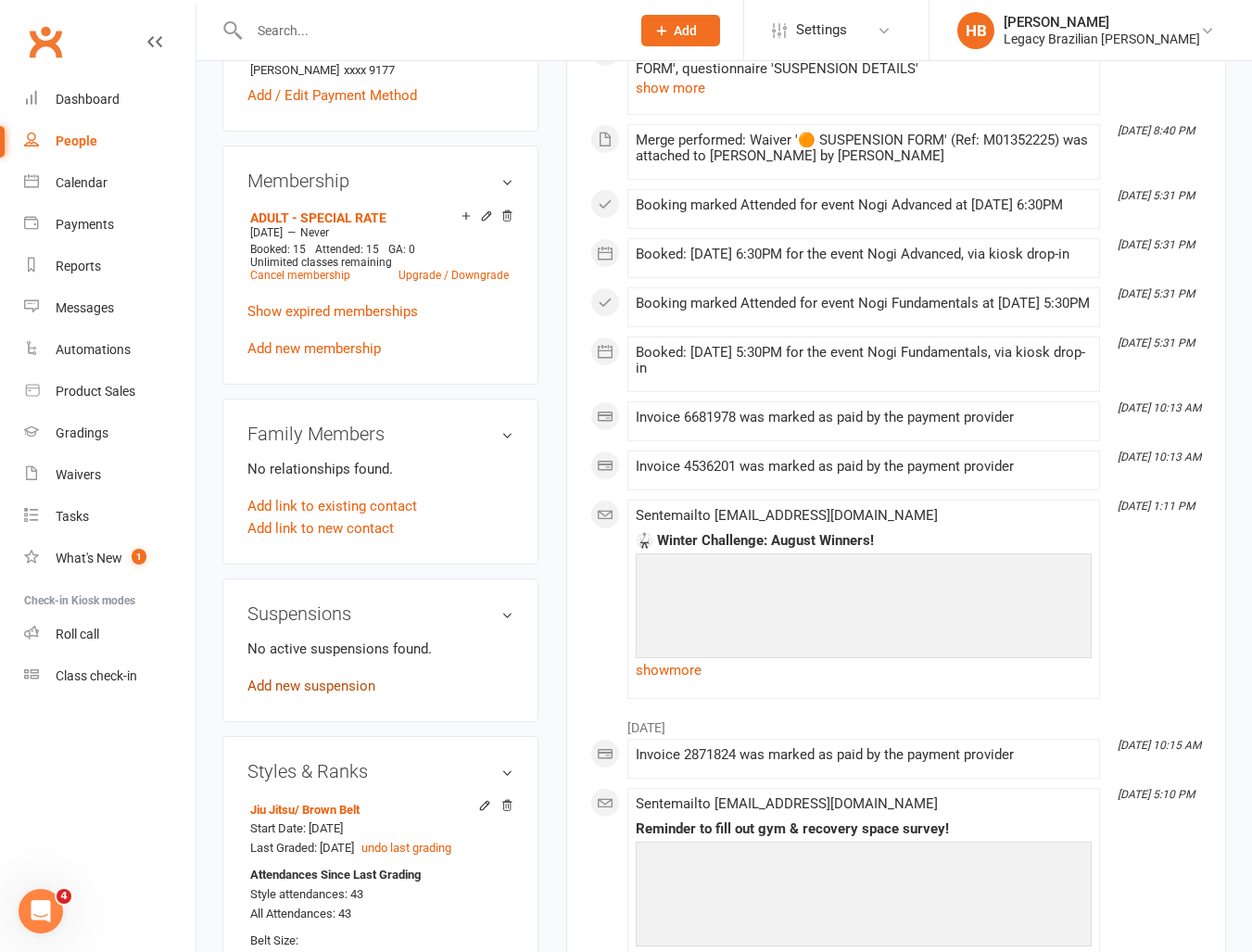
click at [325, 694] on link "Add new suspension" at bounding box center [311, 686] width 128 height 17
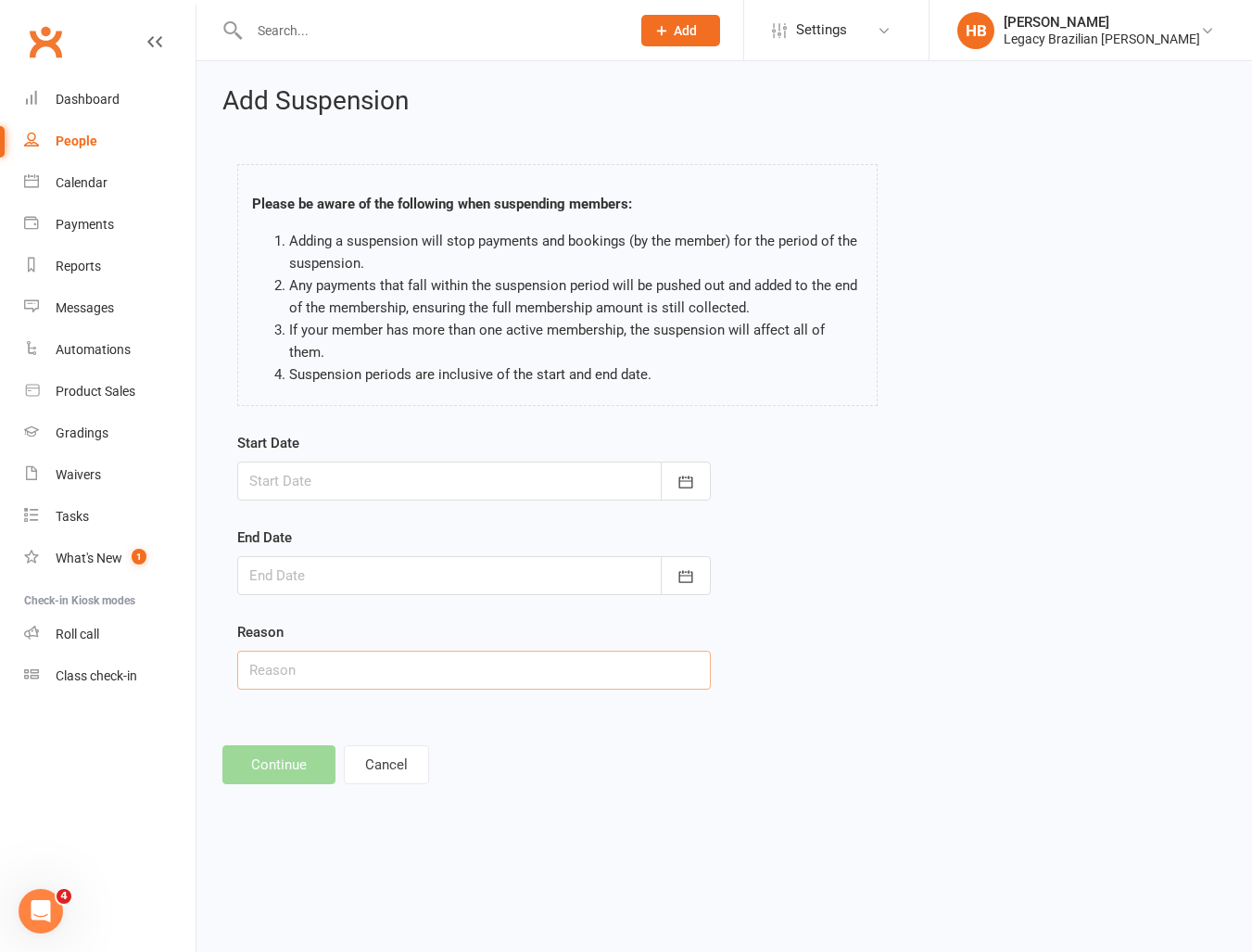
click at [287, 651] on input "text" at bounding box center [473, 670] width 473 height 39
paste input "30/9/25 to 14/10/25"
type input "30/9/25 to 14/10/25"
drag, startPoint x: 401, startPoint y: 651, endPoint x: 106, endPoint y: 641, distance: 295.2
click at [108, 641] on ui-view "Prospect Member Non-attending contact Class / event Appointment Grading event T…" at bounding box center [626, 408] width 1252 height 805
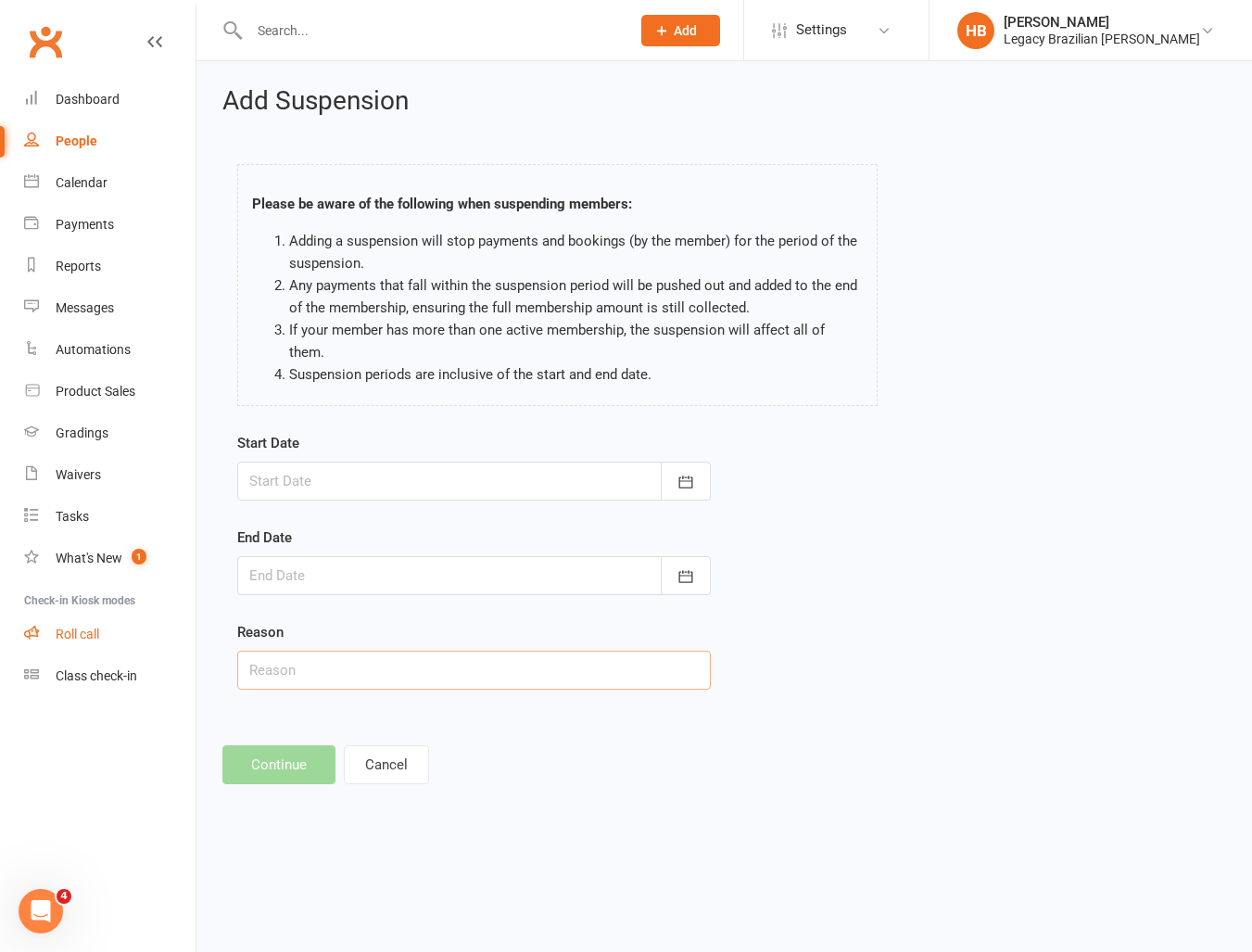
paste input "30/9/25 to 14/10/25"
type input "30/9/25 to 14/10/25"
drag, startPoint x: 470, startPoint y: 641, endPoint x: 167, endPoint y: 635, distance: 303.1
click at [167, 635] on ui-view "Prospect Member Non-attending contact Class / event Appointment Grading event T…" at bounding box center [626, 408] width 1252 height 805
click at [315, 464] on div at bounding box center [473, 480] width 473 height 39
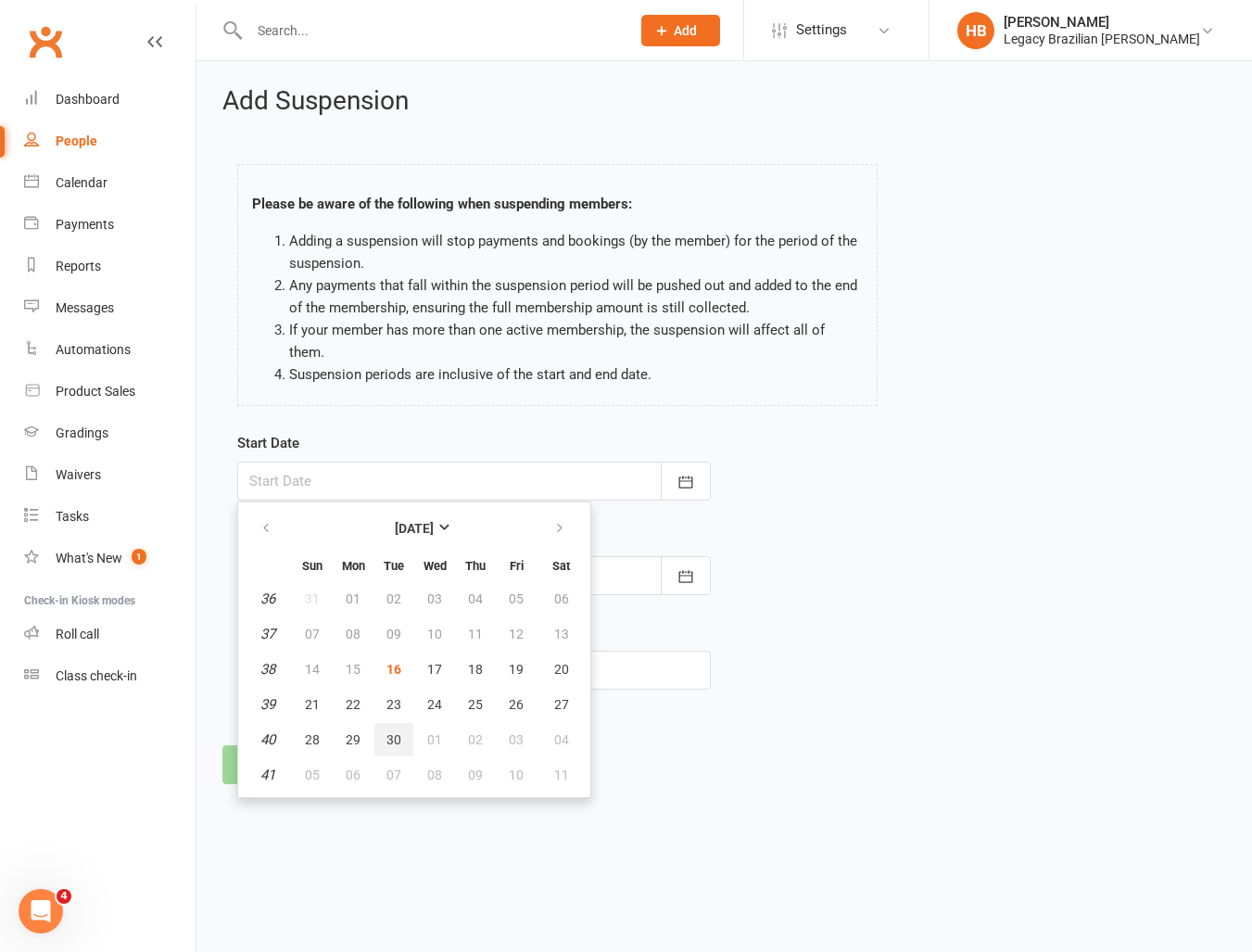
click at [391, 732] on span "30" at bounding box center [394, 739] width 15 height 15
type input "30 Sep 2025"
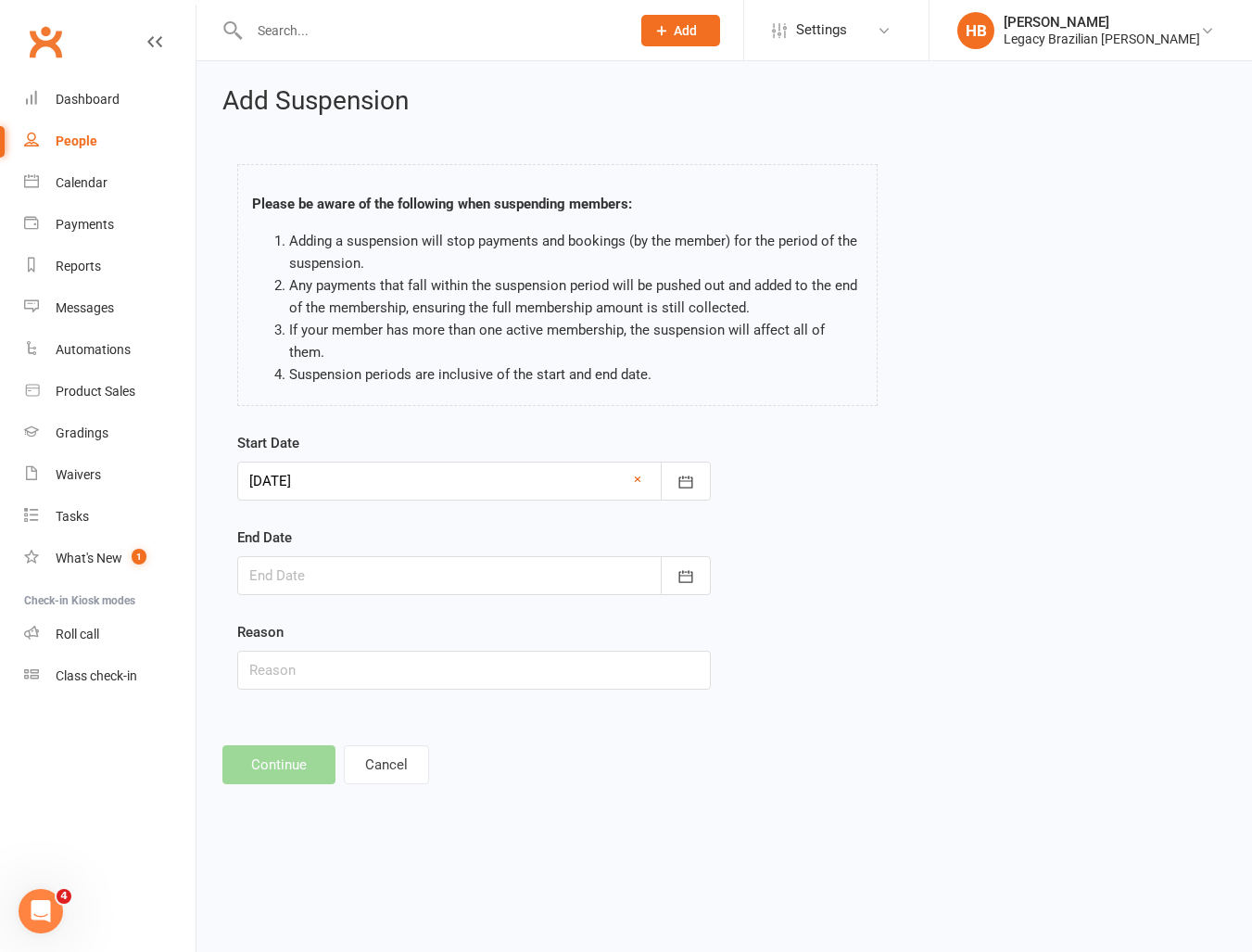
drag, startPoint x: 320, startPoint y: 534, endPoint x: 349, endPoint y: 600, distance: 72.1
click at [320, 556] on div at bounding box center [473, 575] width 473 height 39
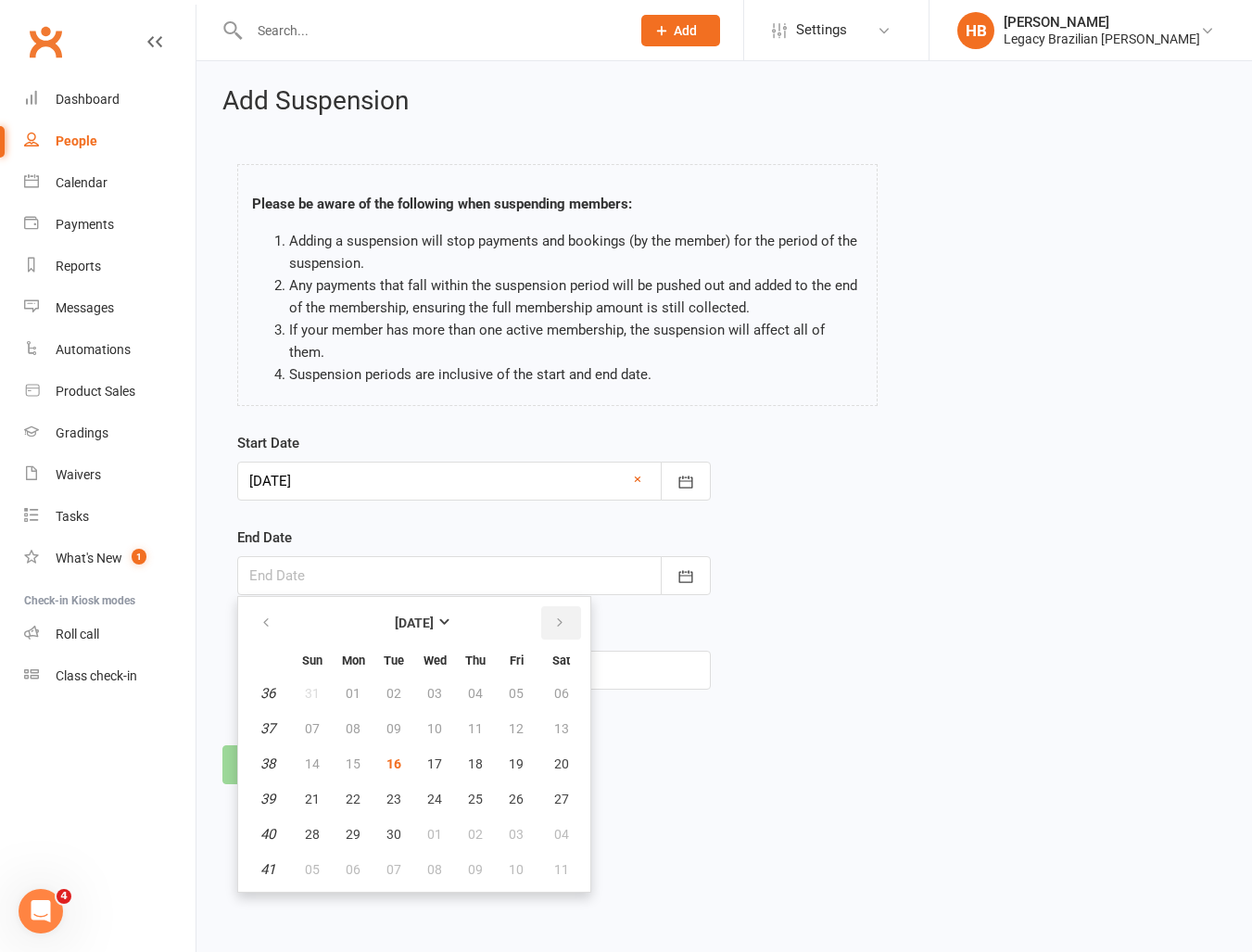
click at [562, 612] on button "button" at bounding box center [561, 622] width 40 height 33
click at [388, 757] on span "14" at bounding box center [394, 764] width 15 height 15
type input "14 Oct 2025"
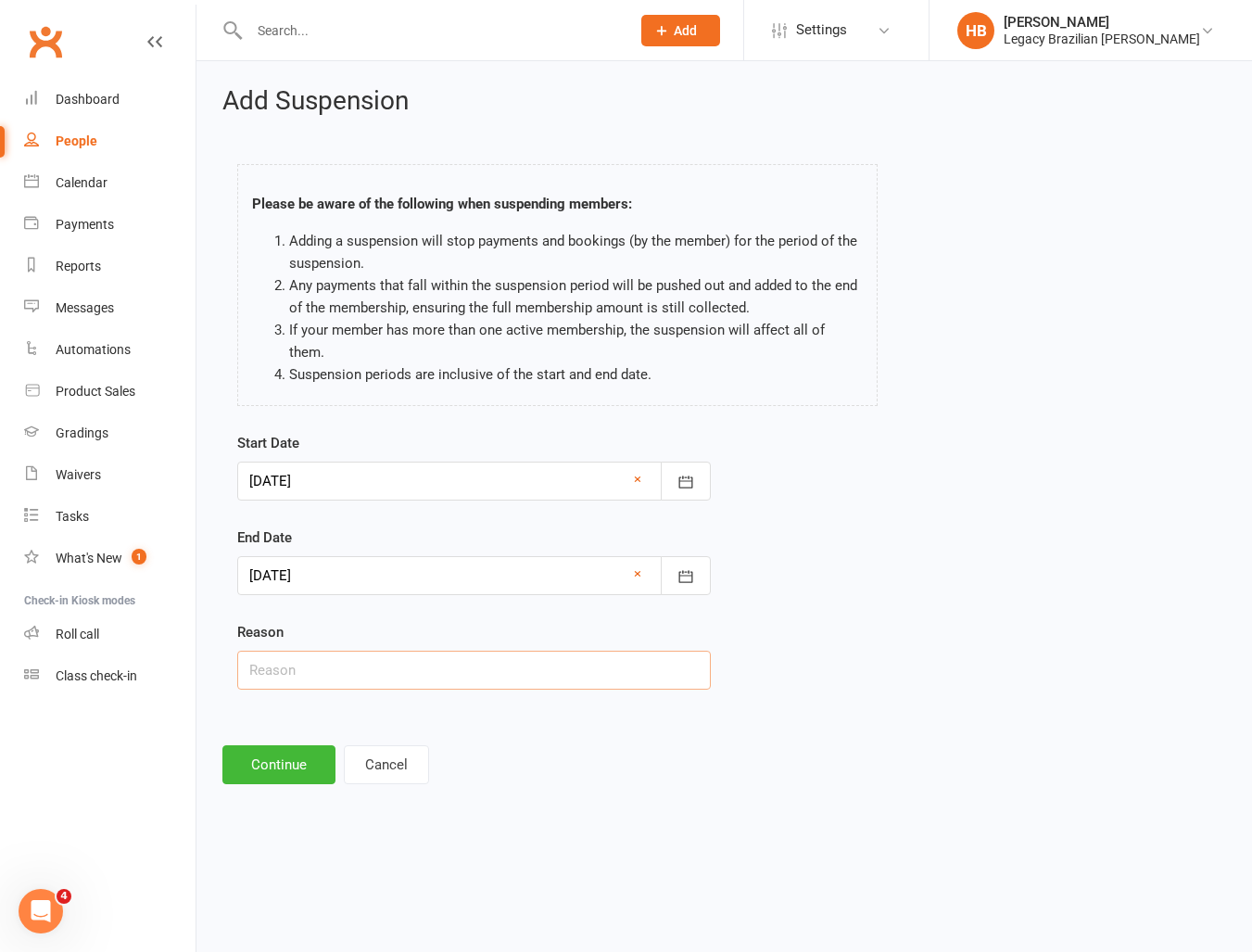
click at [289, 651] on input "text" at bounding box center [473, 670] width 473 height 39
type input "Away"
click at [306, 746] on button "Continue" at bounding box center [278, 764] width 113 height 39
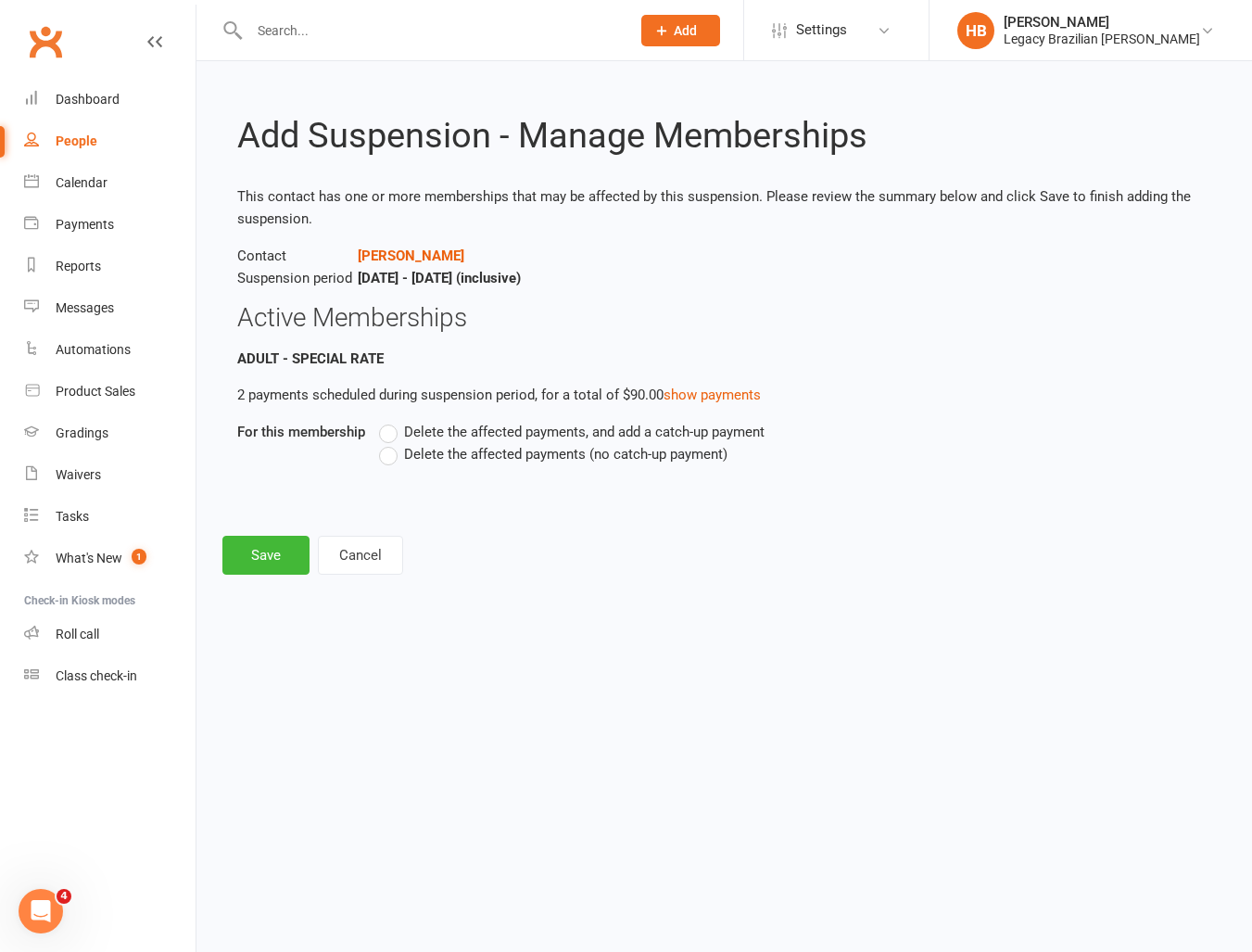
click at [377, 461] on div "Delete the affected payments, and add a catch-up payment Delete the affected pa…" at bounding box center [690, 456] width 650 height 71
click at [389, 460] on label "Delete the affected payments (no catch-up payment)" at bounding box center [553, 454] width 349 height 22
click at [389, 443] on input "Delete the affected payments (no catch-up payment)" at bounding box center [385, 443] width 12 height 0
click at [263, 547] on button "Save" at bounding box center [265, 554] width 87 height 39
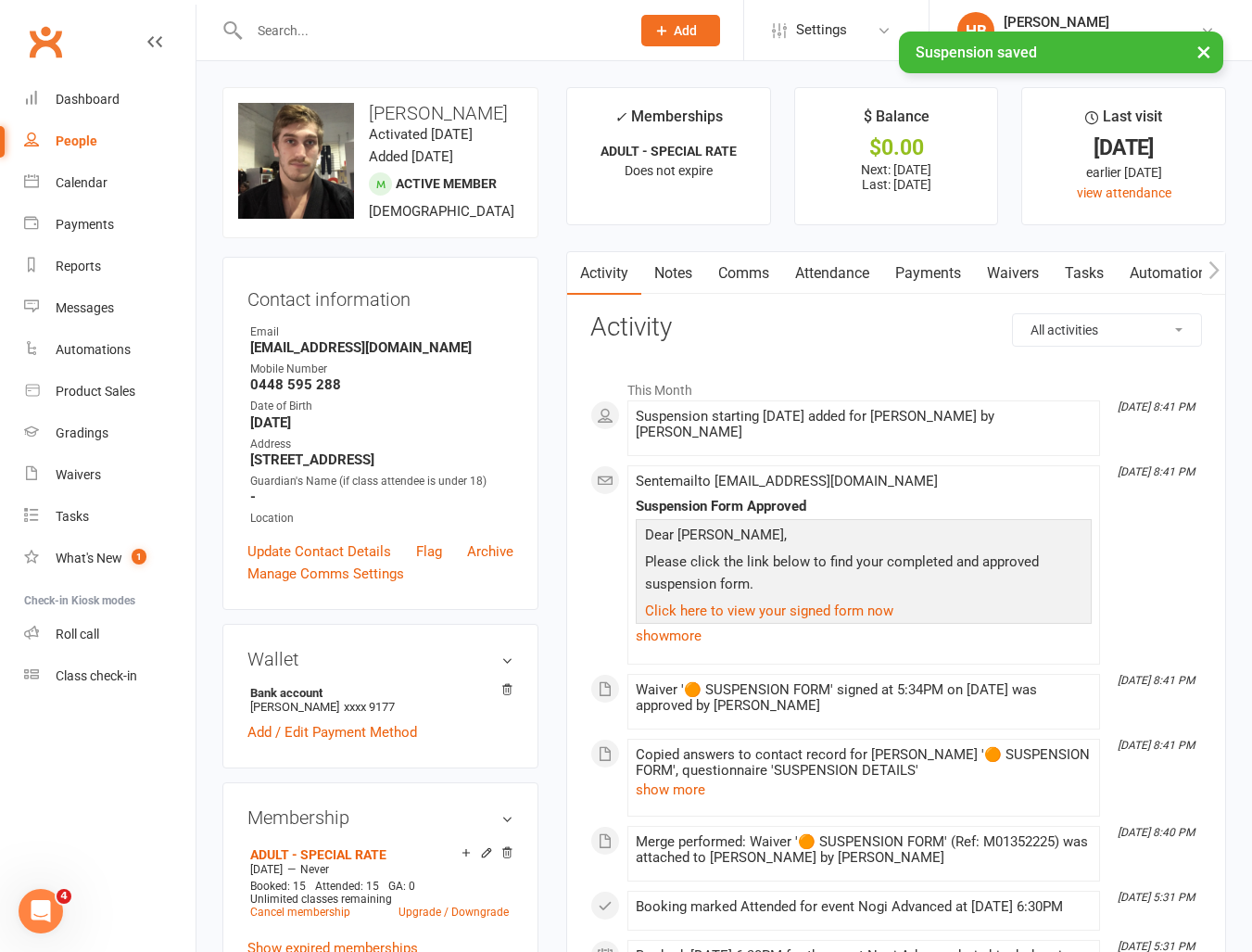
click at [337, 26] on input "text" at bounding box center [430, 31] width 374 height 26
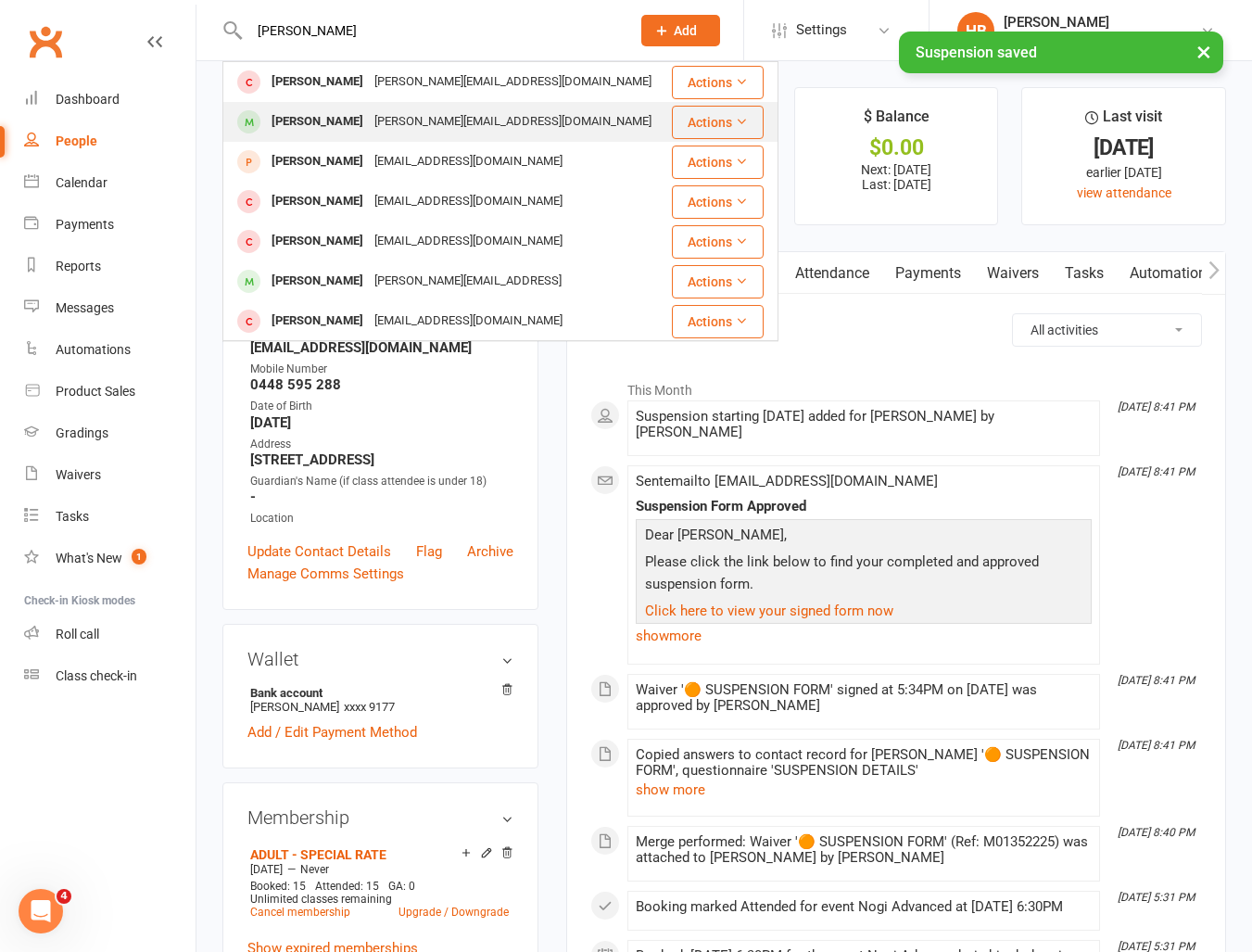
type input "michael"
click at [369, 134] on div "Michael.kirkby@hotmail.com" at bounding box center [512, 122] width 288 height 27
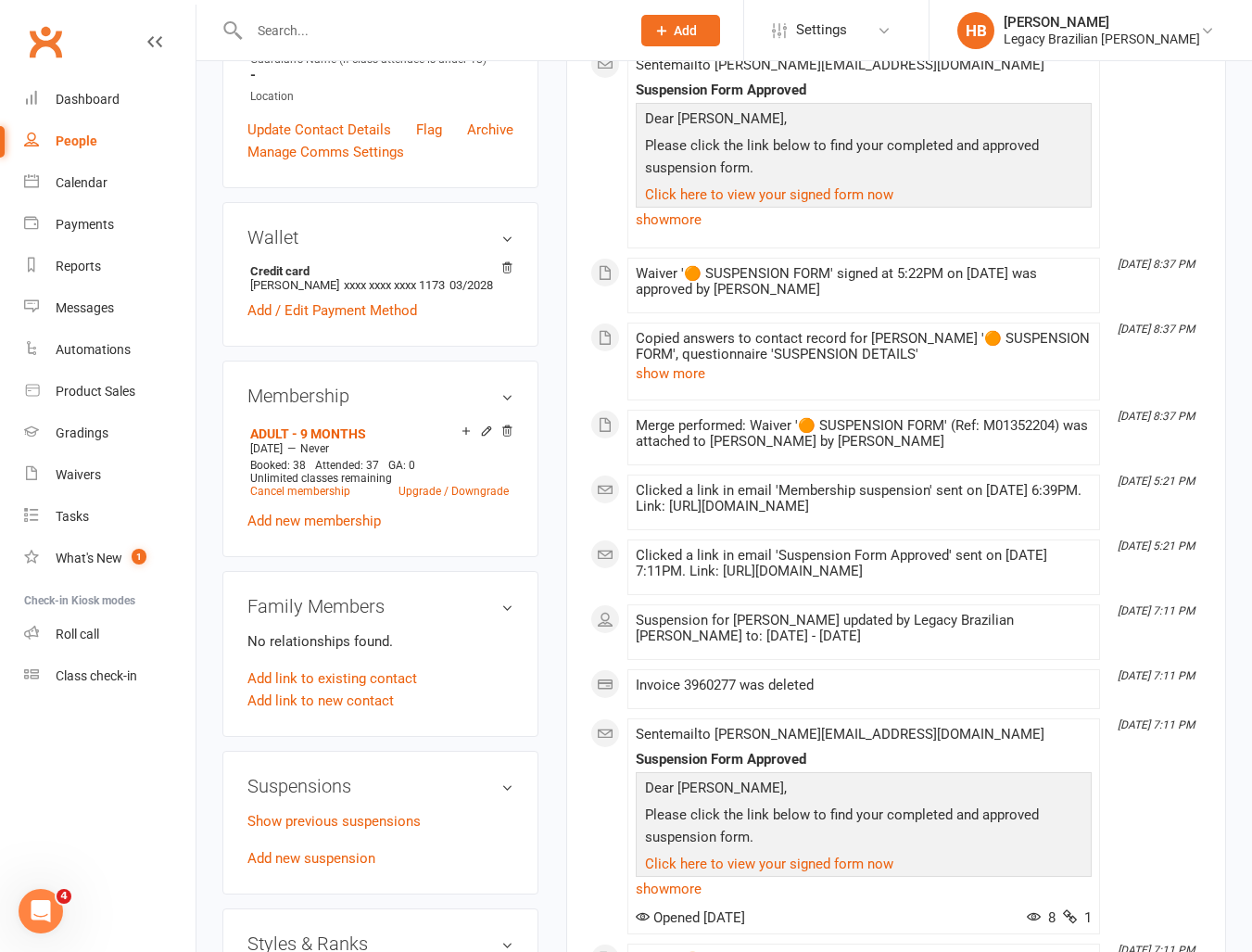
scroll to position [475, 0]
